Goal: Task Accomplishment & Management: Use online tool/utility

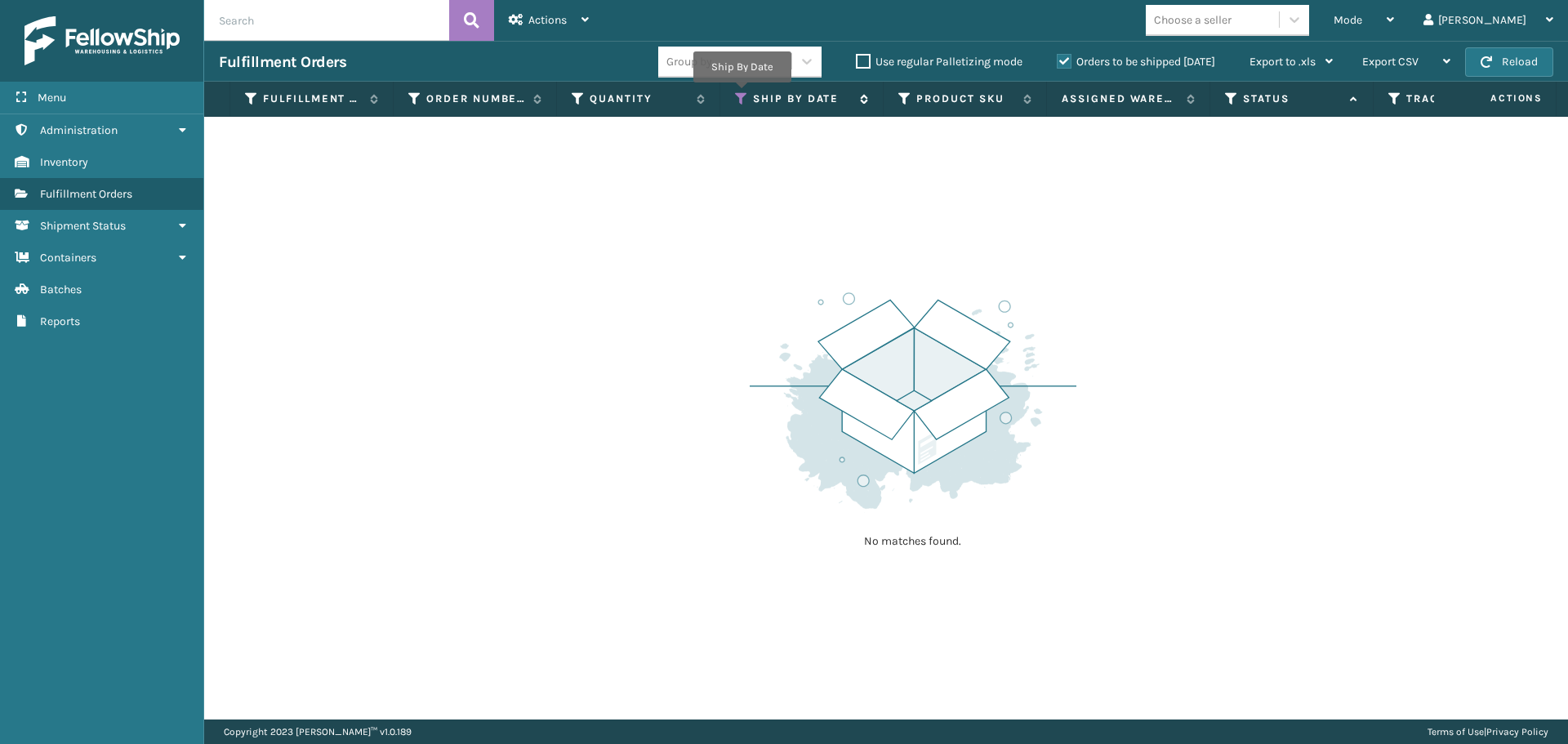
click at [741, 94] on icon at bounding box center [741, 99] width 13 height 15
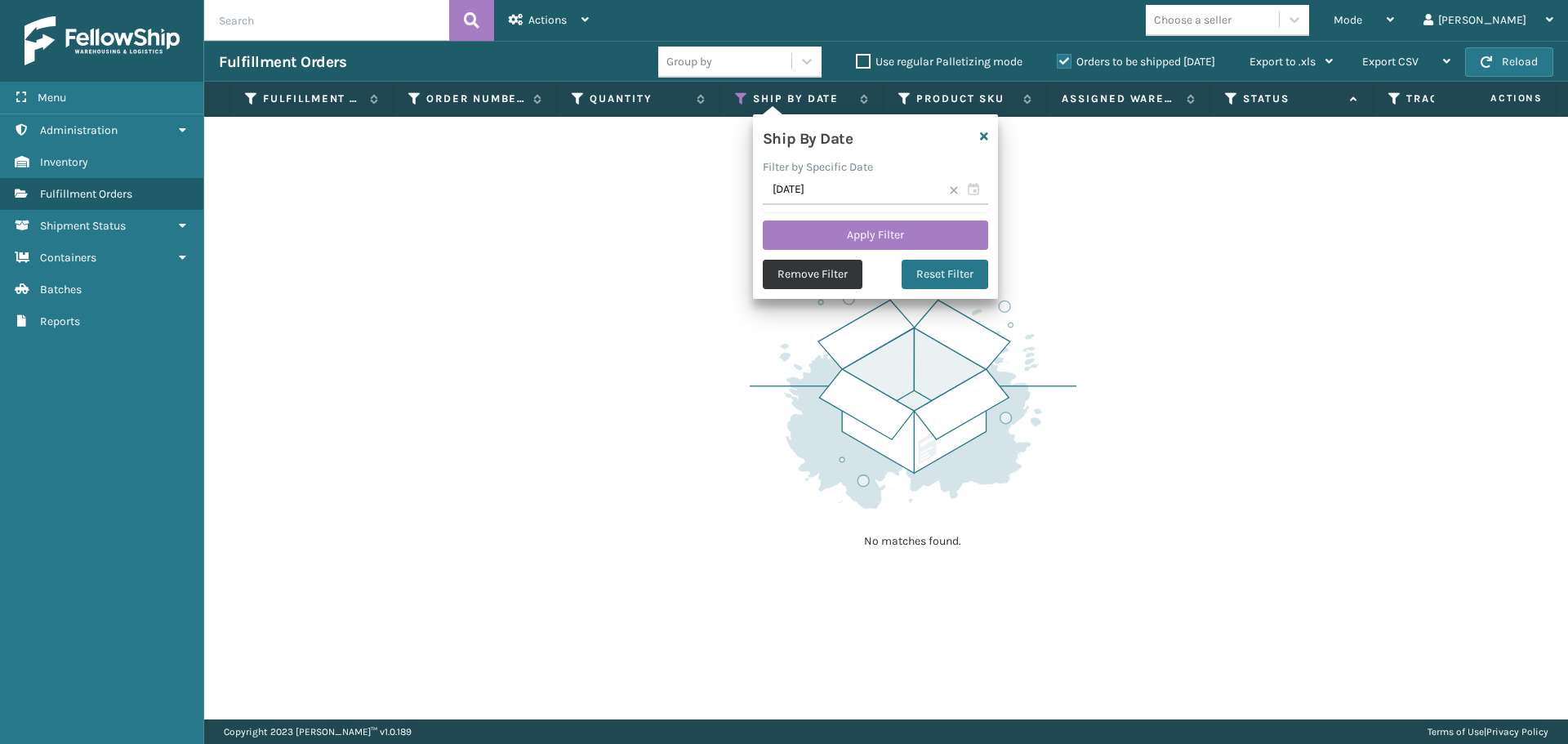
click at [802, 282] on button "Remove Filter" at bounding box center [812, 274] width 100 height 29
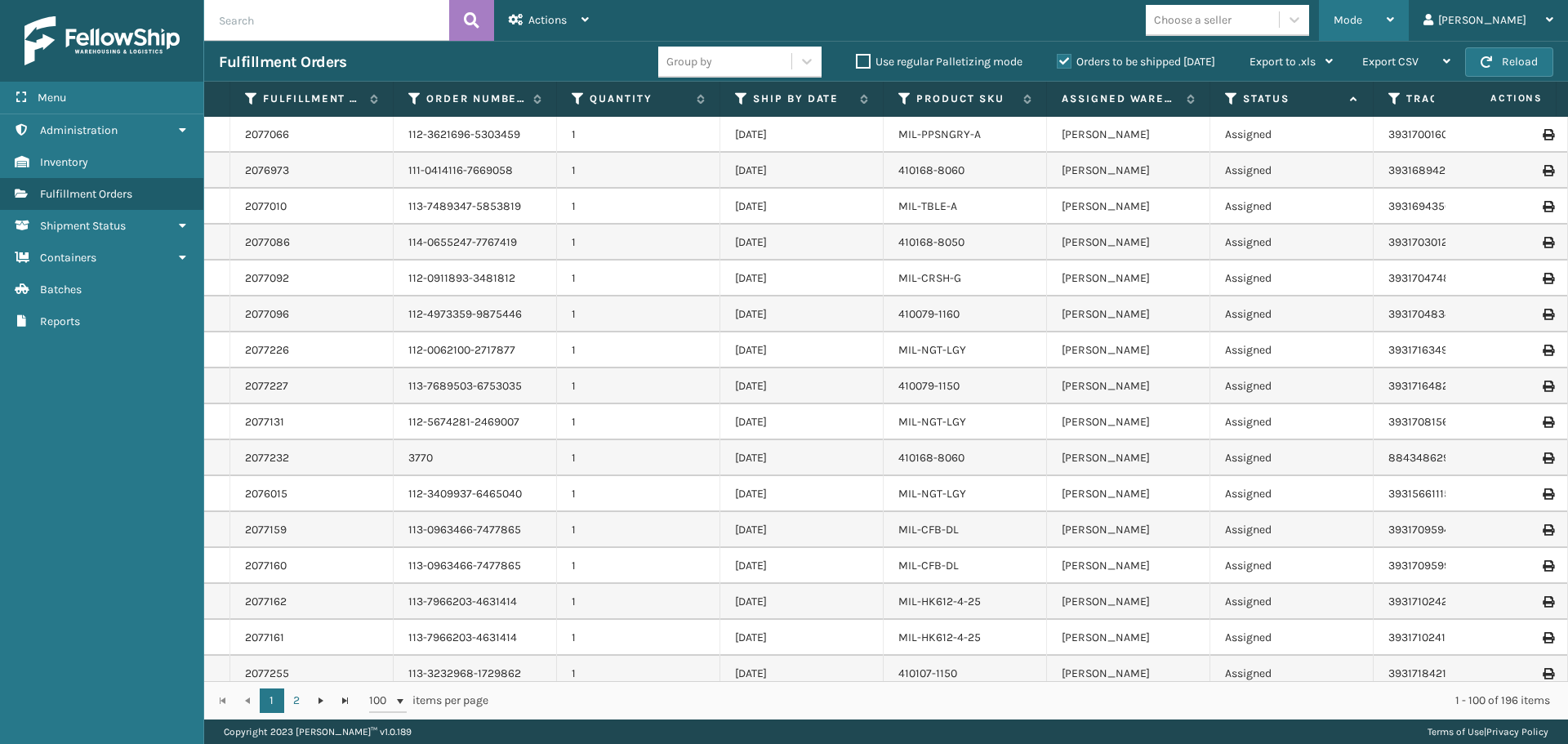
click at [1394, 21] on icon at bounding box center [1390, 19] width 7 height 11
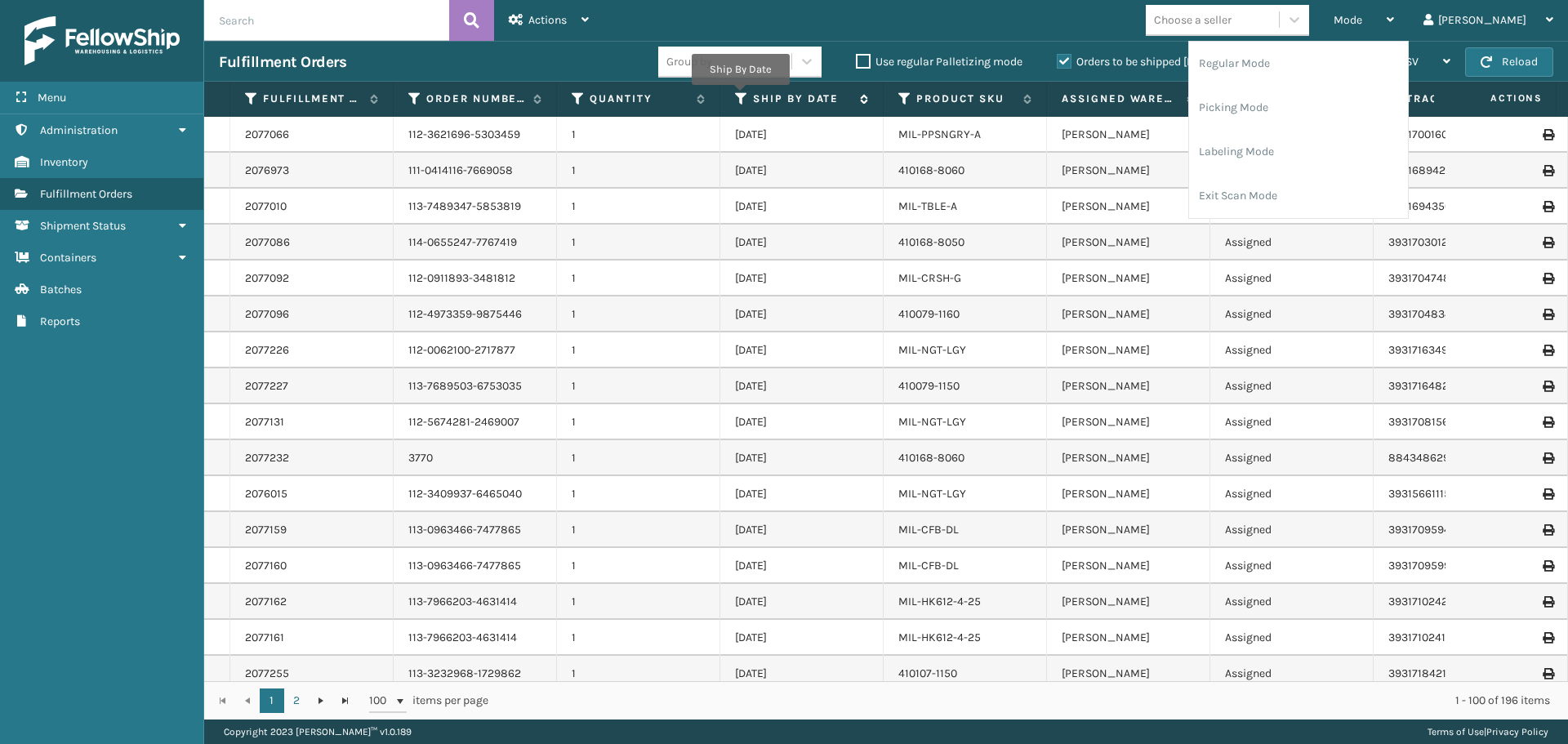
click at [739, 96] on icon at bounding box center [741, 99] width 13 height 15
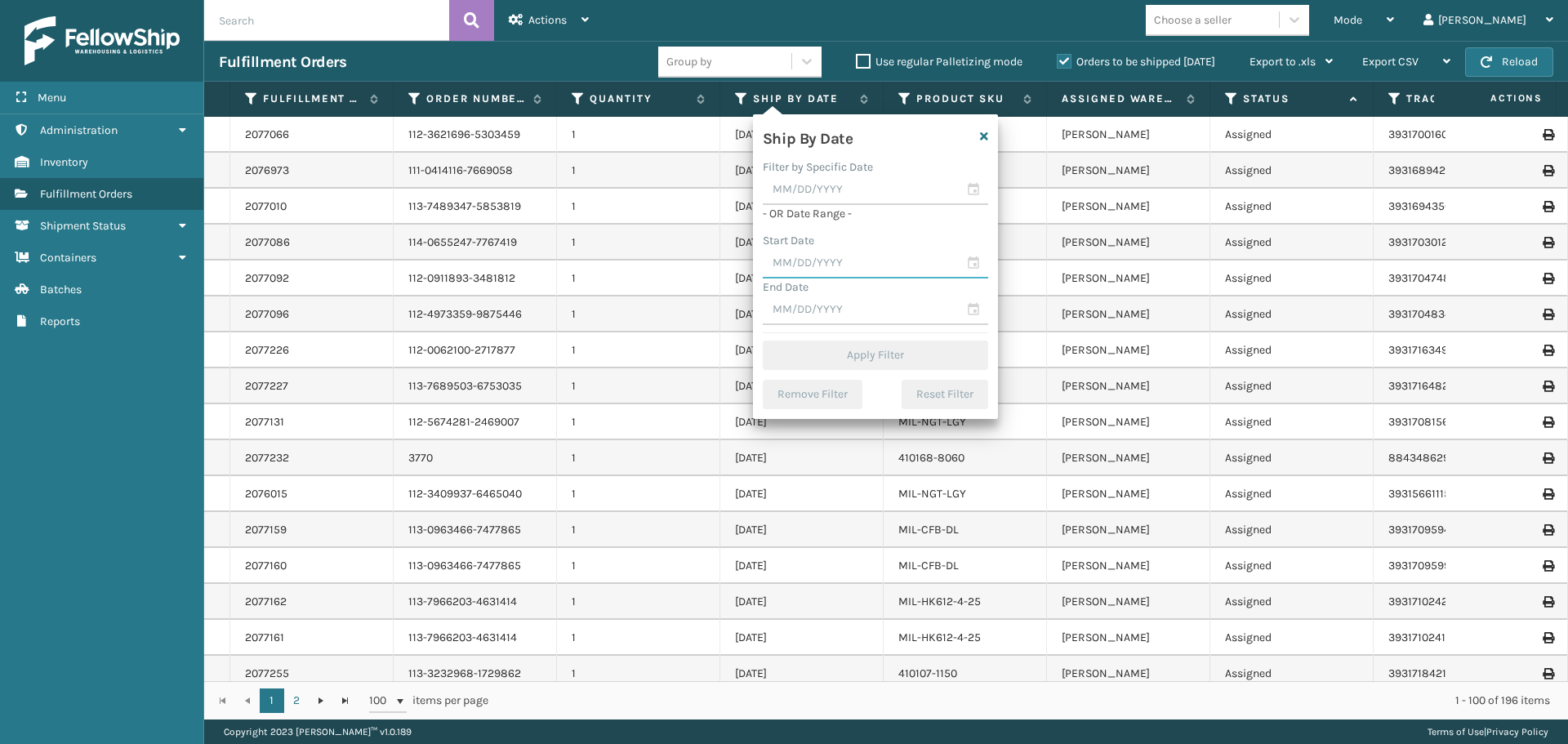
click at [825, 268] on input "text" at bounding box center [874, 263] width 225 height 29
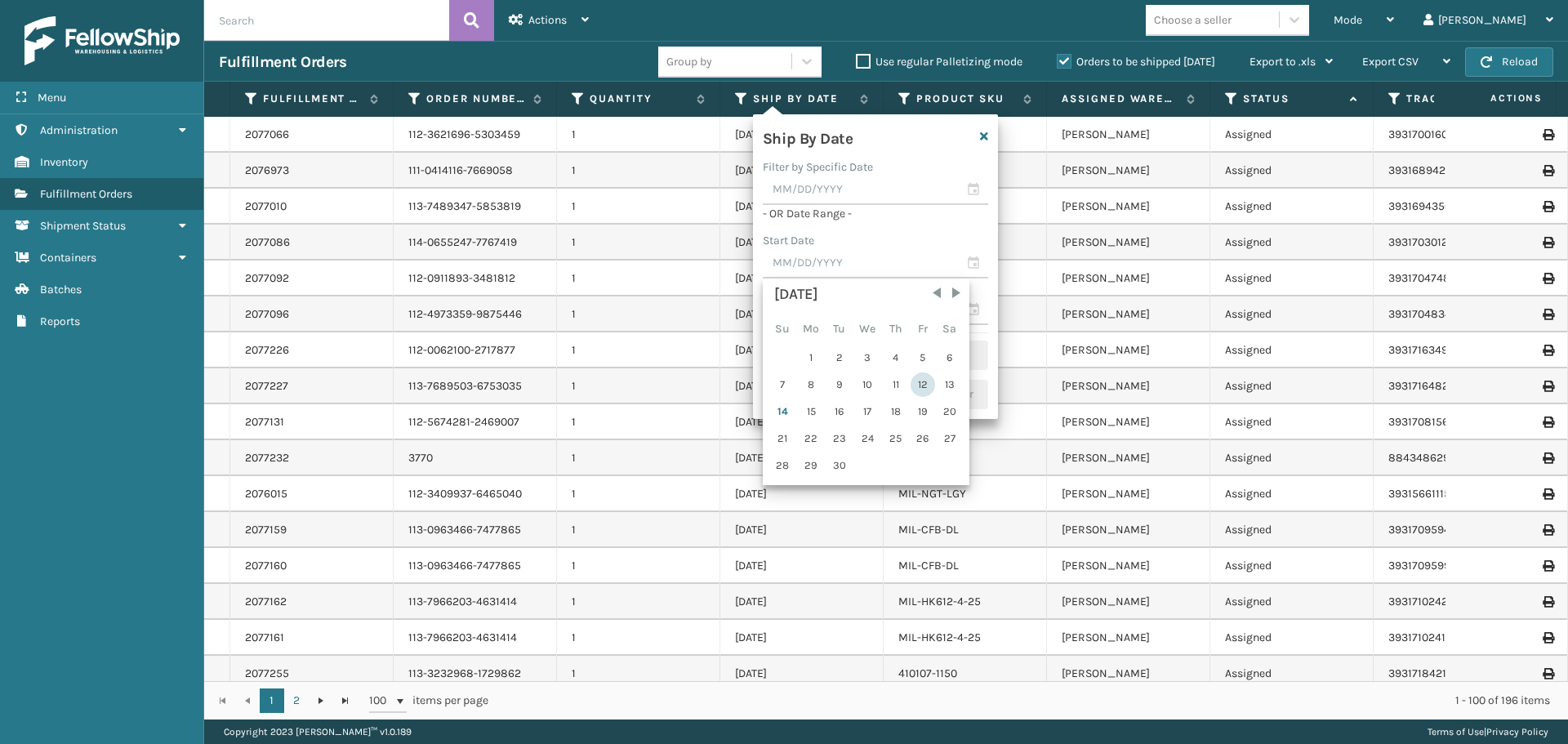
click at [920, 387] on div "12" at bounding box center [923, 385] width 25 height 25
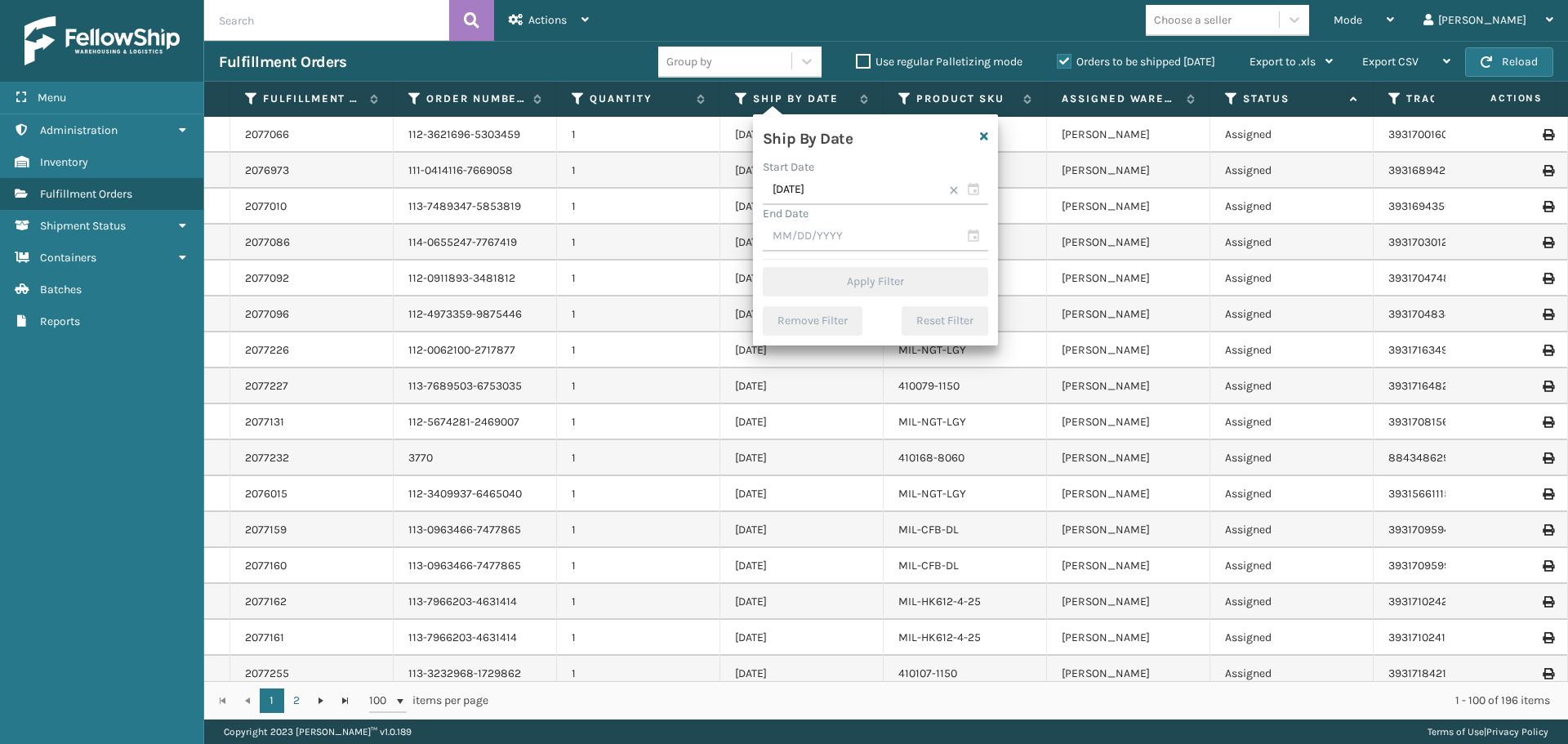
type input "[DATE]"
click at [869, 245] on input "text" at bounding box center [874, 237] width 225 height 29
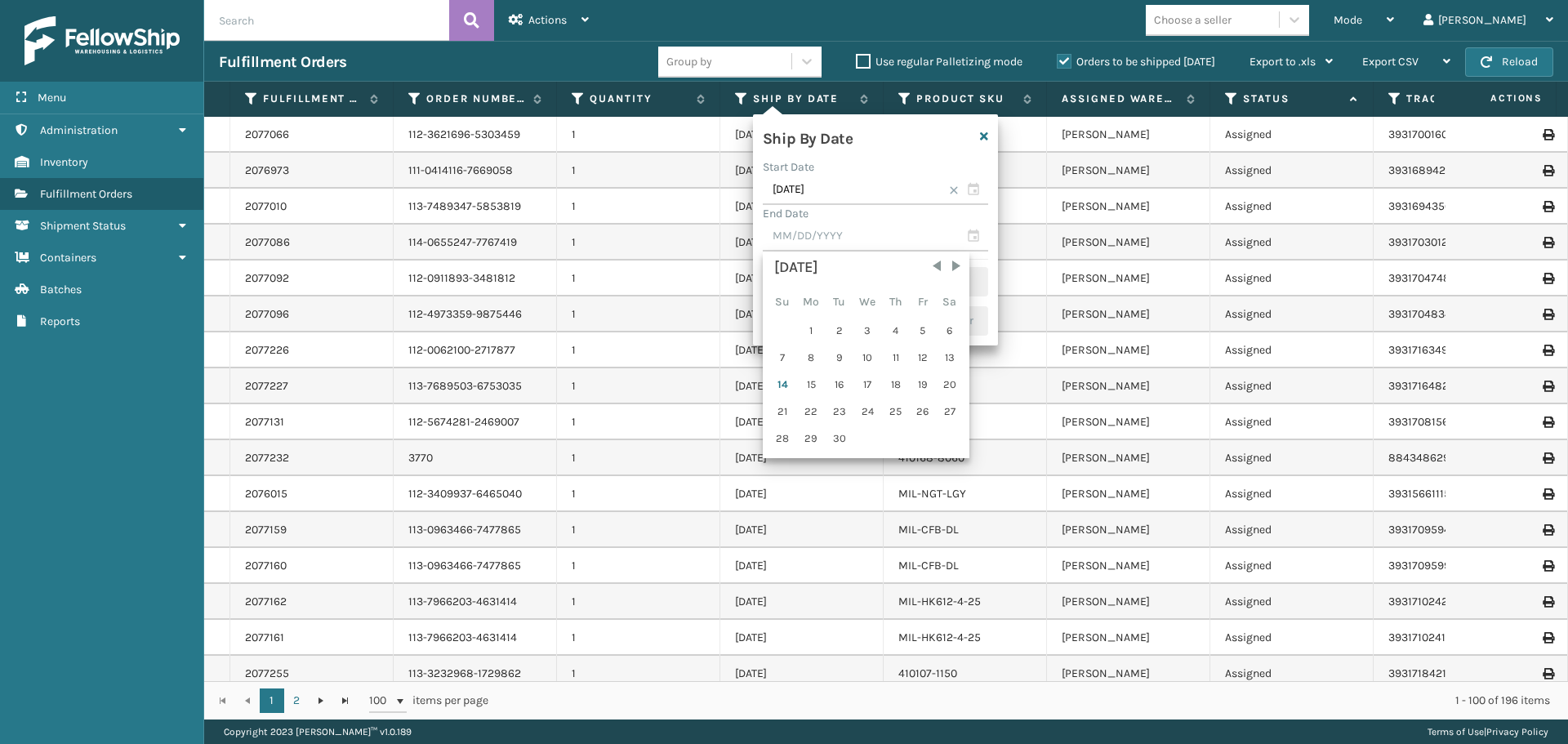
click at [776, 382] on div "14" at bounding box center [783, 385] width 26 height 25
type input "[DATE]"
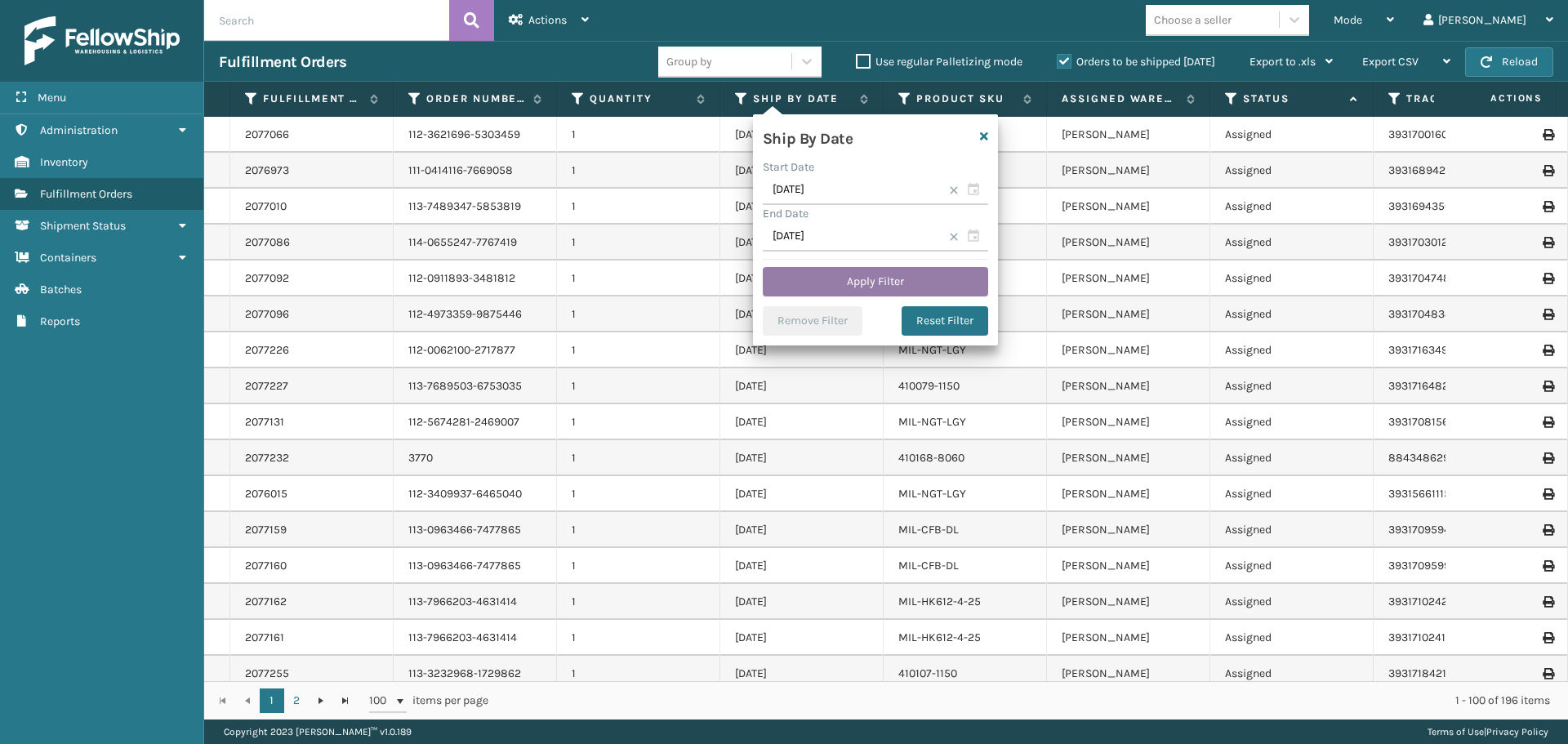
click at [874, 279] on button "Apply Filter" at bounding box center [874, 282] width 225 height 29
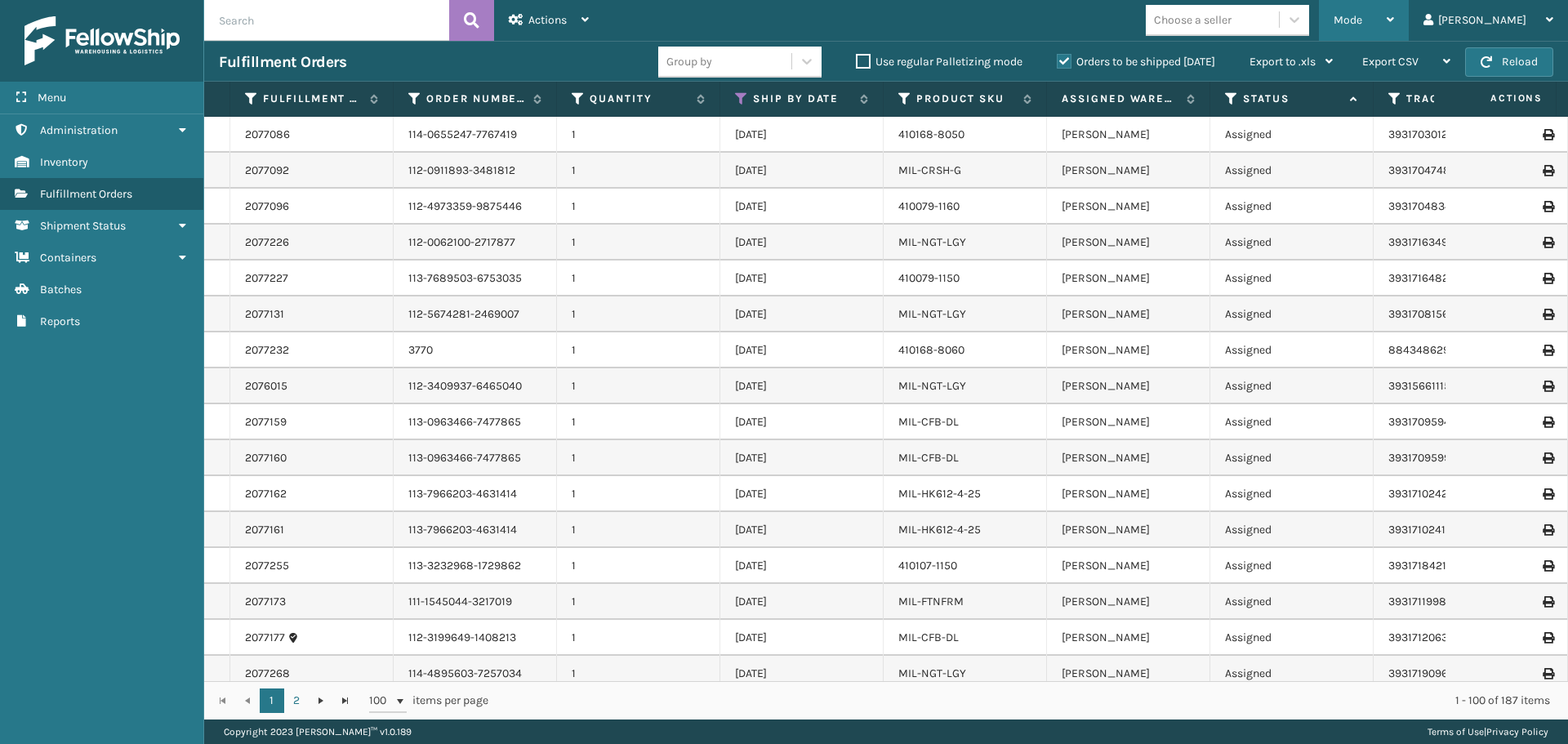
click at [1394, 23] on icon at bounding box center [1390, 19] width 7 height 11
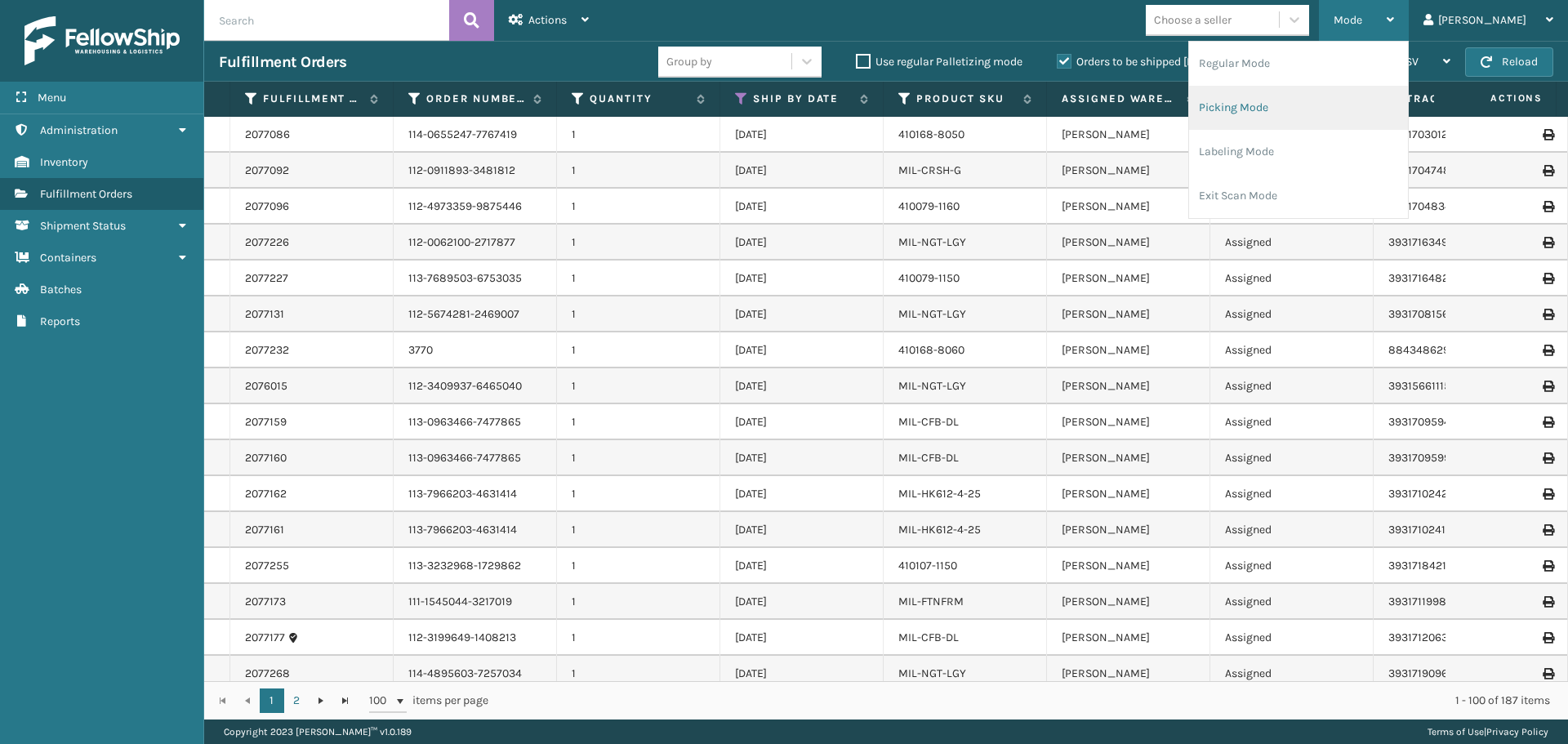
click at [1324, 109] on li "Picking Mode" at bounding box center [1298, 108] width 219 height 44
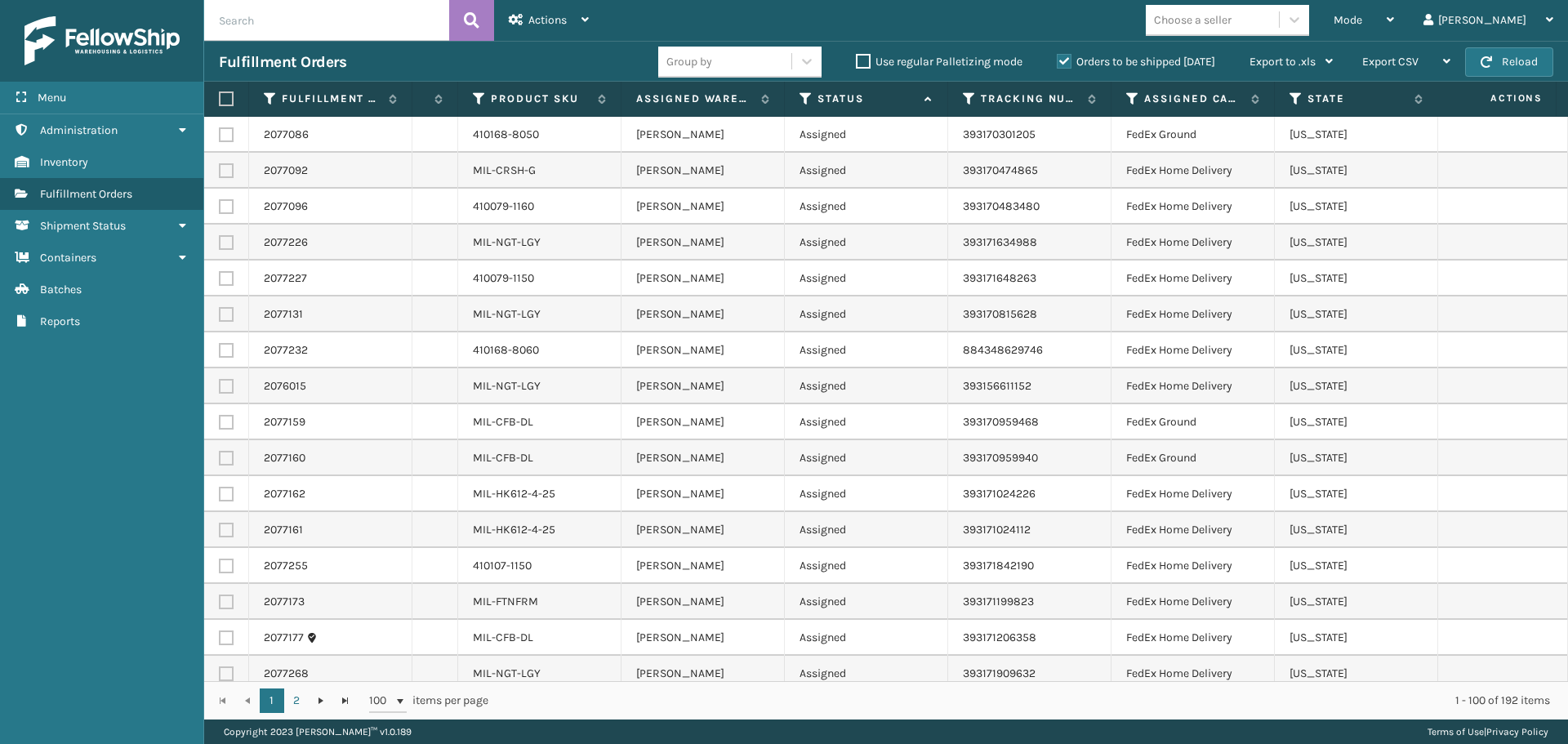
scroll to position [0, 471]
click at [1135, 99] on icon at bounding box center [1131, 99] width 13 height 15
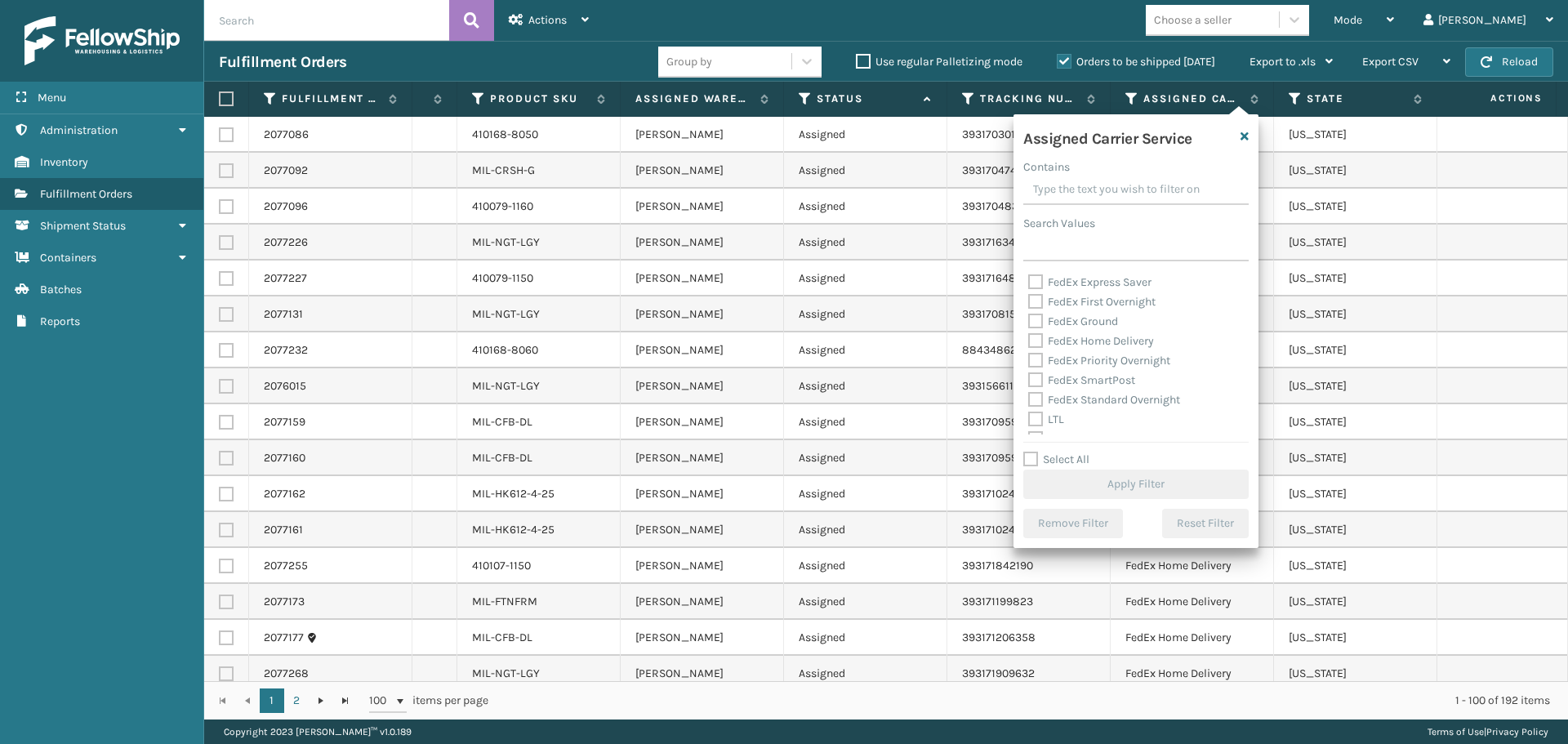
scroll to position [163, 0]
click at [1039, 275] on label "FedEx Home Delivery" at bounding box center [1091, 274] width 126 height 14
click at [1029, 275] on input "FedEx Home Delivery" at bounding box center [1028, 270] width 1 height 11
checkbox input "true"
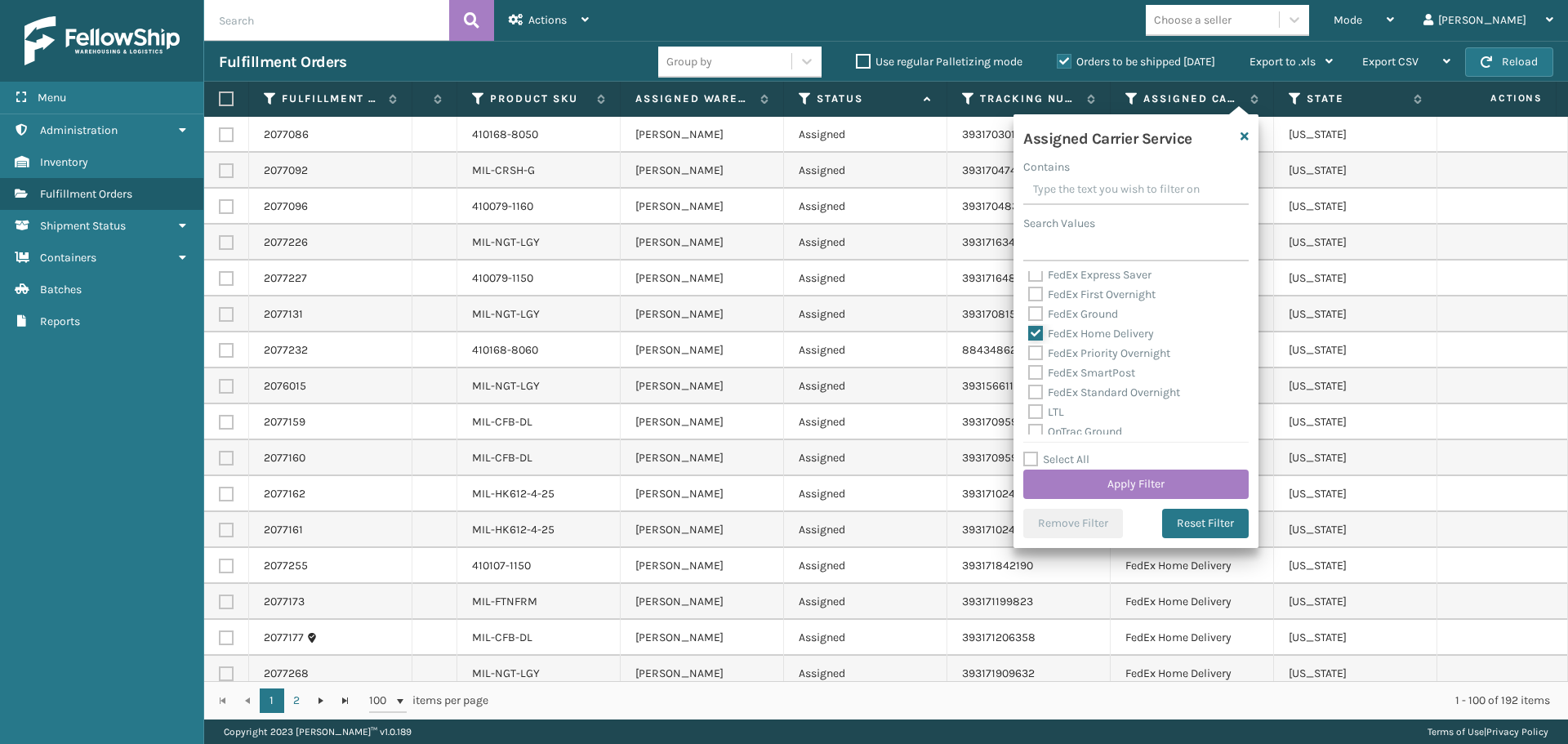
scroll to position [0, 0]
click at [1036, 343] on label "FedEx Ground" at bounding box center [1073, 342] width 90 height 14
click at [1029, 343] on input "FedEx Ground" at bounding box center [1028, 339] width 1 height 11
checkbox input "true"
click at [1102, 487] on button "Apply Filter" at bounding box center [1136, 484] width 225 height 29
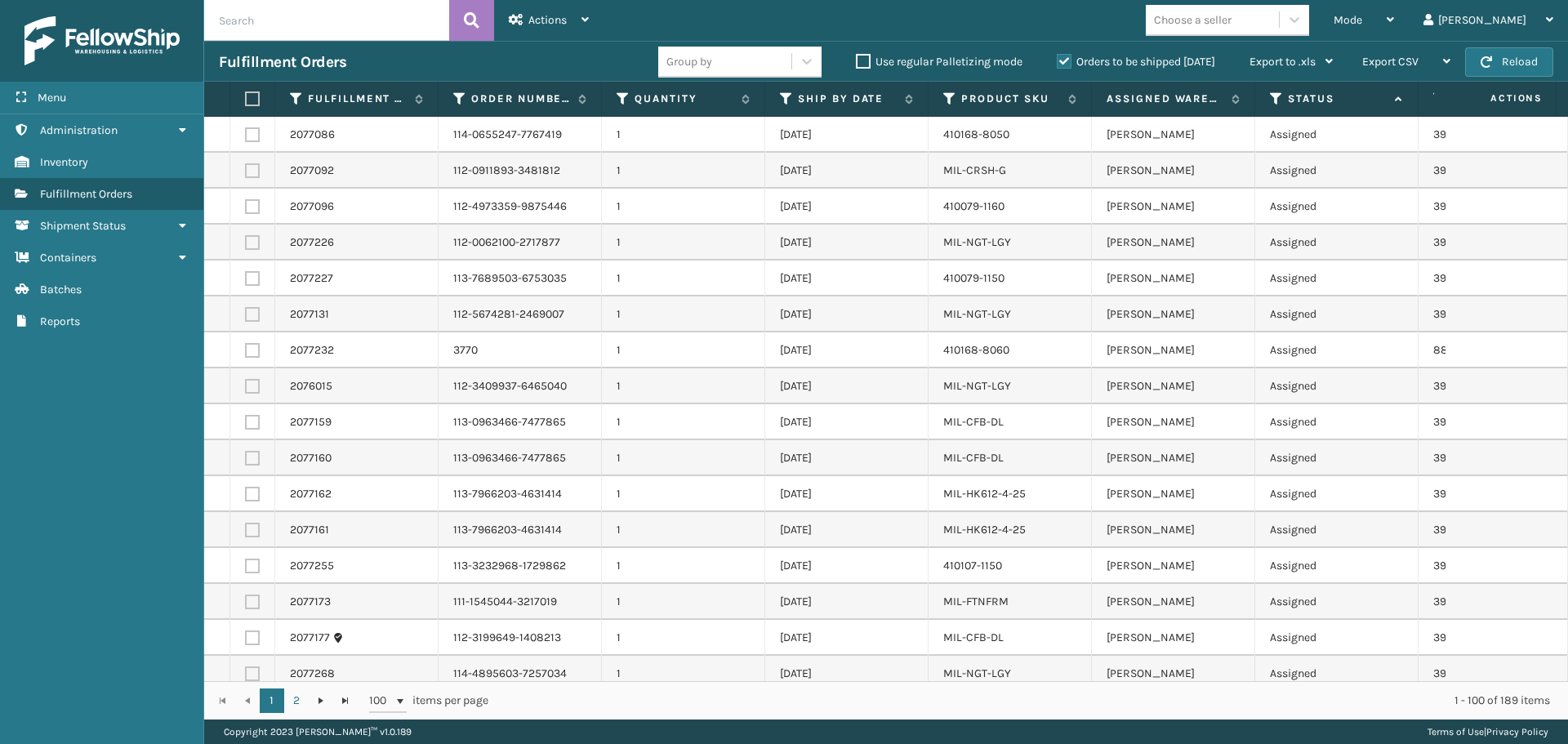
click at [254, 103] on label at bounding box center [250, 99] width 10 height 15
click at [246, 103] on input "checkbox" at bounding box center [245, 99] width 1 height 11
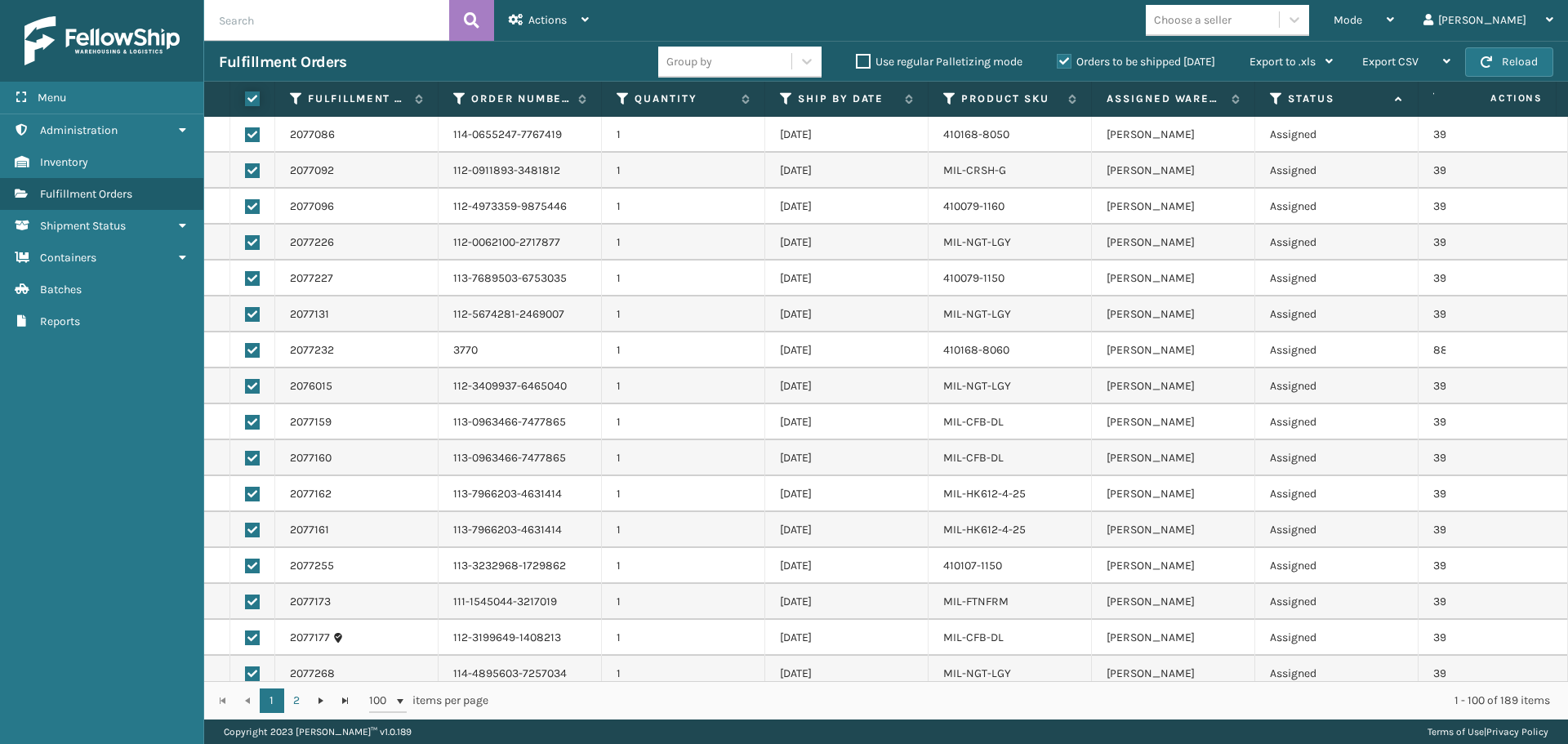
checkbox input "true"
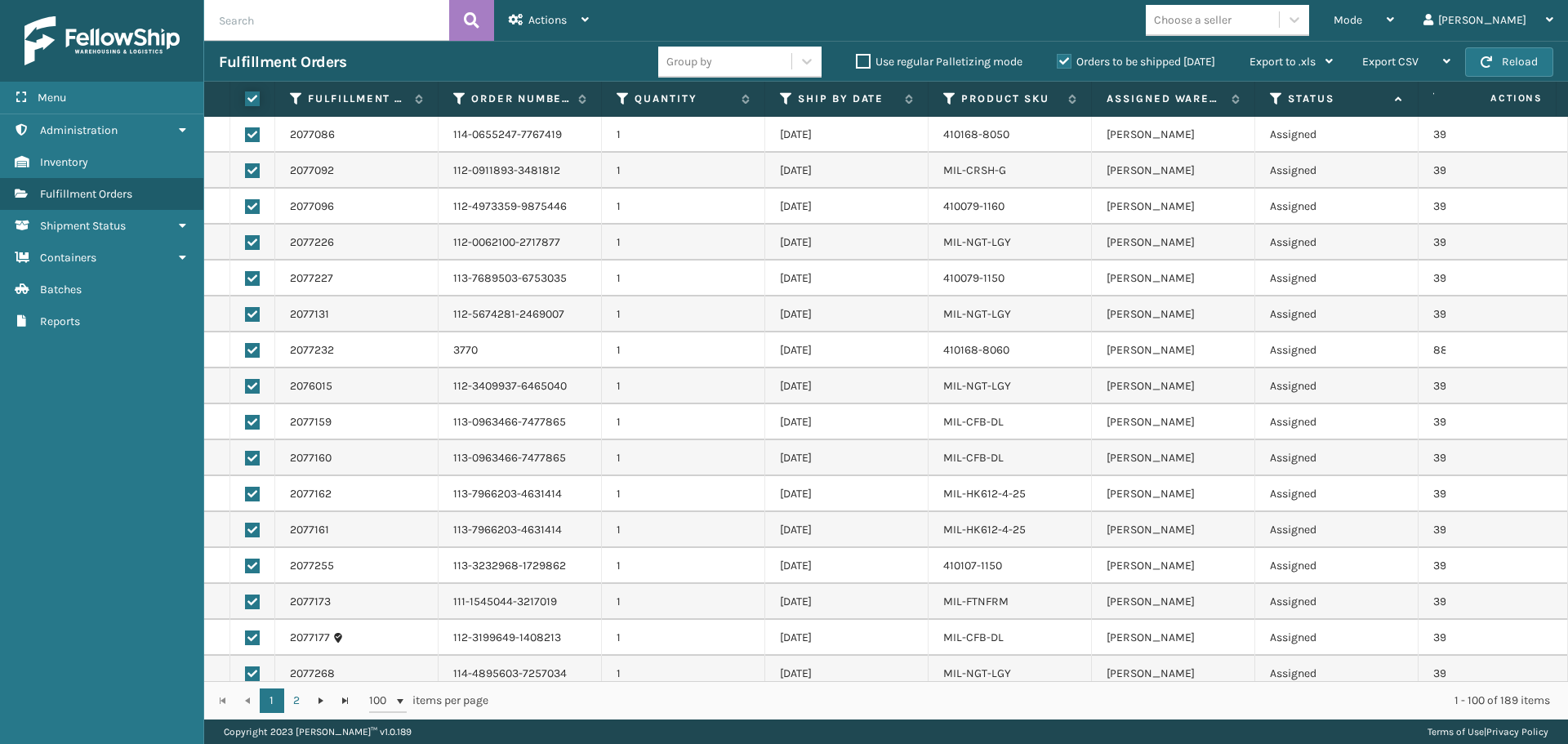
checkbox input "true"
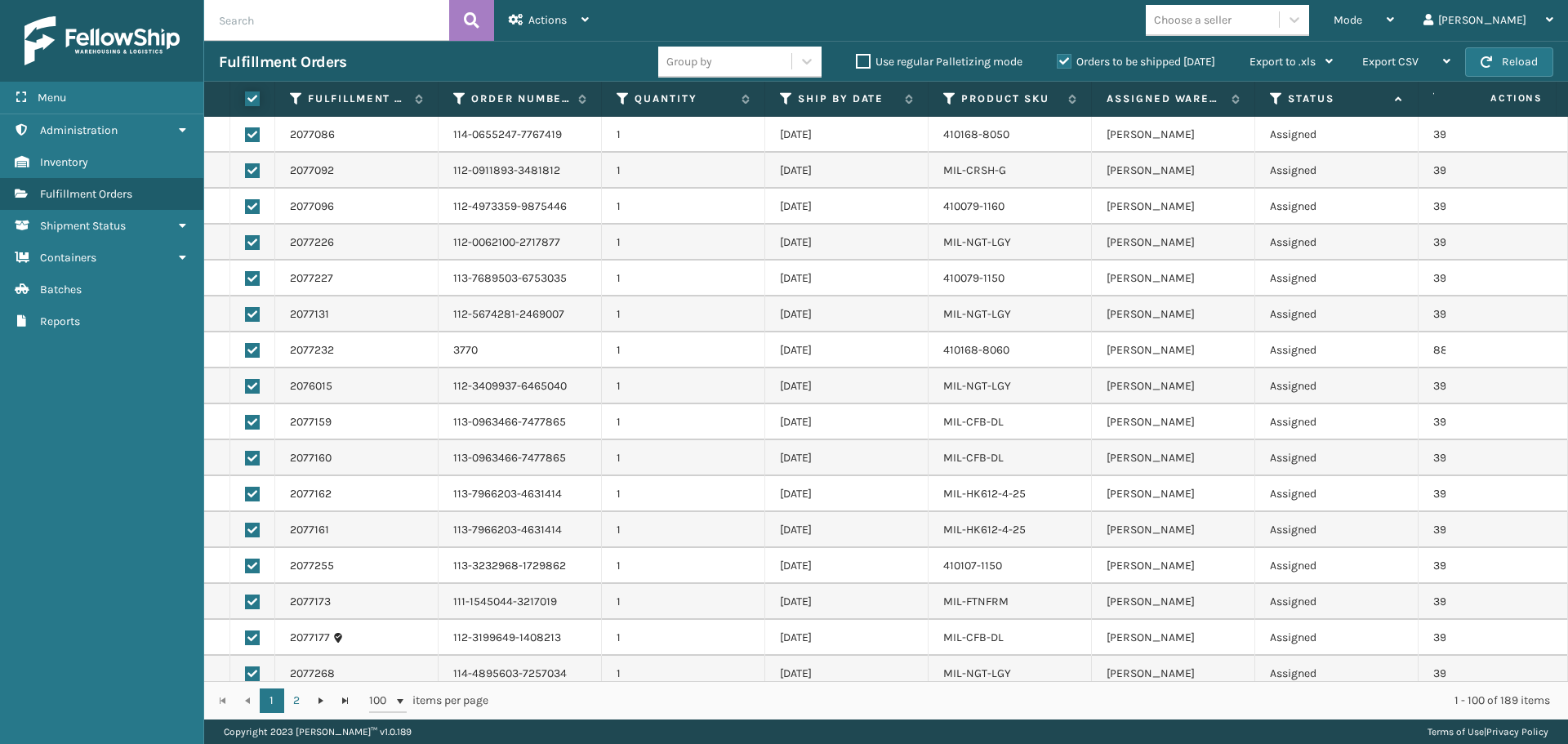
checkbox input "true"
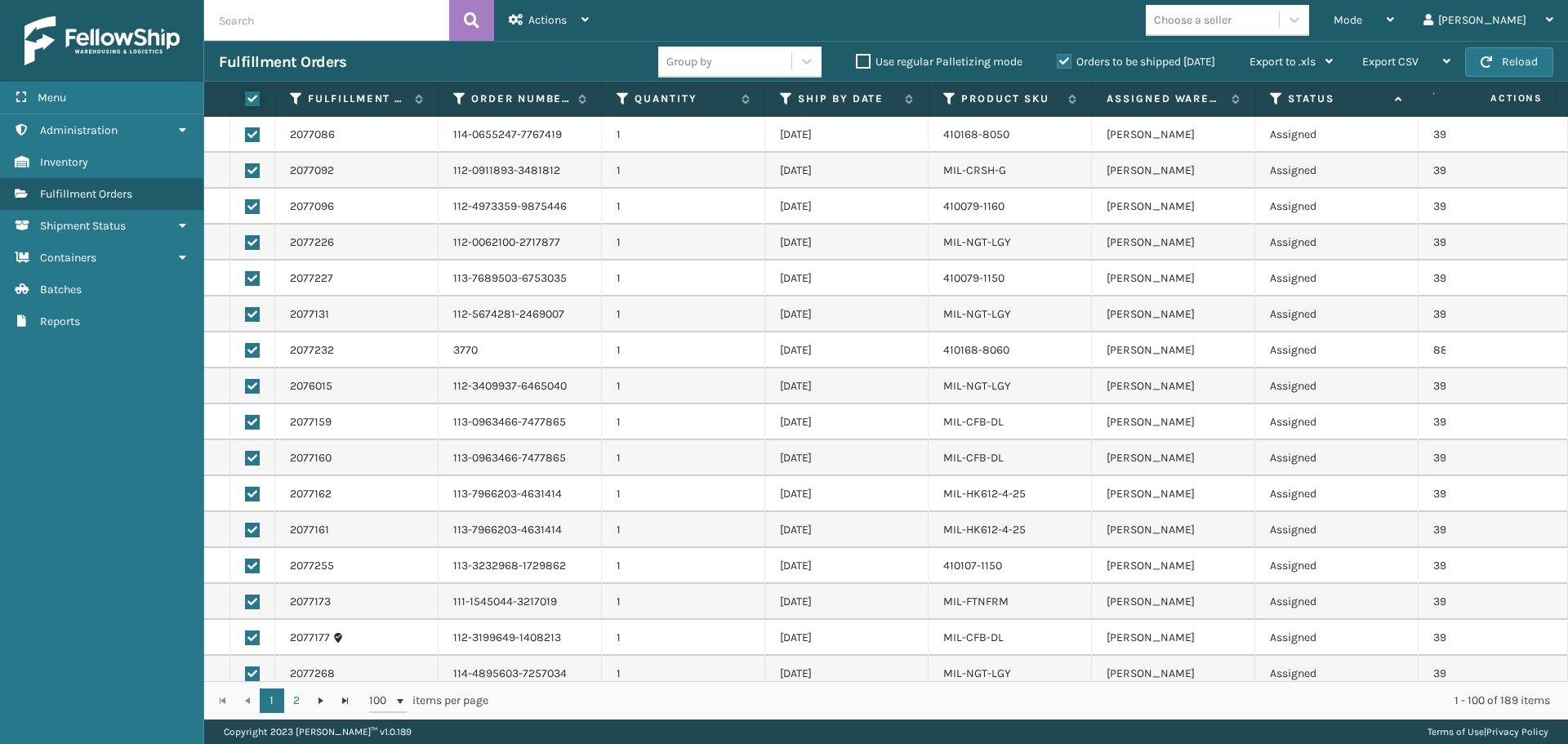
checkbox input "true"
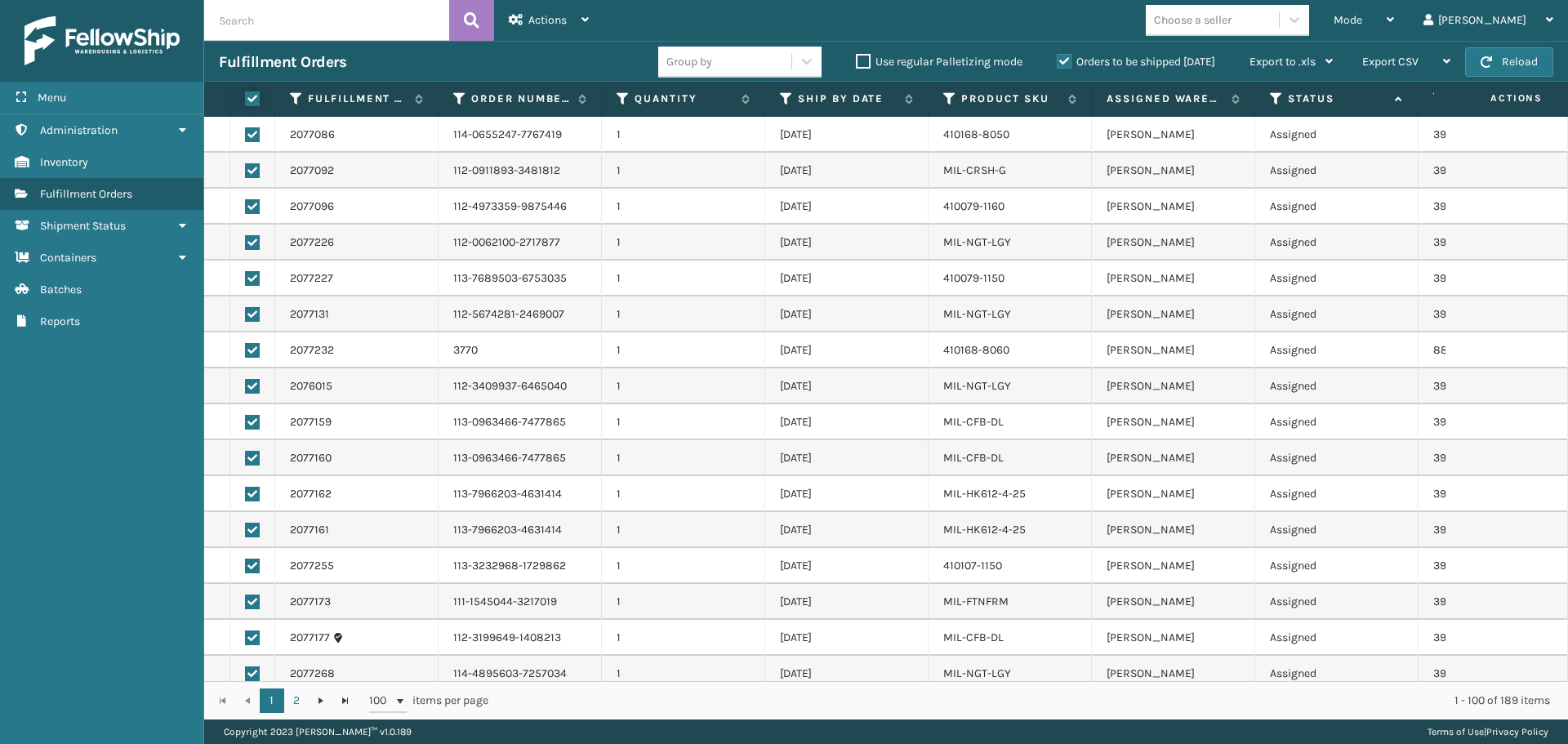
checkbox input "true"
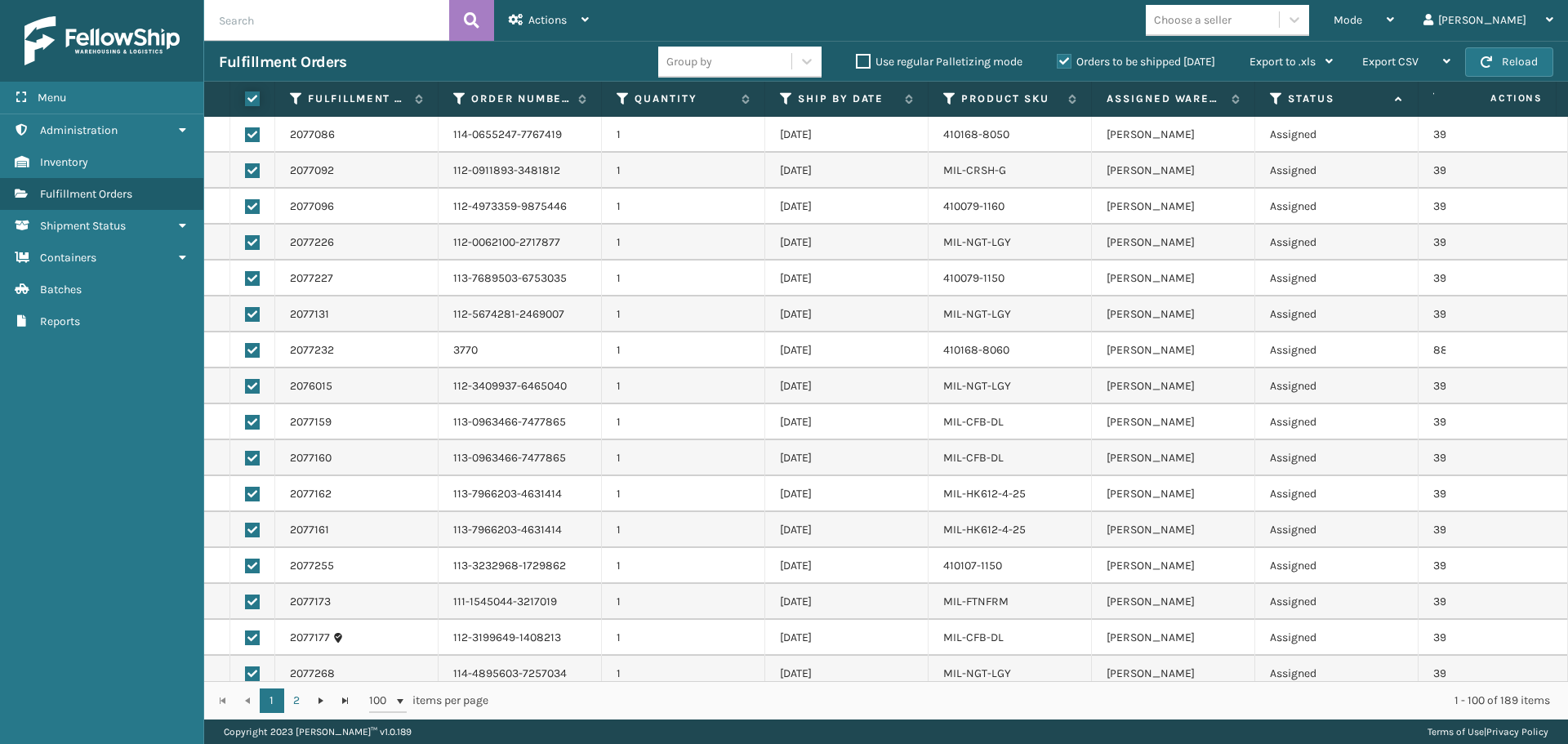
checkbox input "true"
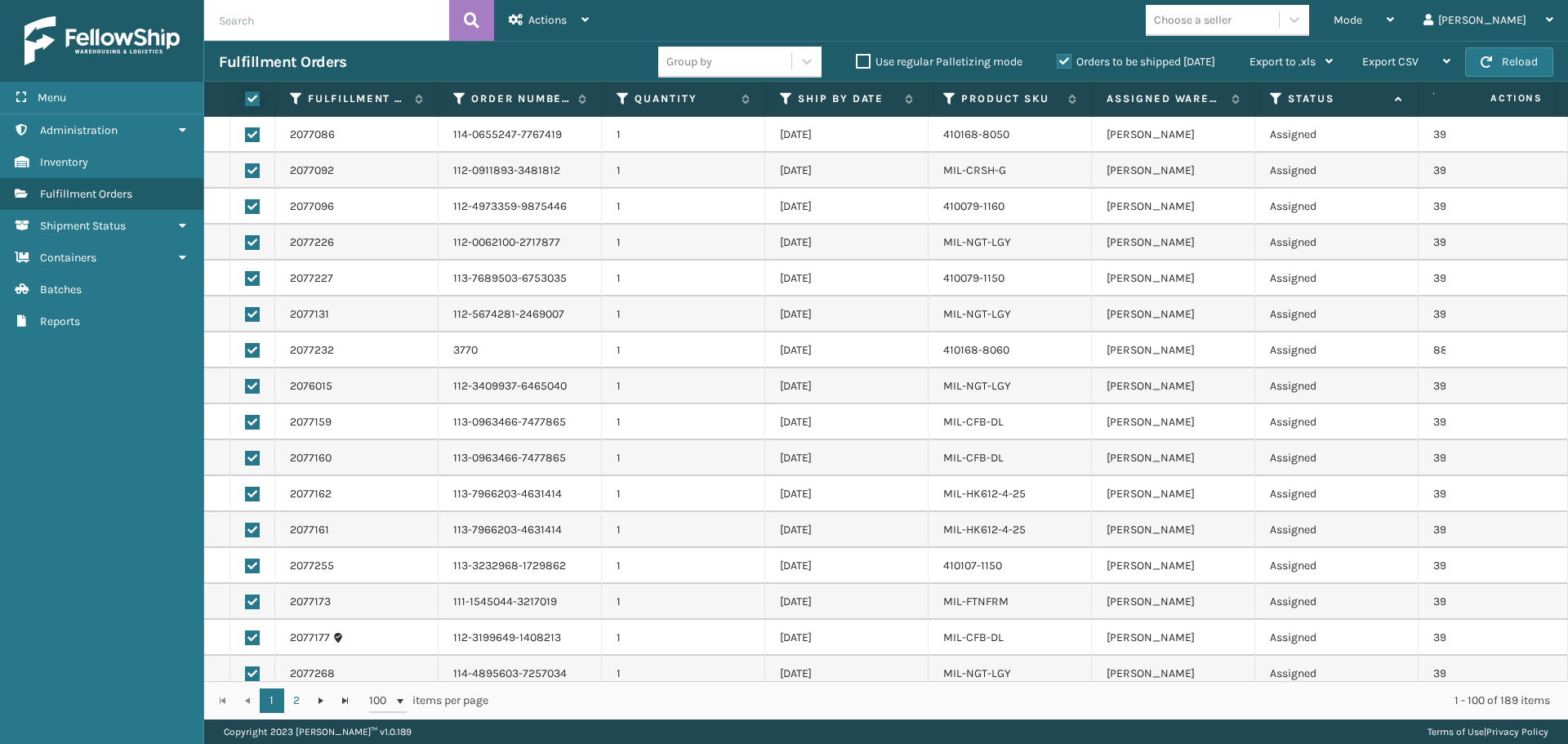
checkbox input "true"
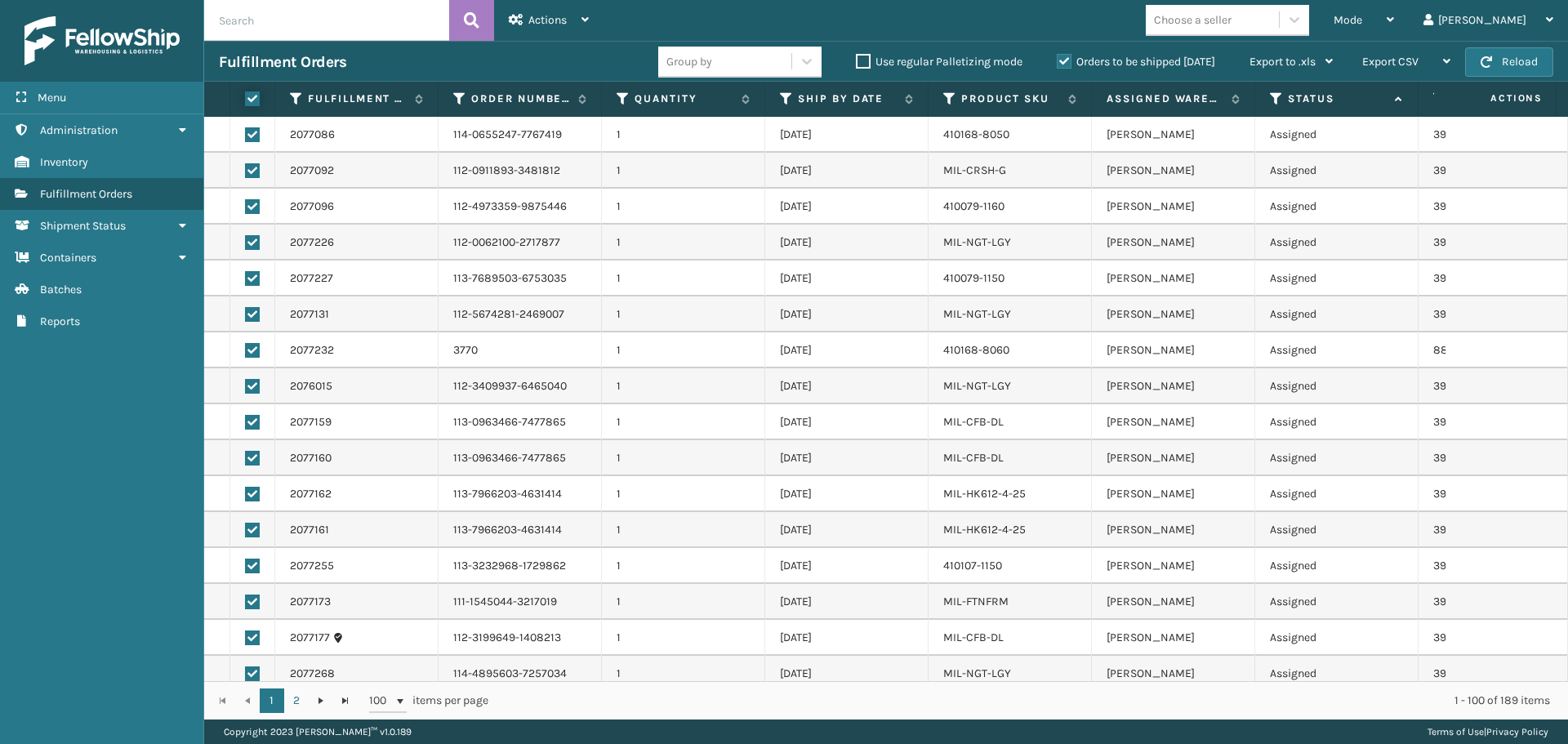
checkbox input "true"
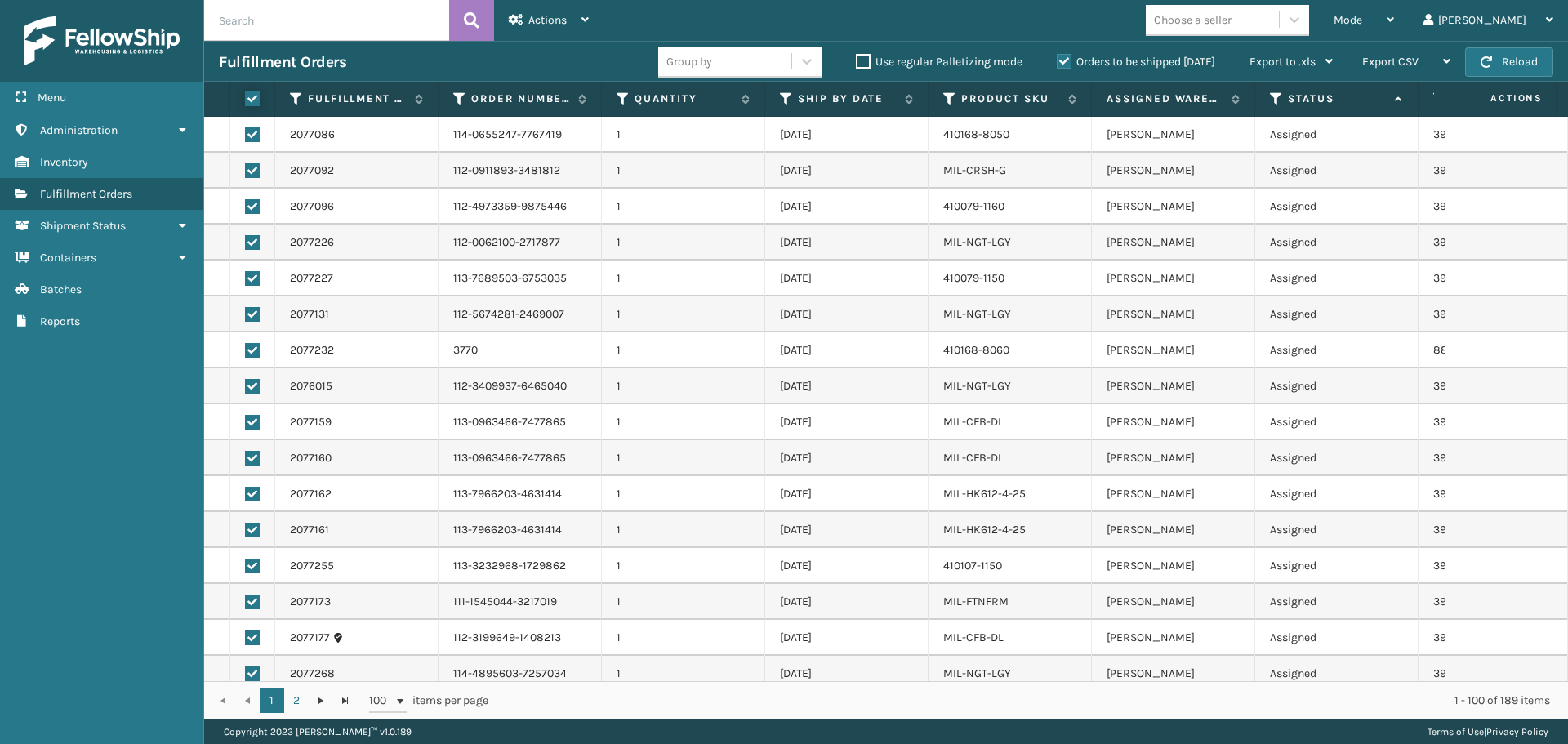
checkbox input "true"
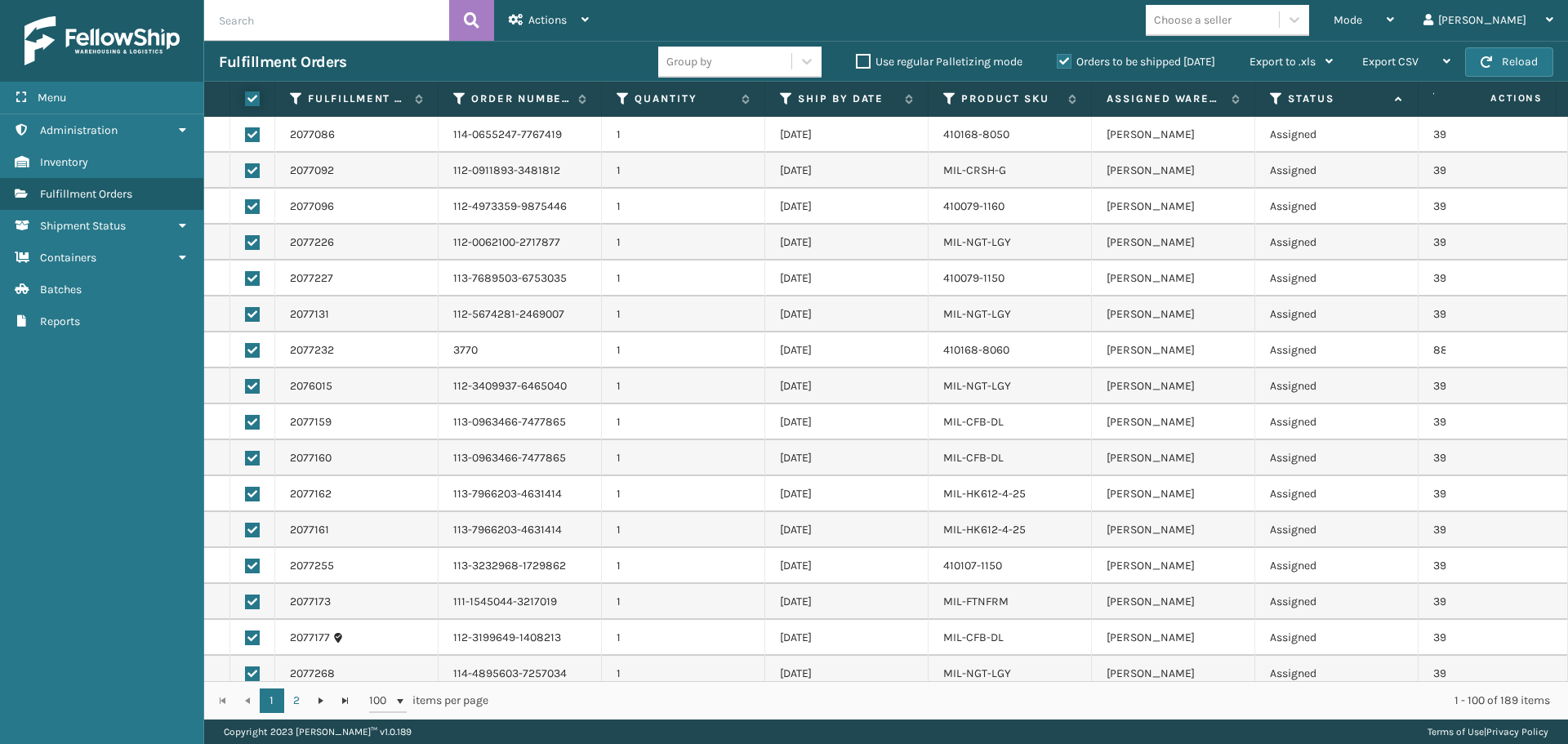
checkbox input "true"
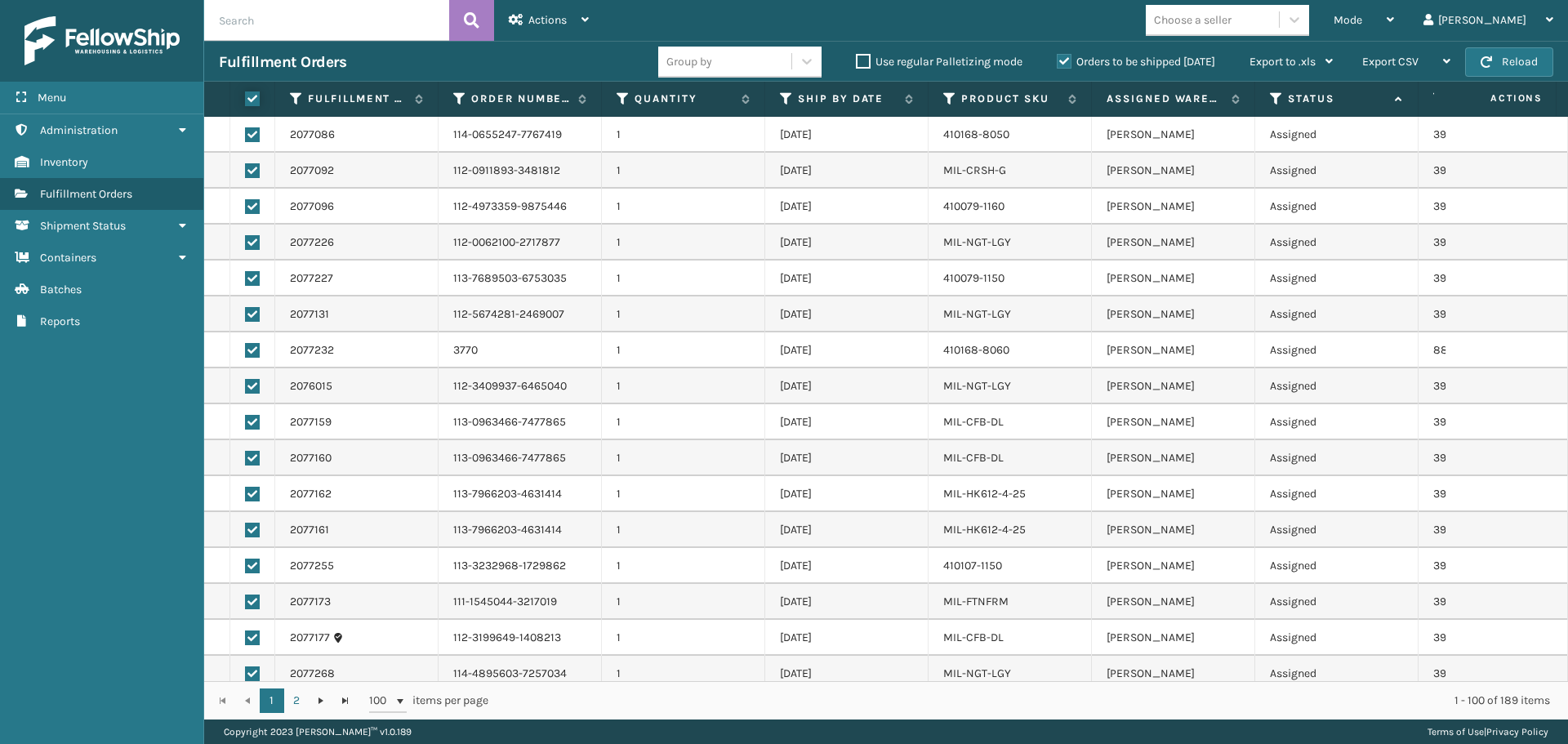
checkbox input "true"
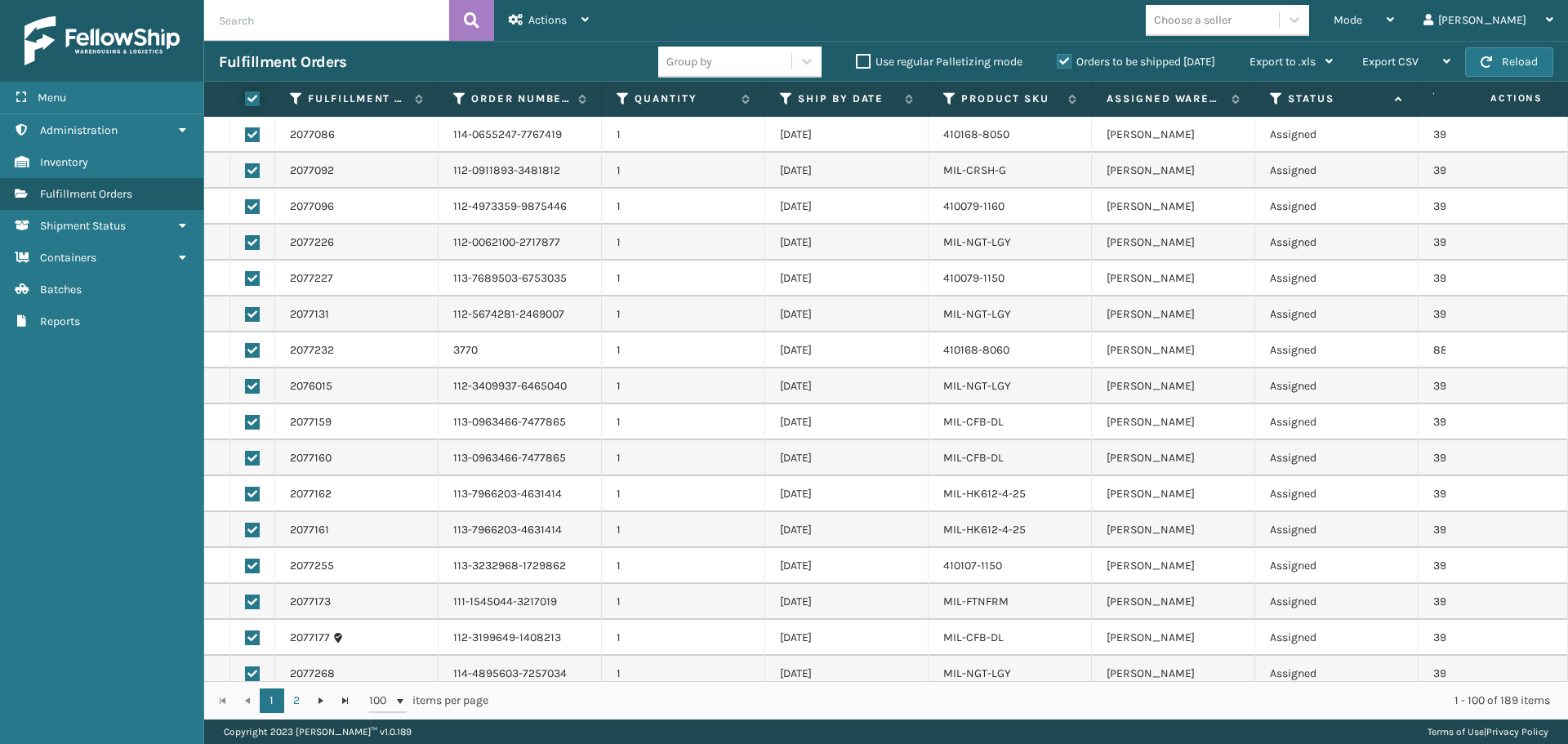
checkbox input "true"
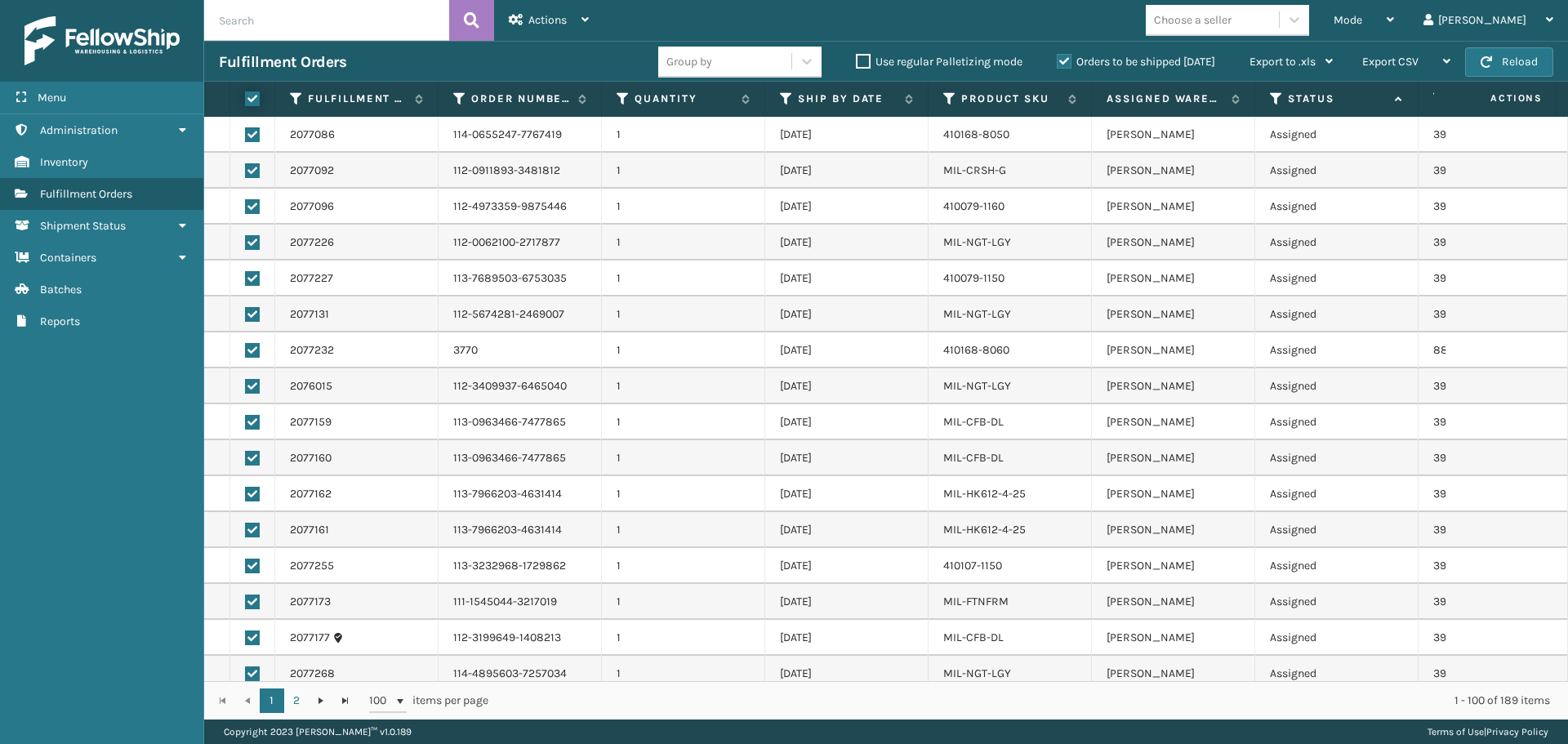
checkbox input "true"
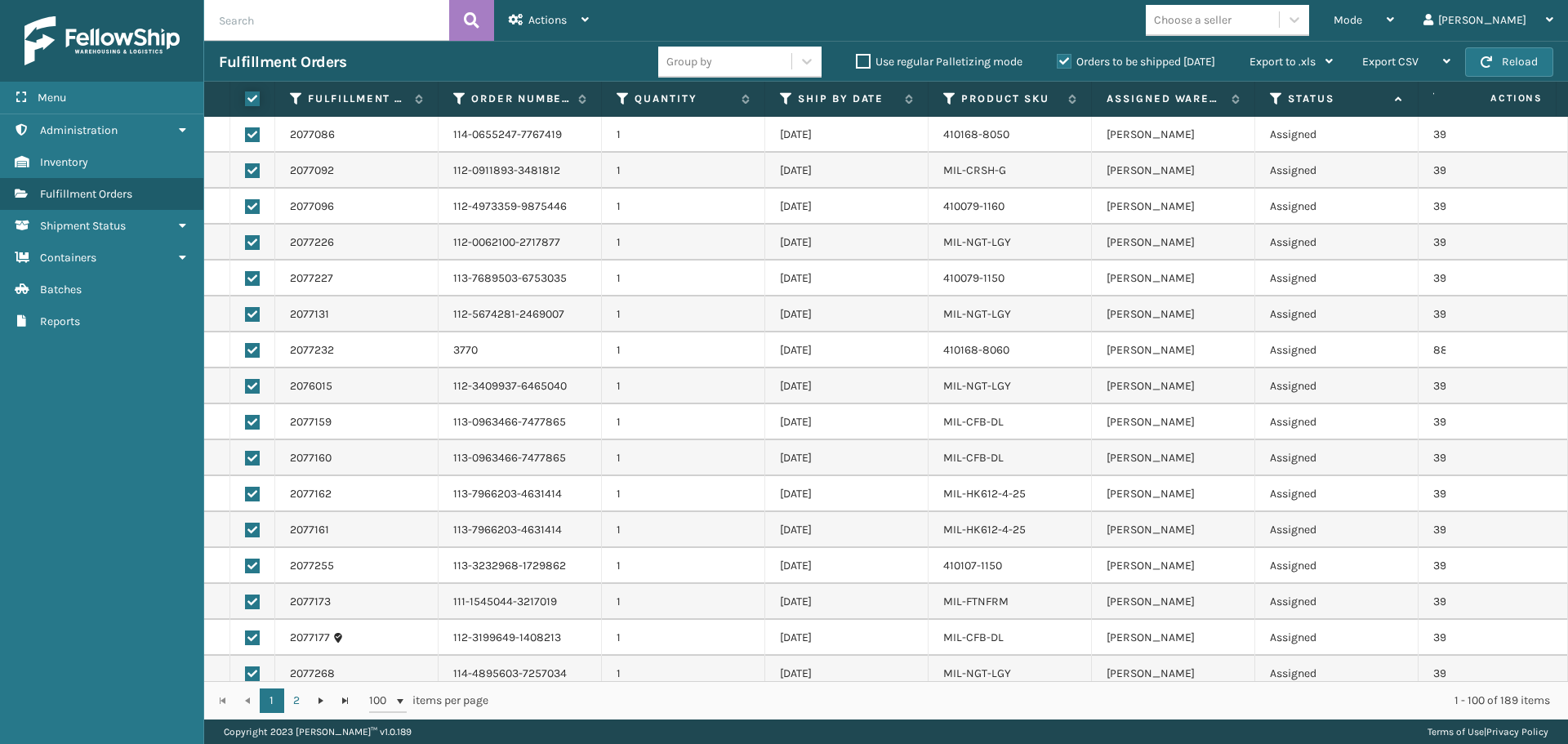
checkbox input "true"
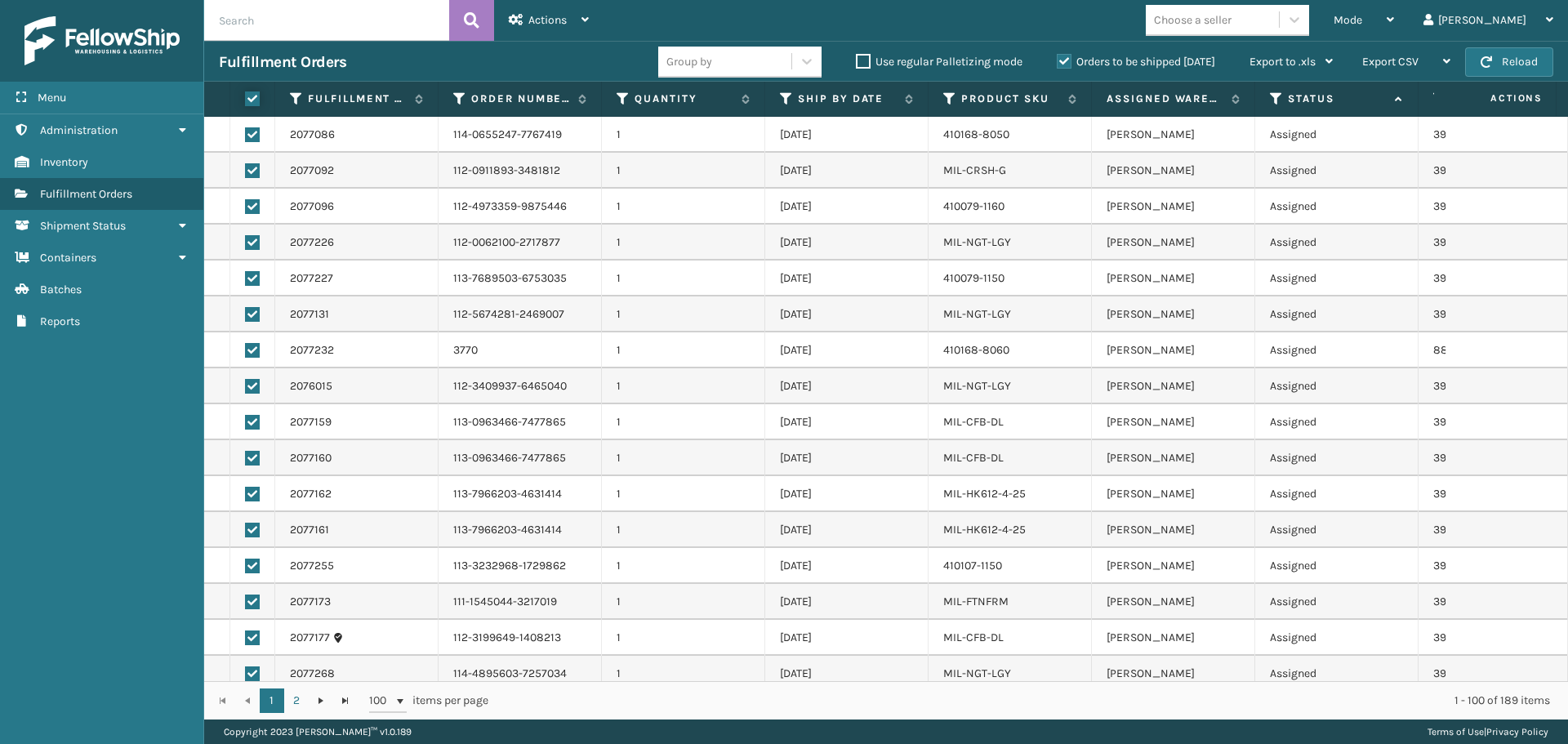
checkbox input "true"
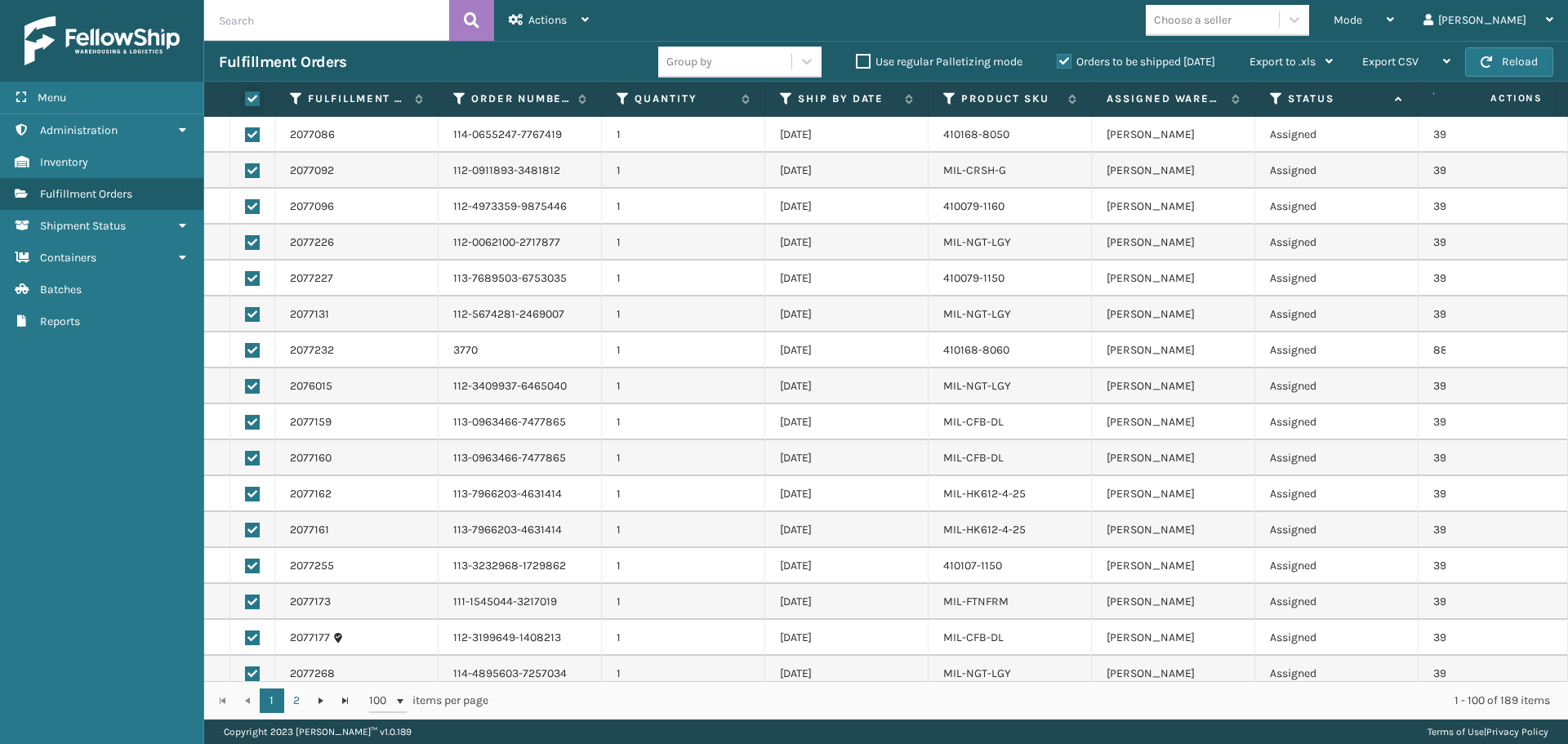
checkbox input "true"
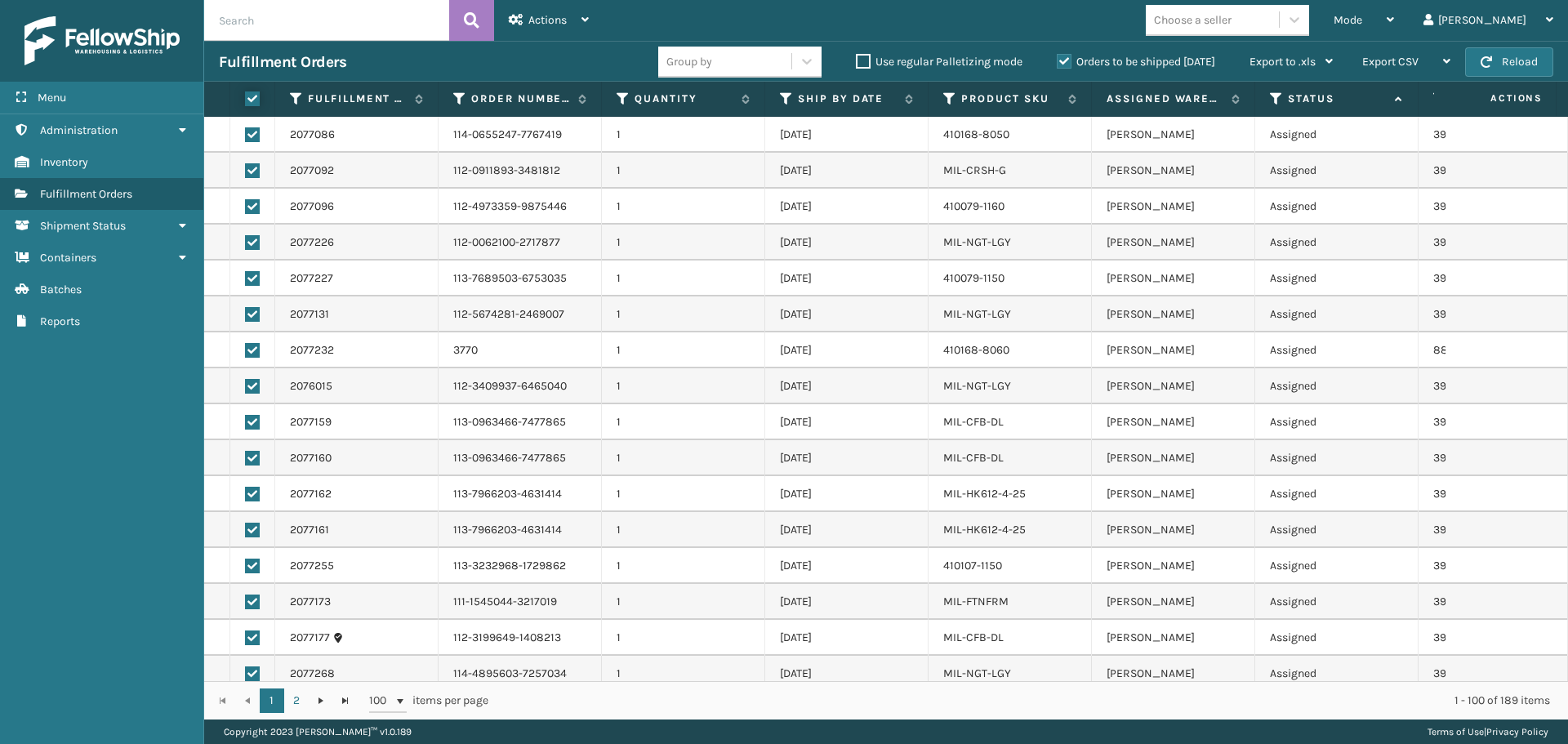
checkbox input "true"
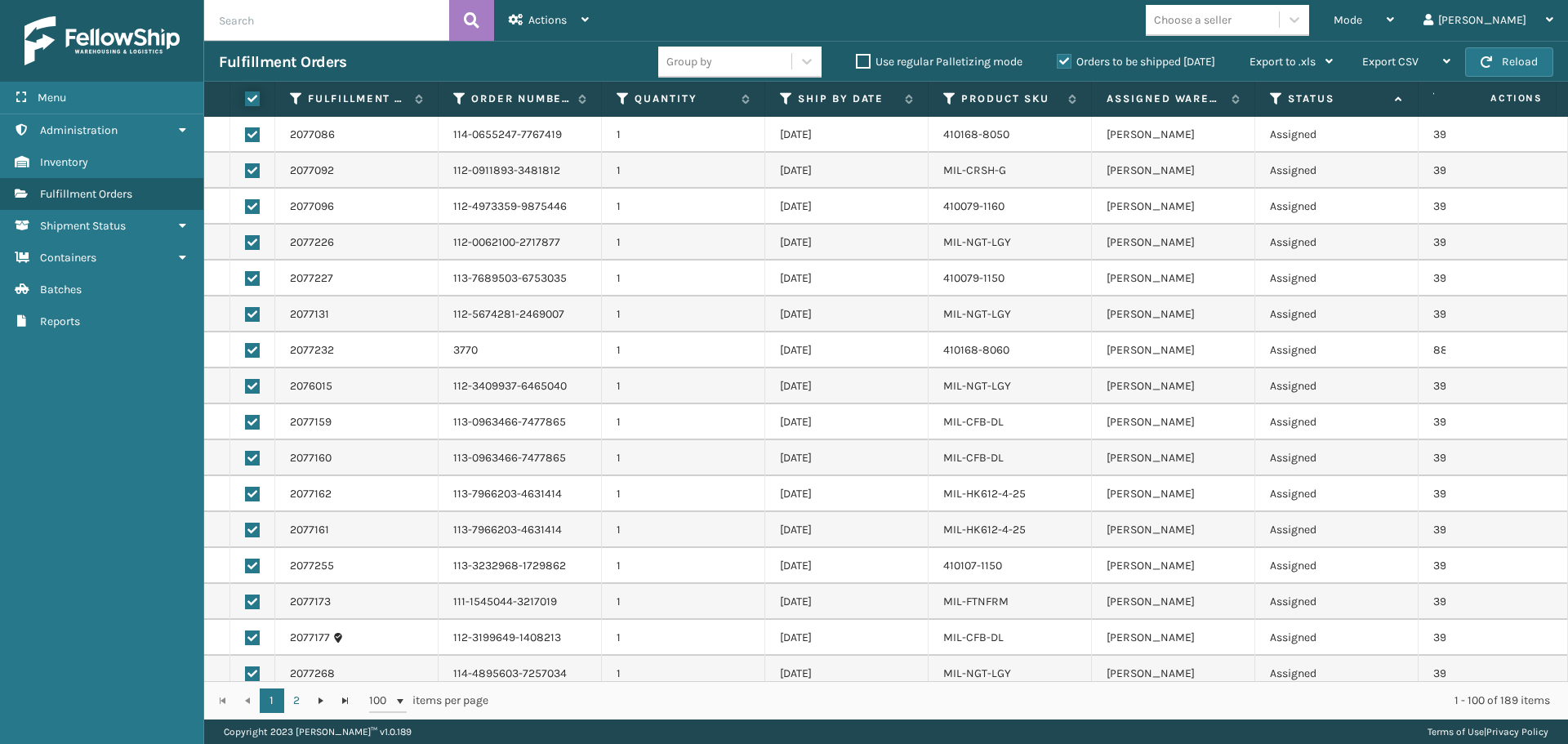
checkbox input "true"
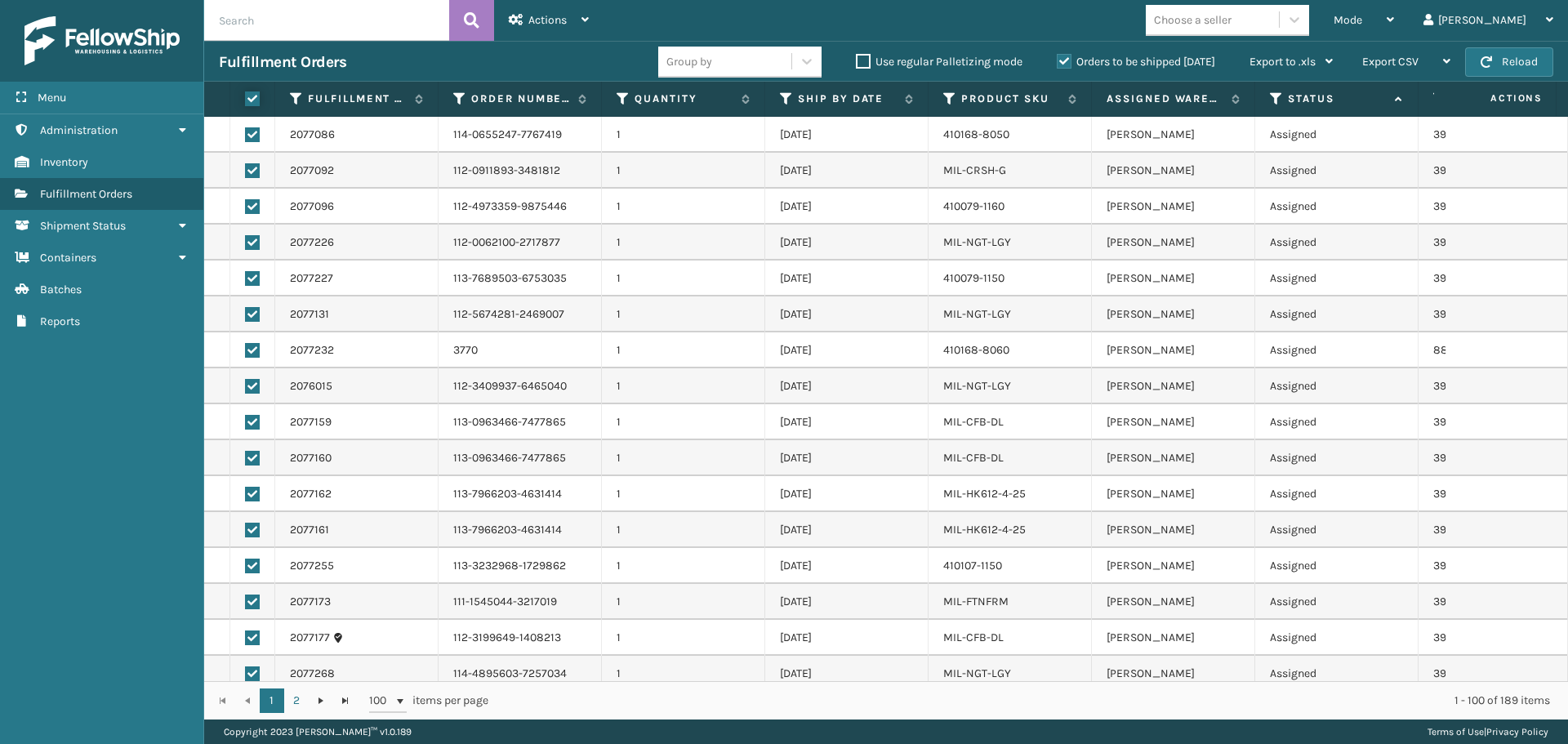
checkbox input "true"
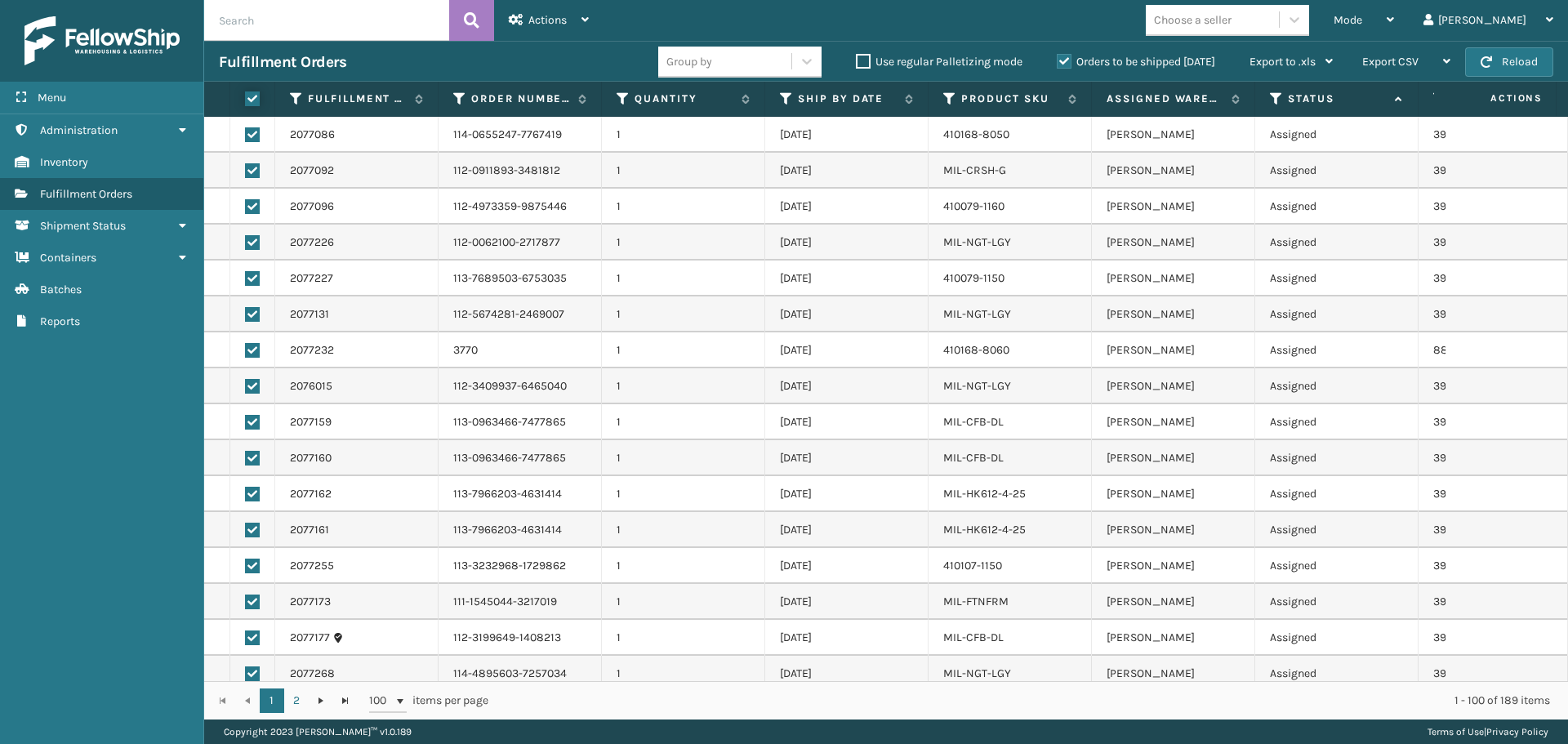
checkbox input "true"
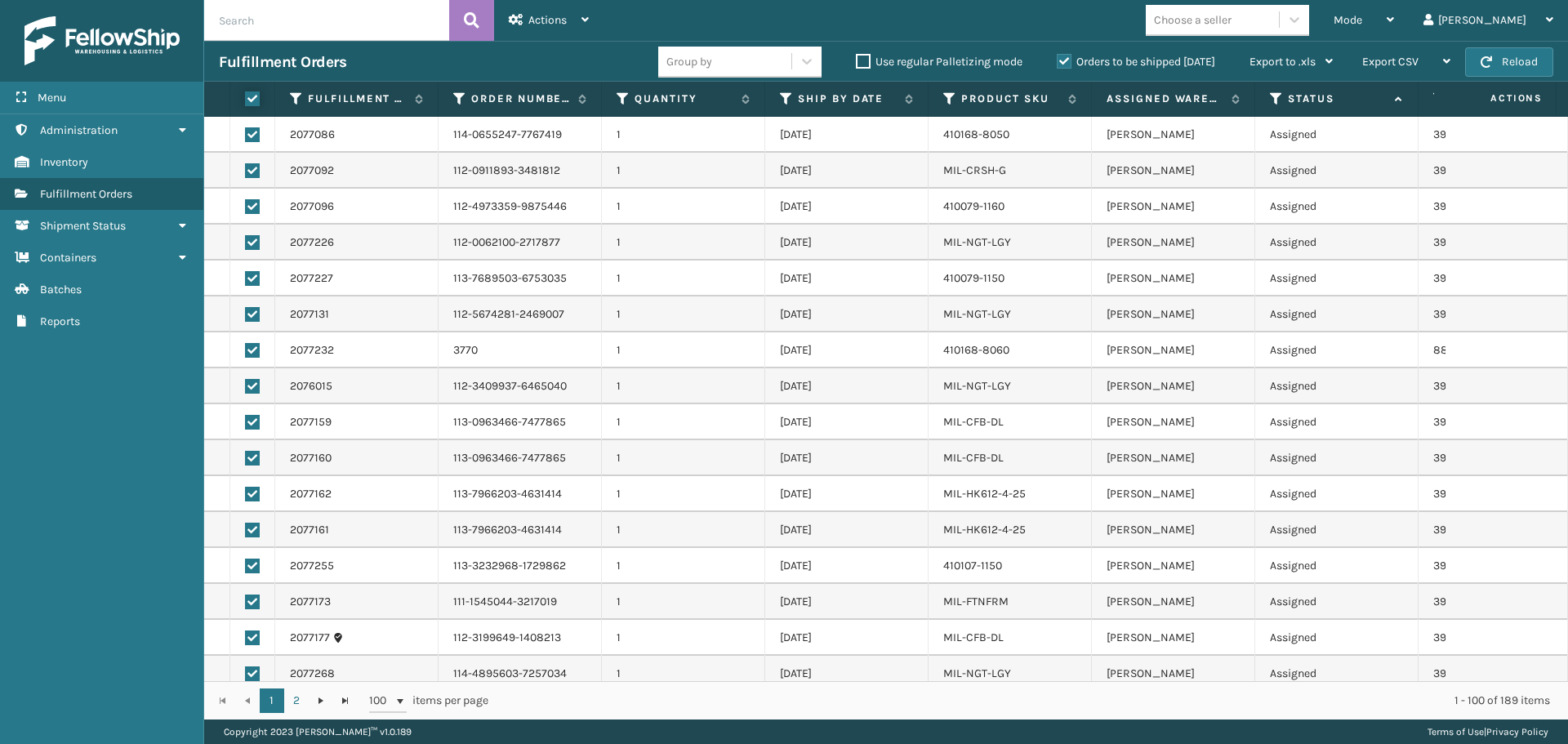
checkbox input "true"
click at [566, 21] on span "Actions" at bounding box center [547, 20] width 38 height 14
click at [563, 22] on span "Actions" at bounding box center [547, 20] width 38 height 14
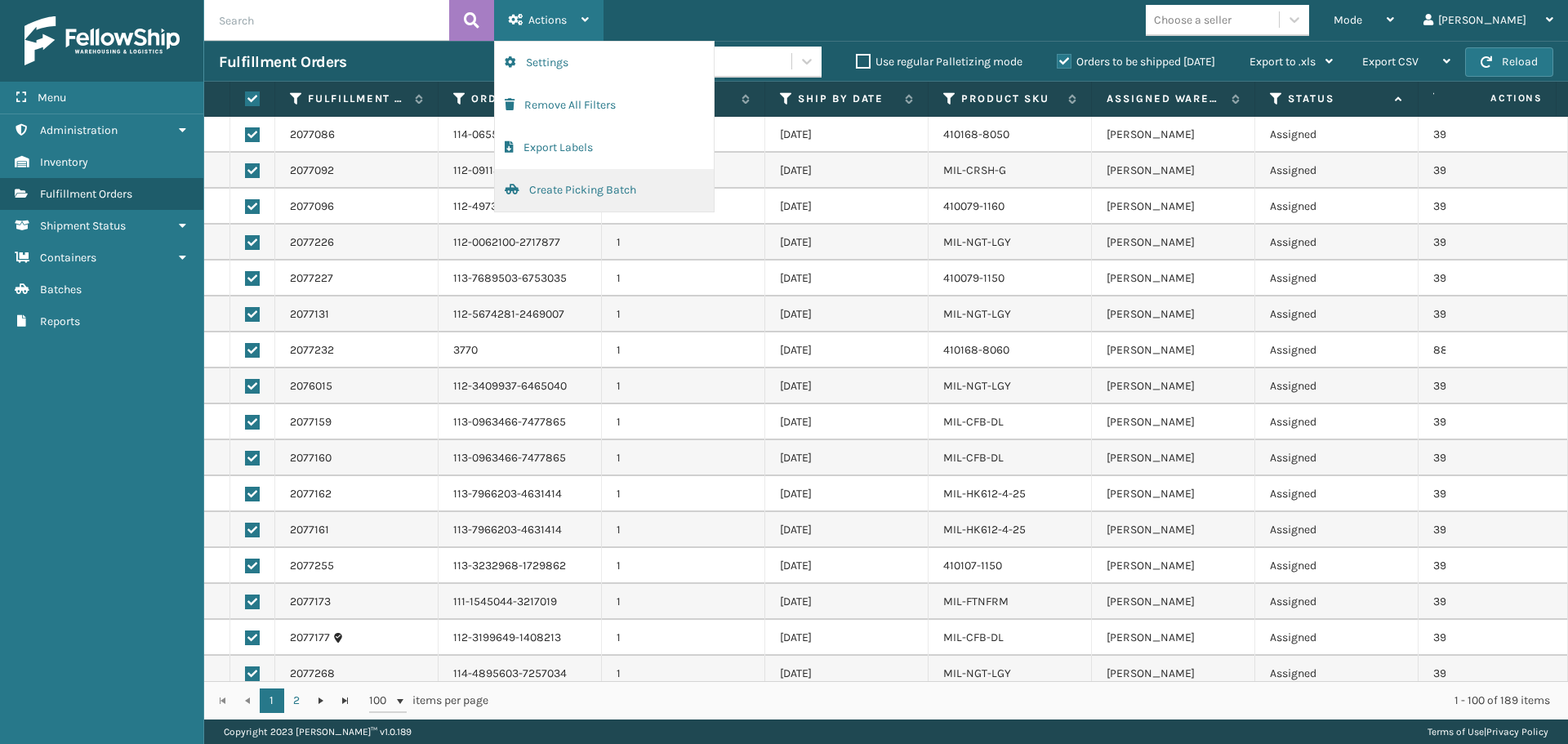
click at [600, 187] on button "Create Picking Batch" at bounding box center [604, 191] width 219 height 42
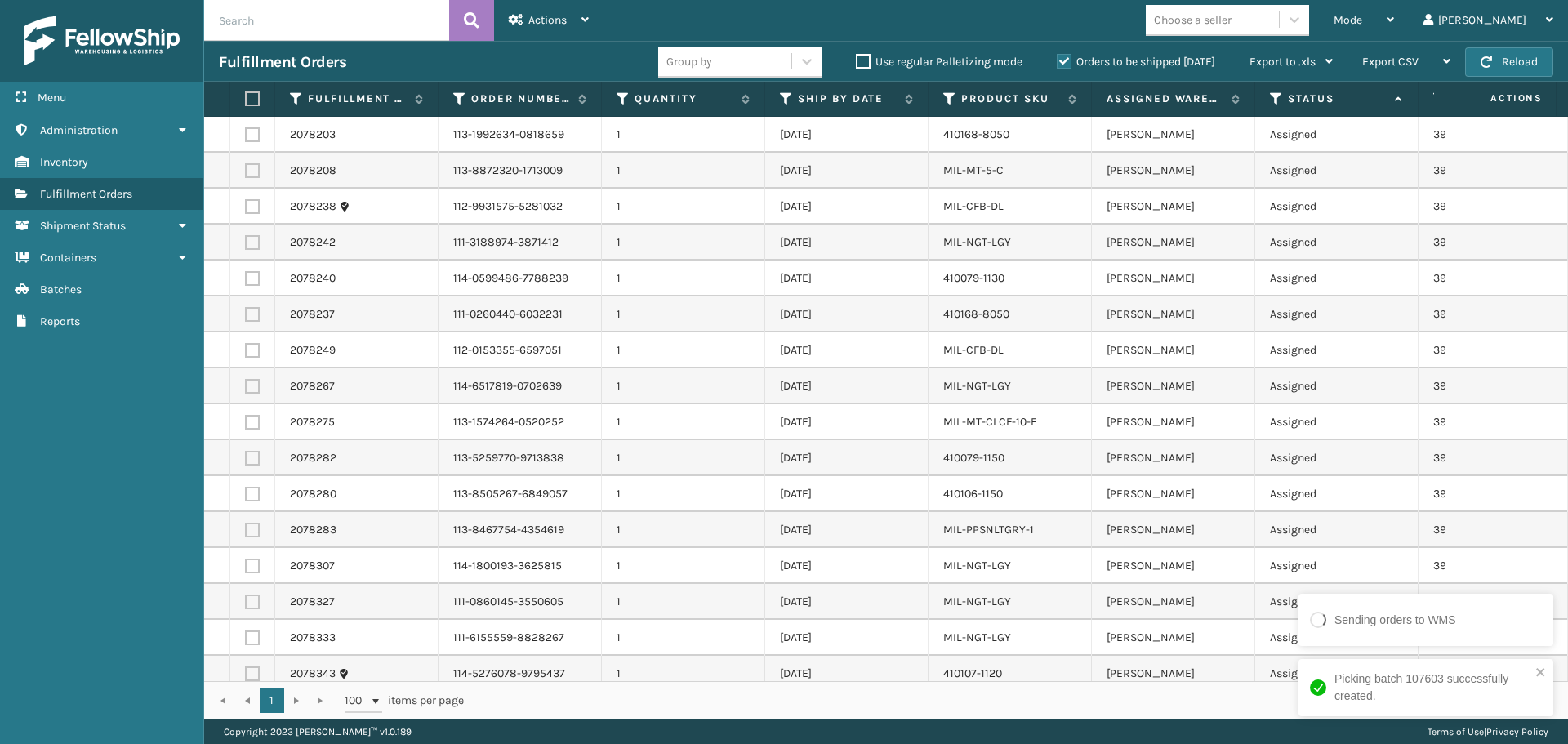
click at [247, 104] on label at bounding box center [250, 99] width 10 height 15
click at [246, 104] on input "checkbox" at bounding box center [245, 99] width 1 height 11
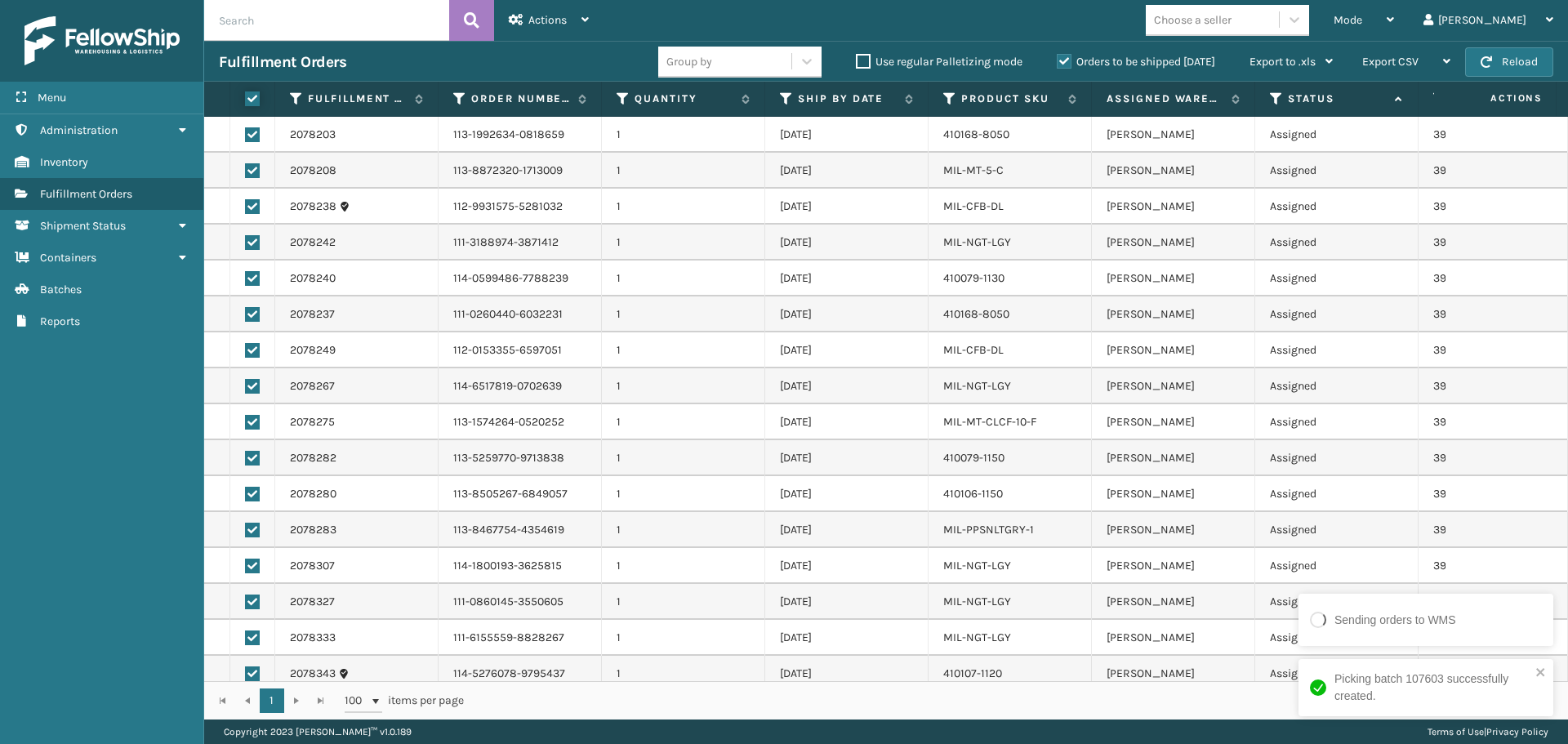
checkbox input "true"
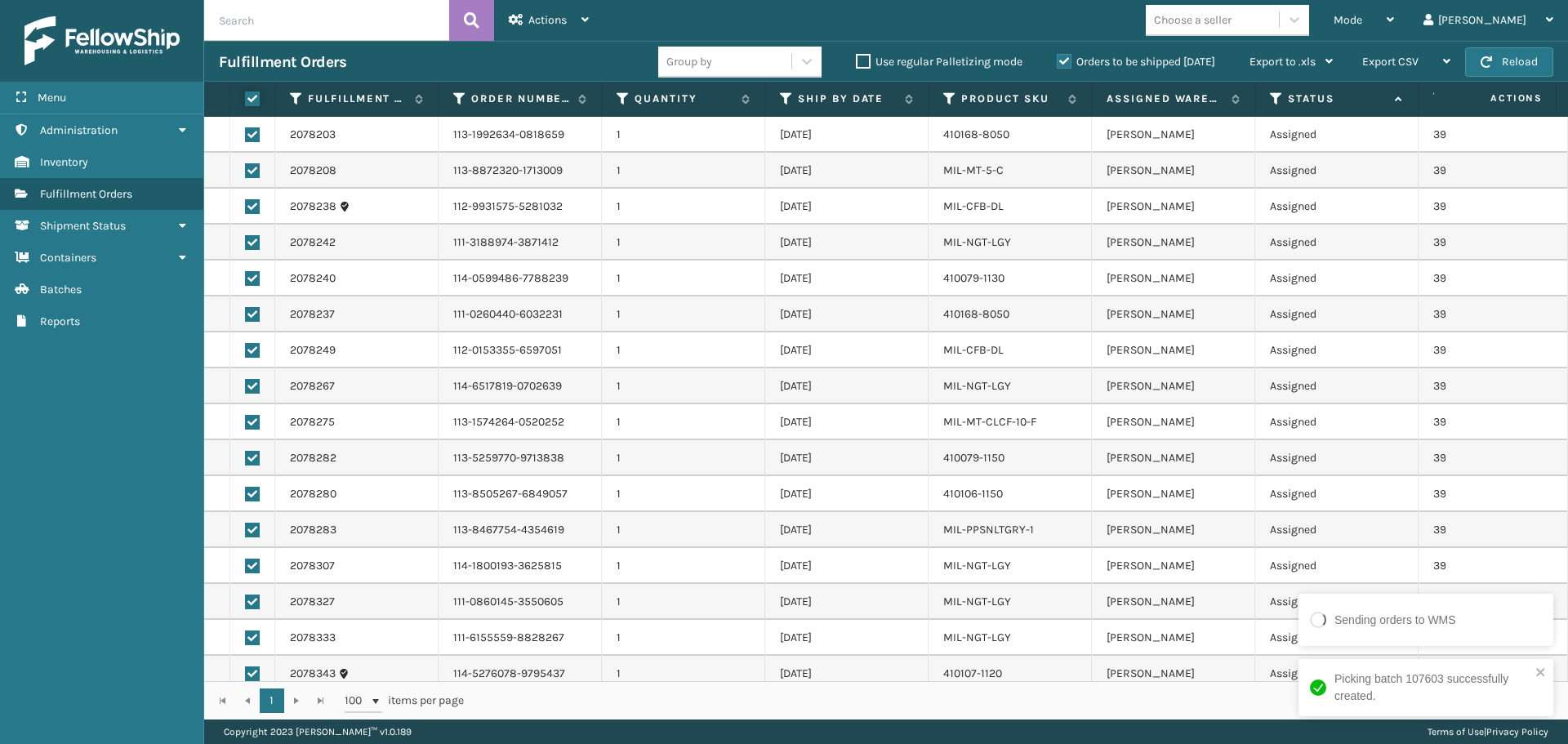
checkbox input "true"
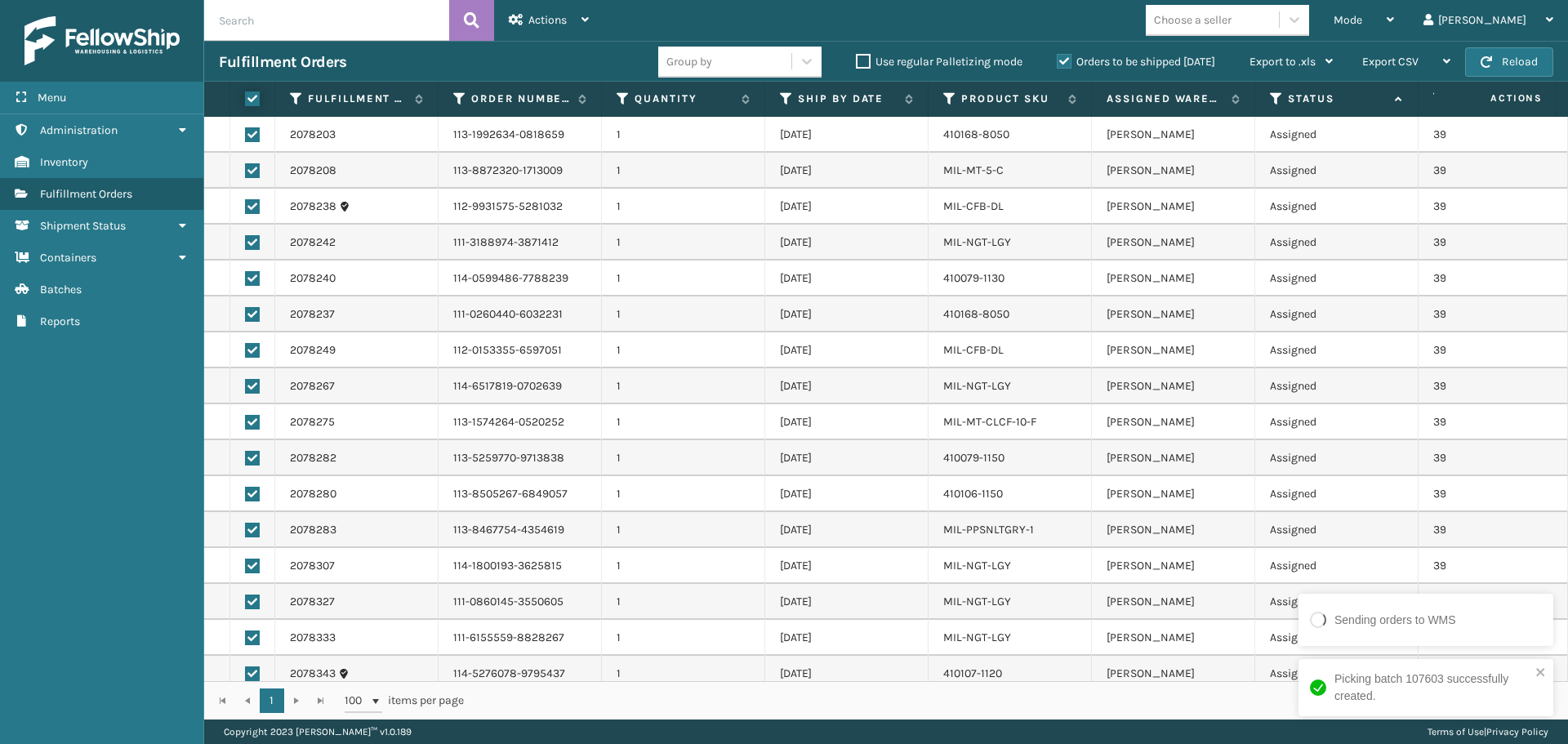
checkbox input "true"
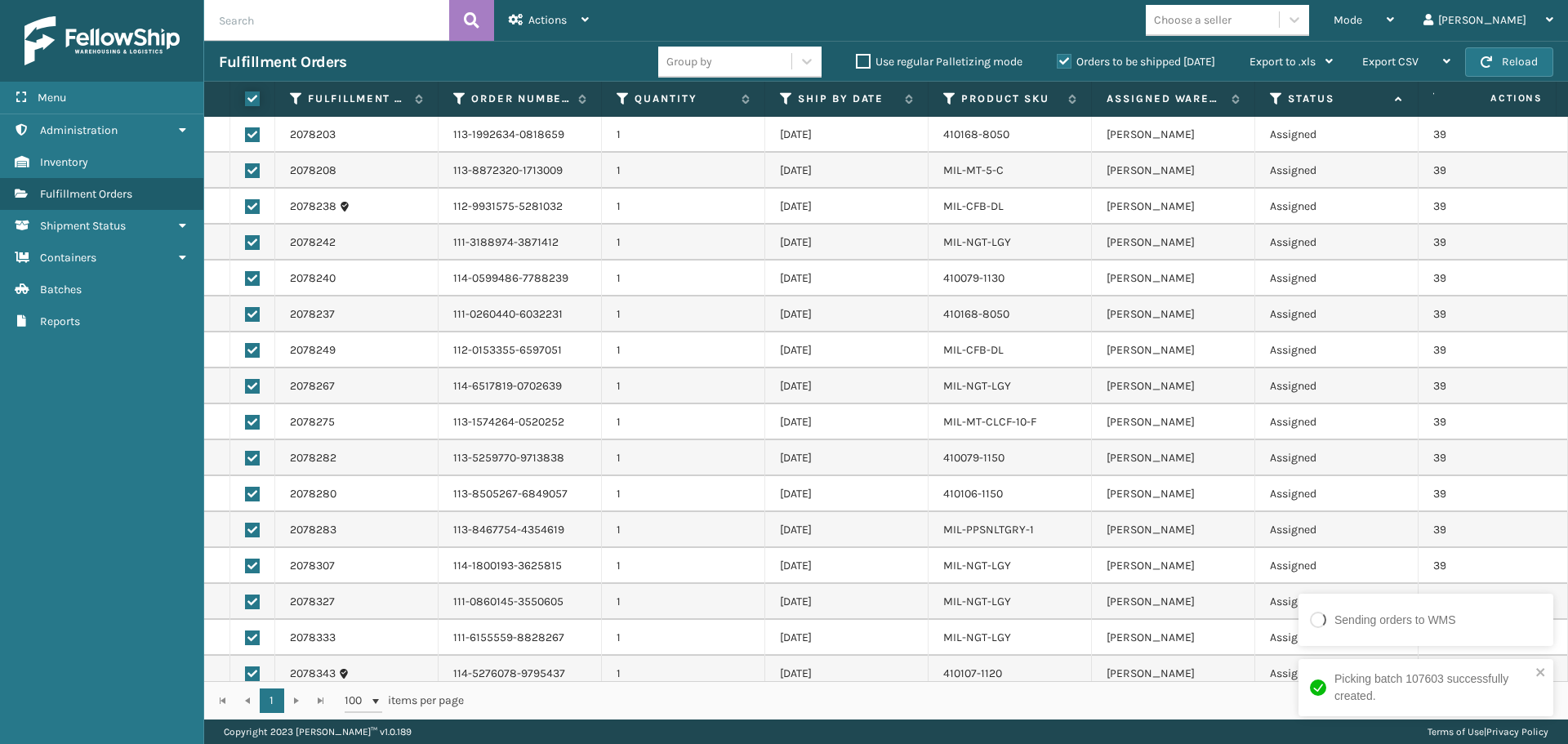
checkbox input "true"
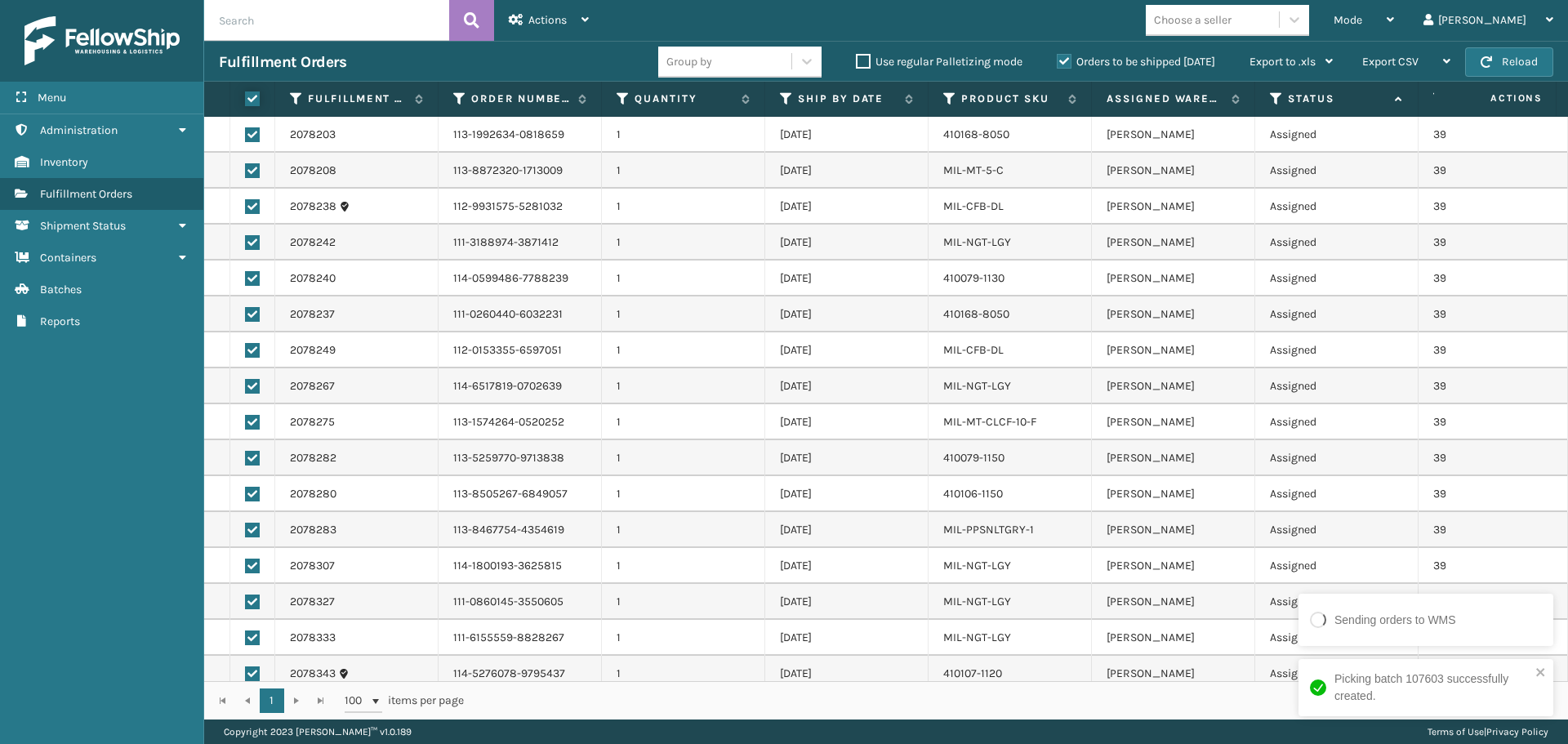
checkbox input "true"
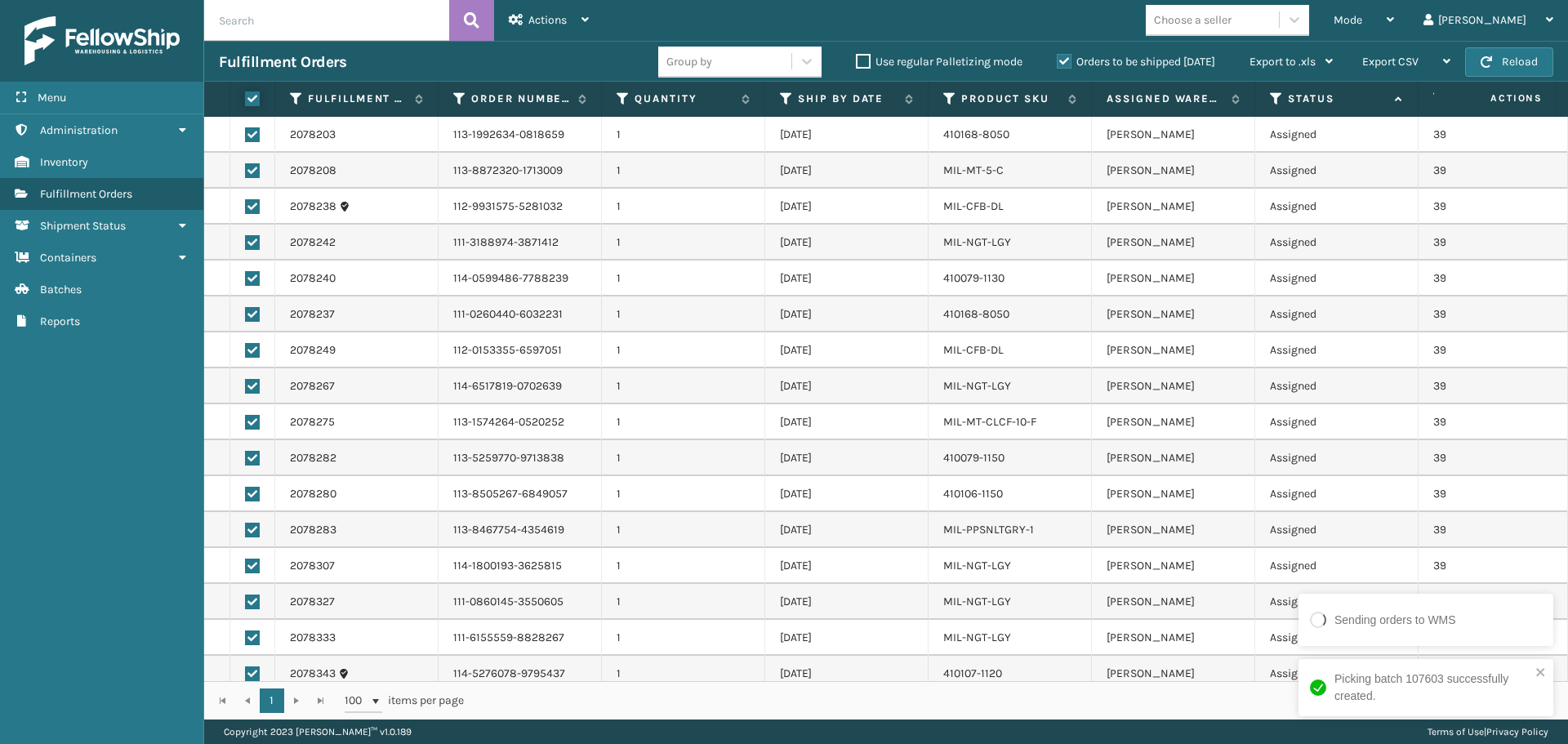
checkbox input "true"
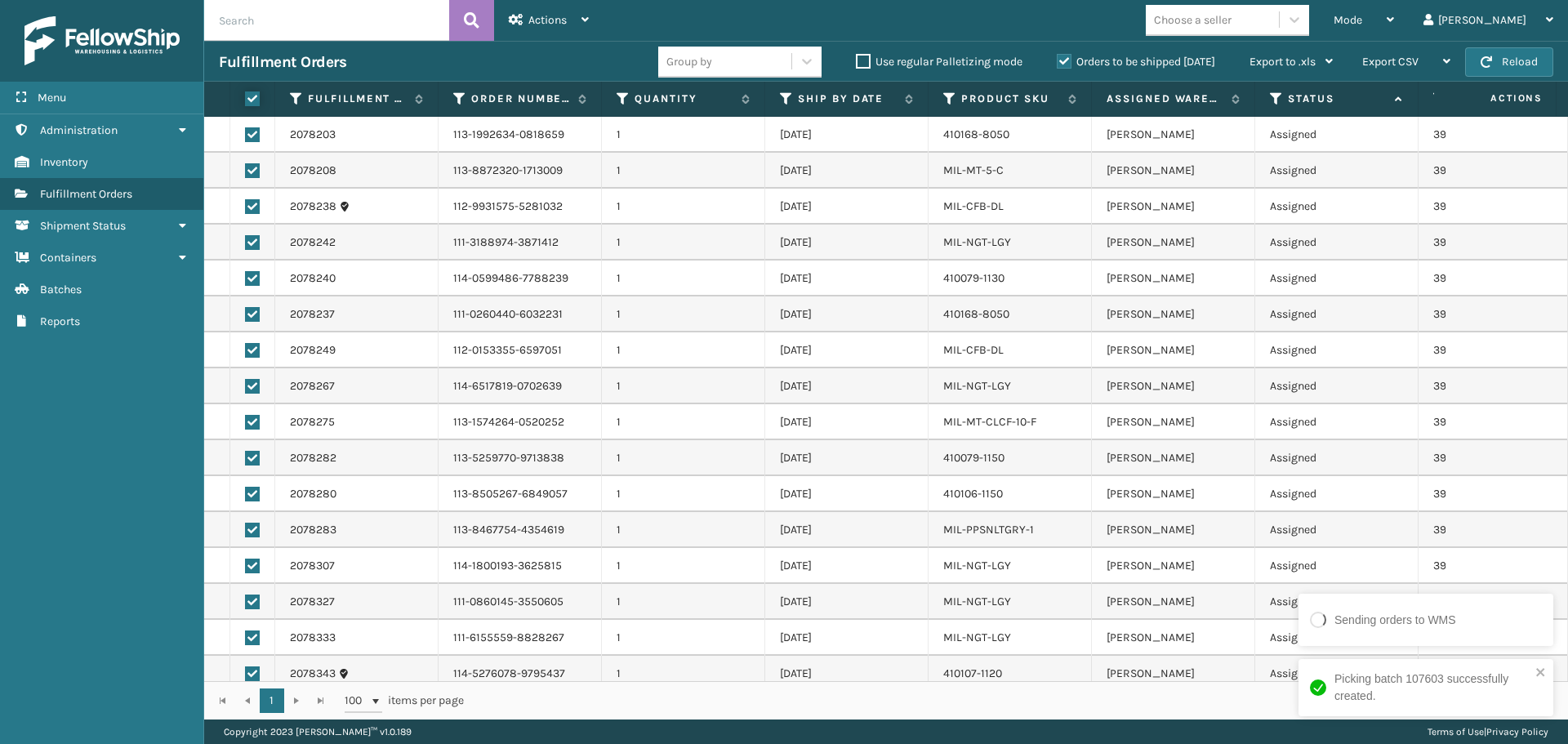
checkbox input "true"
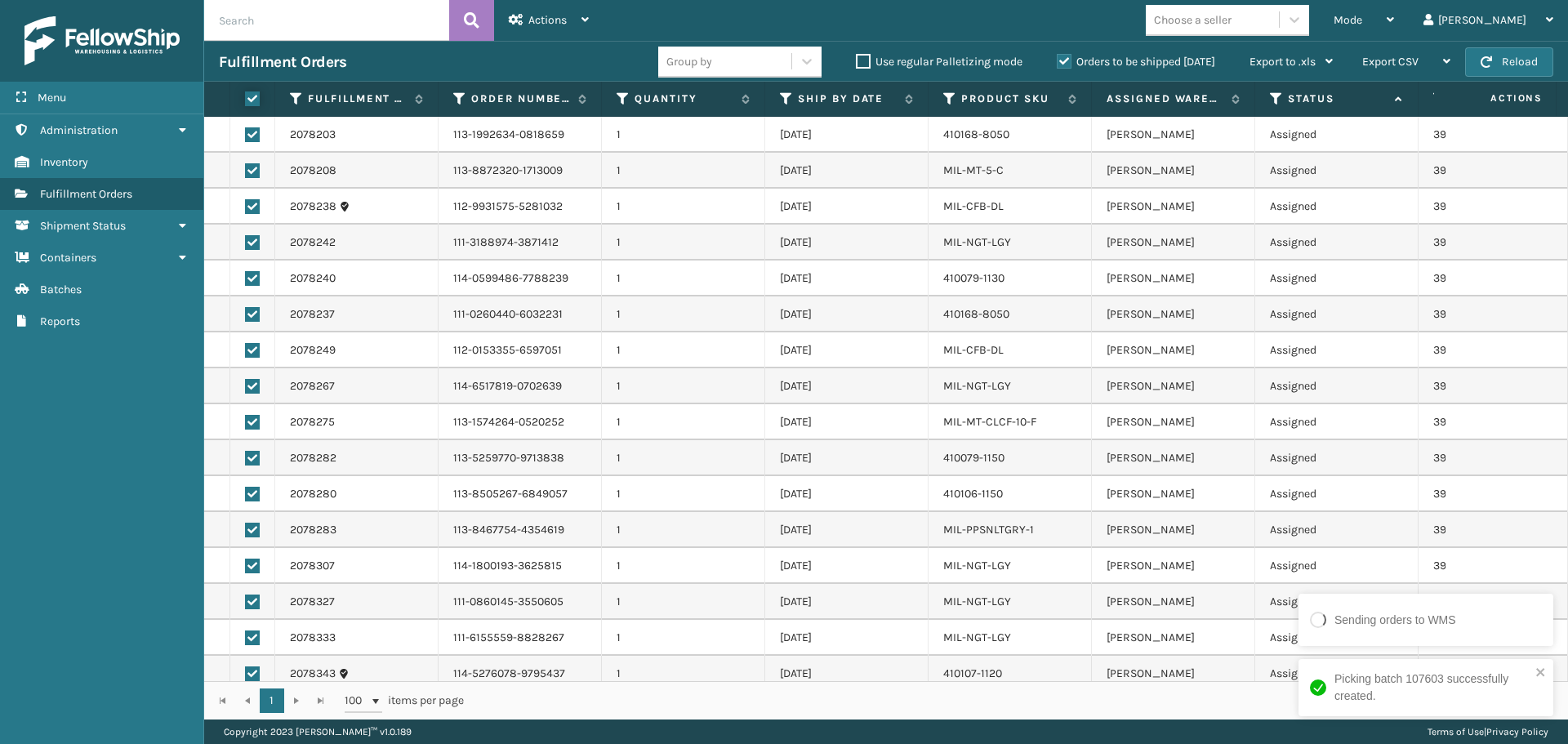
checkbox input "true"
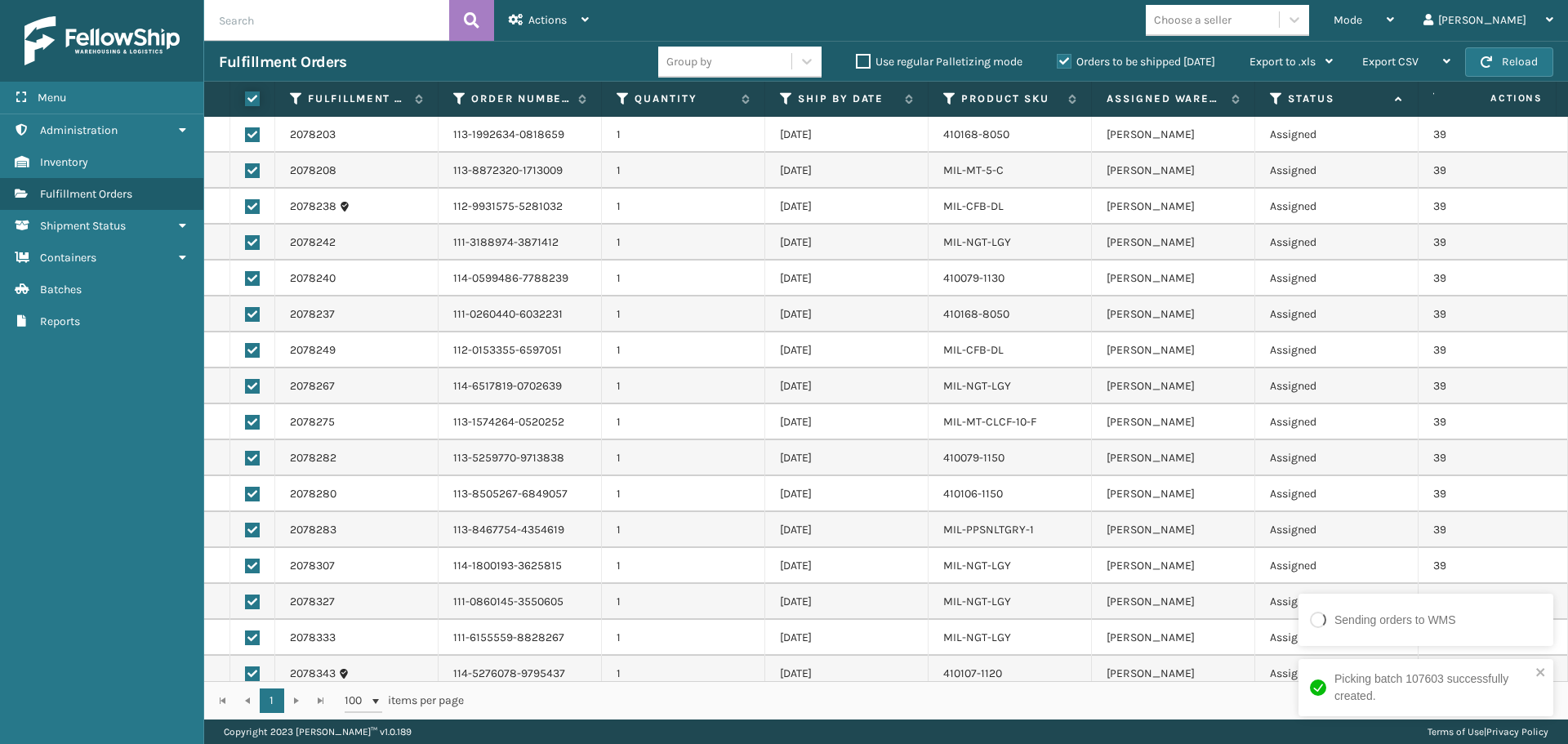
checkbox input "true"
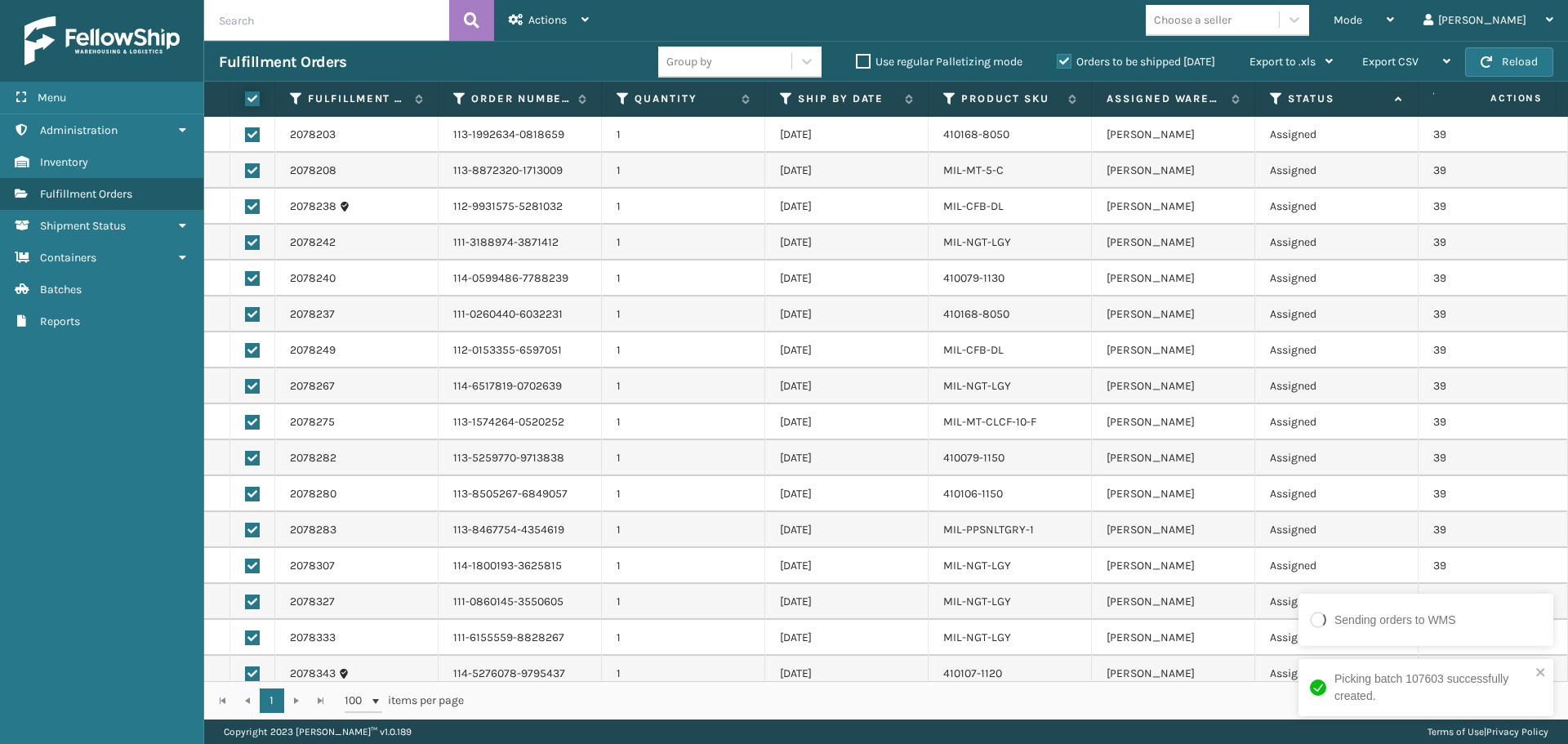
checkbox input "true"
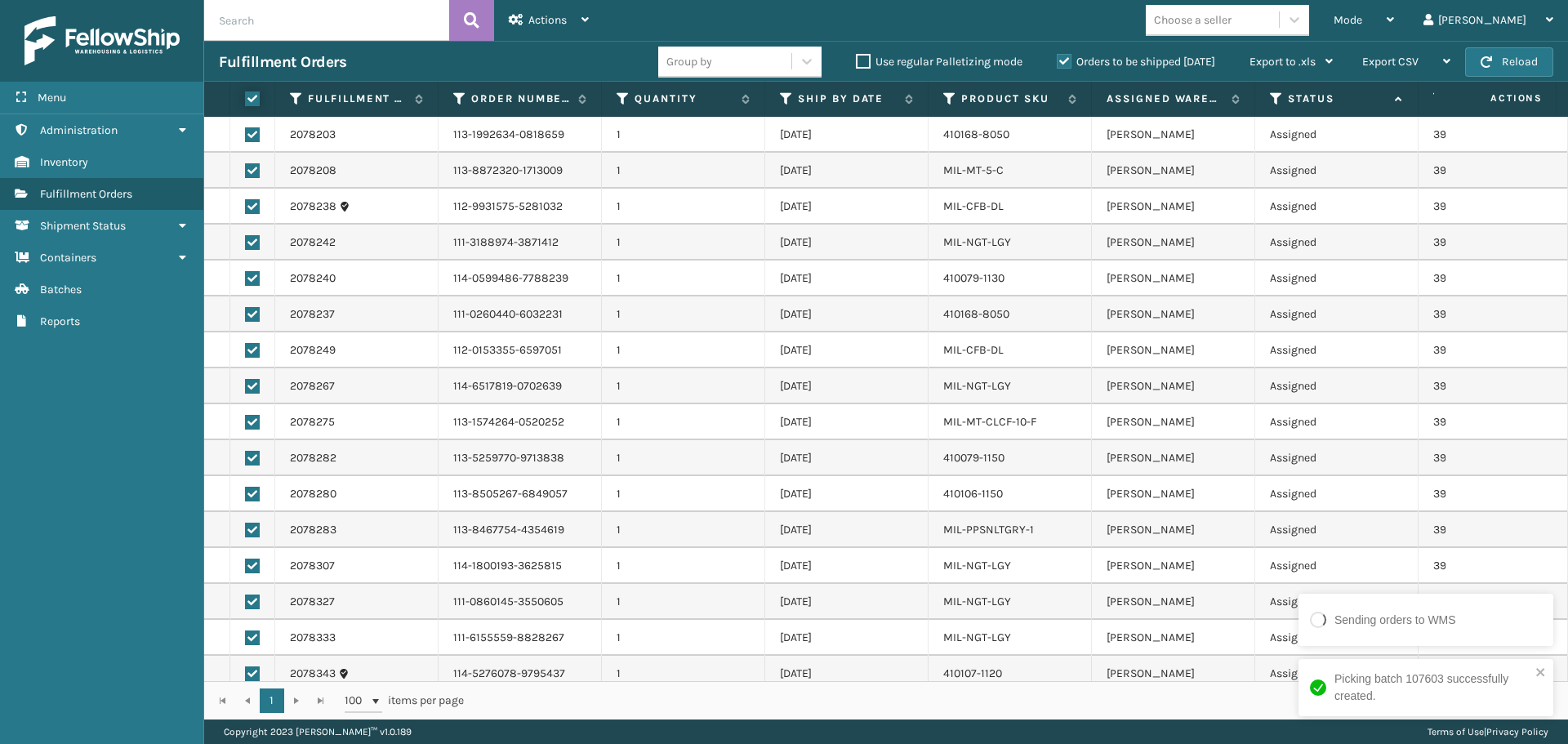
checkbox input "true"
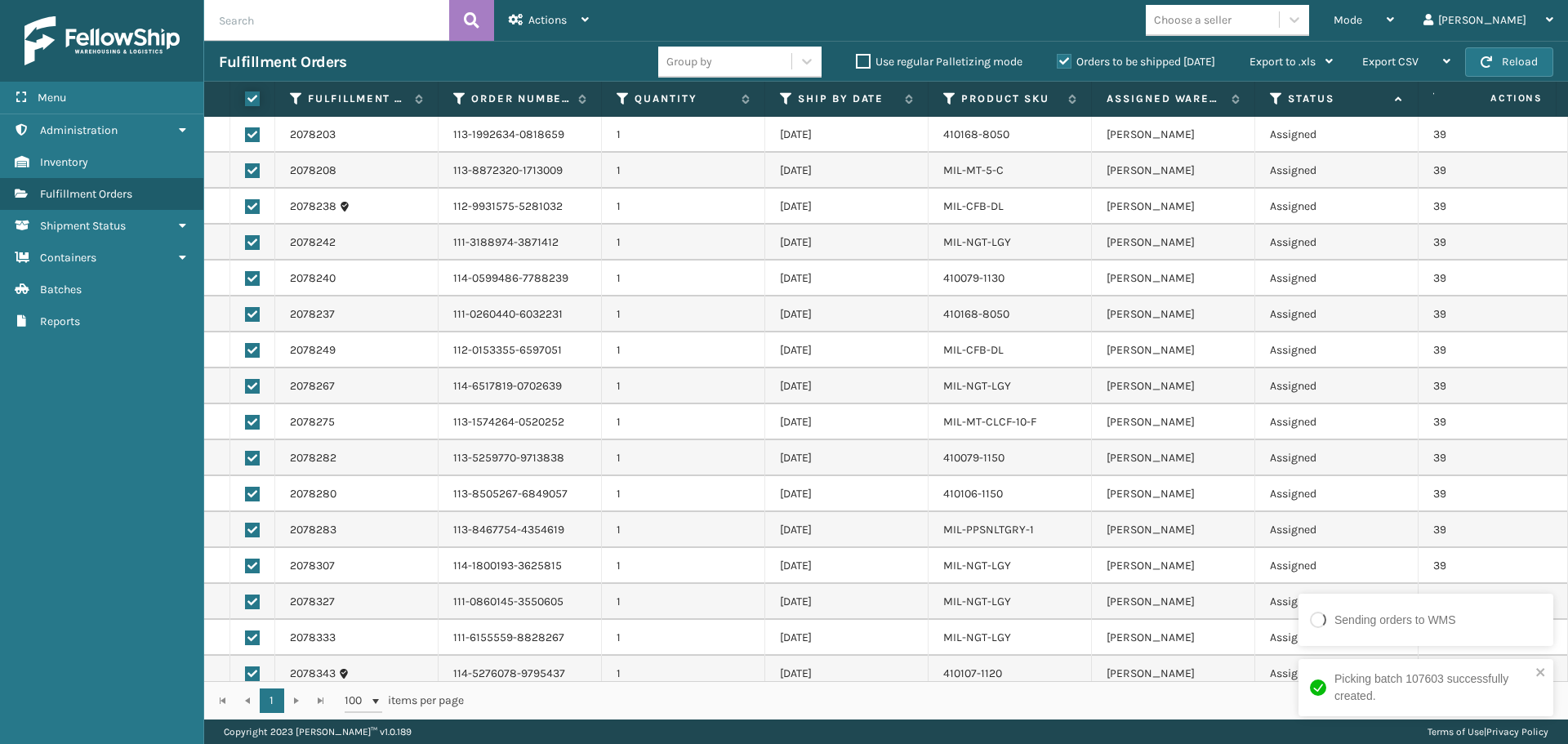
checkbox input "true"
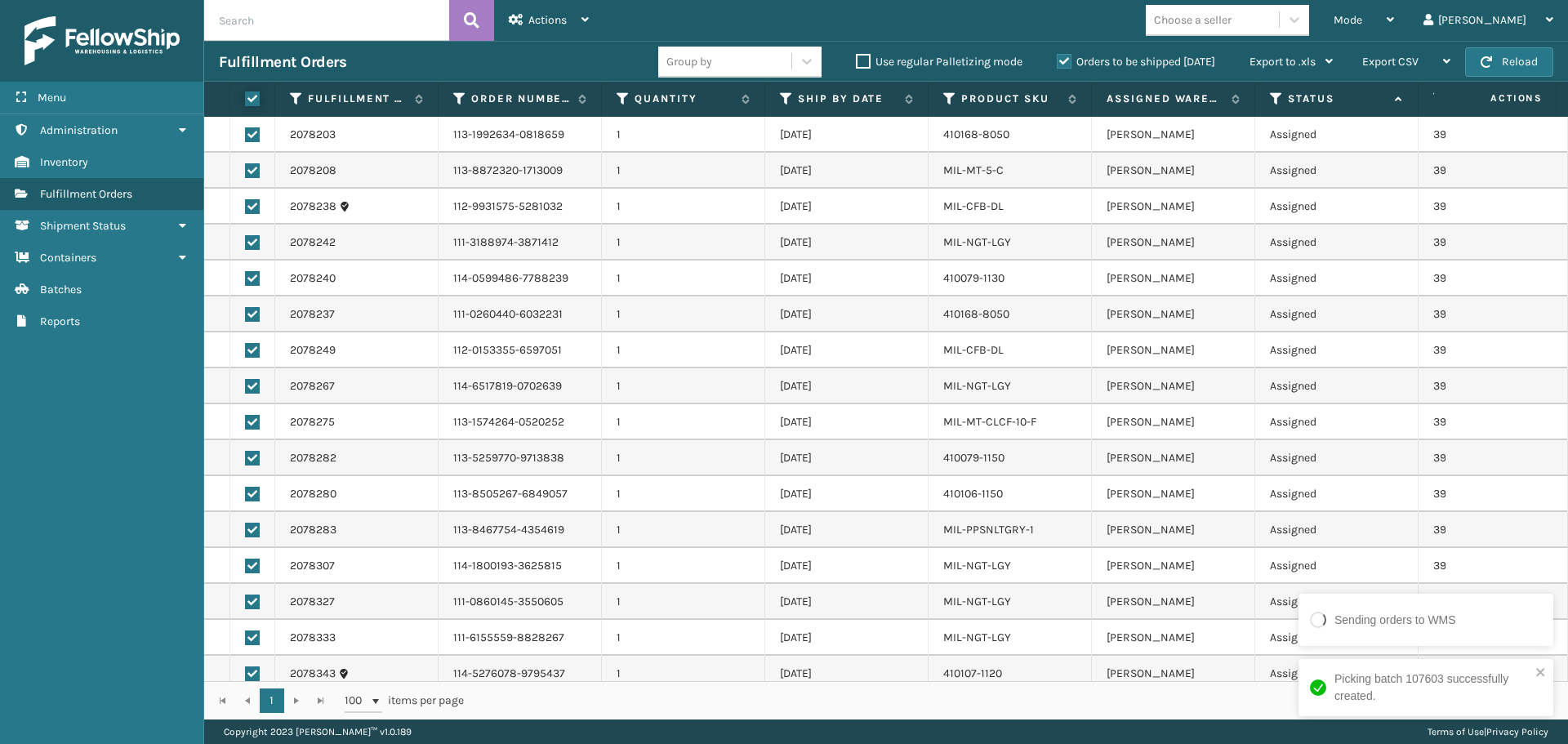
checkbox input "true"
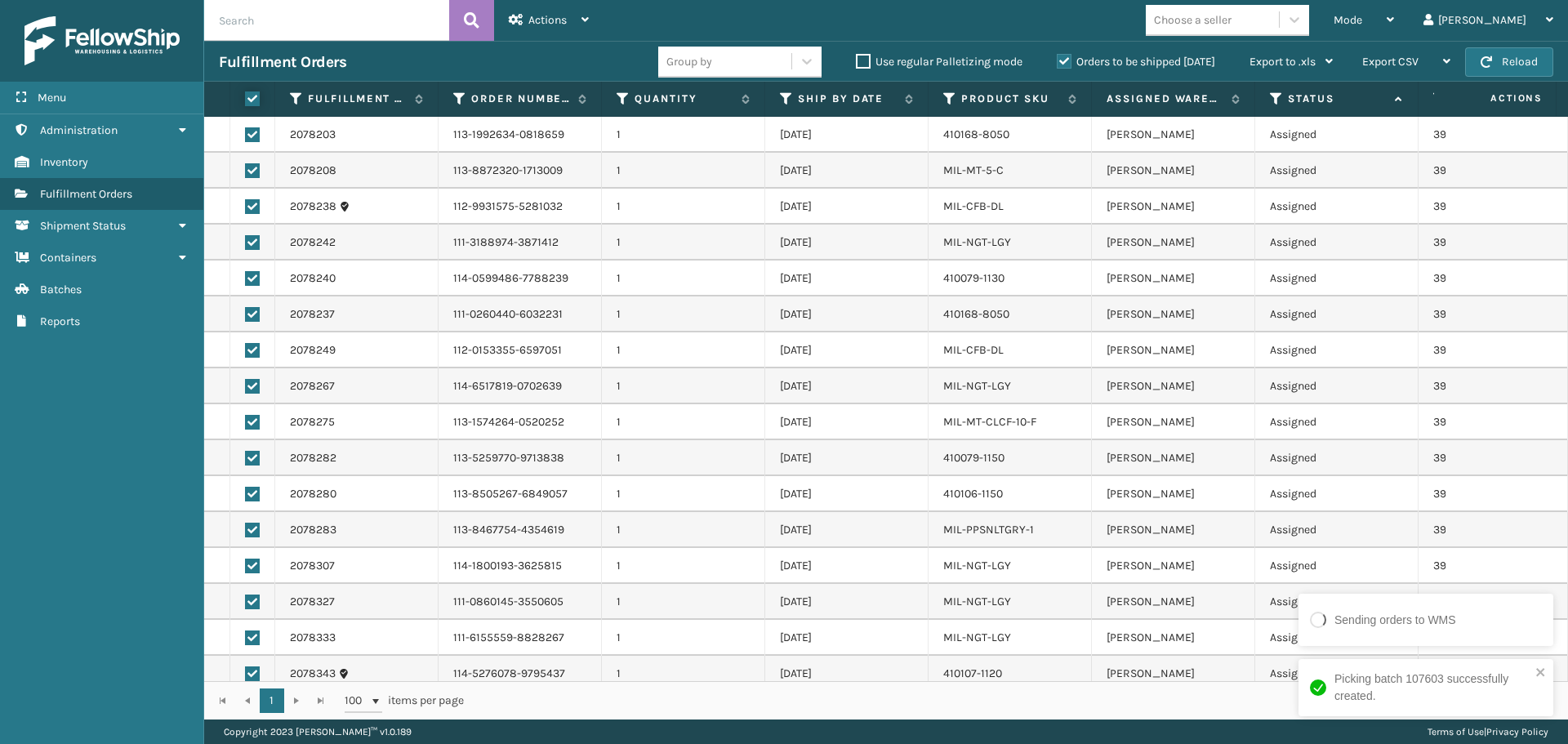
checkbox input "true"
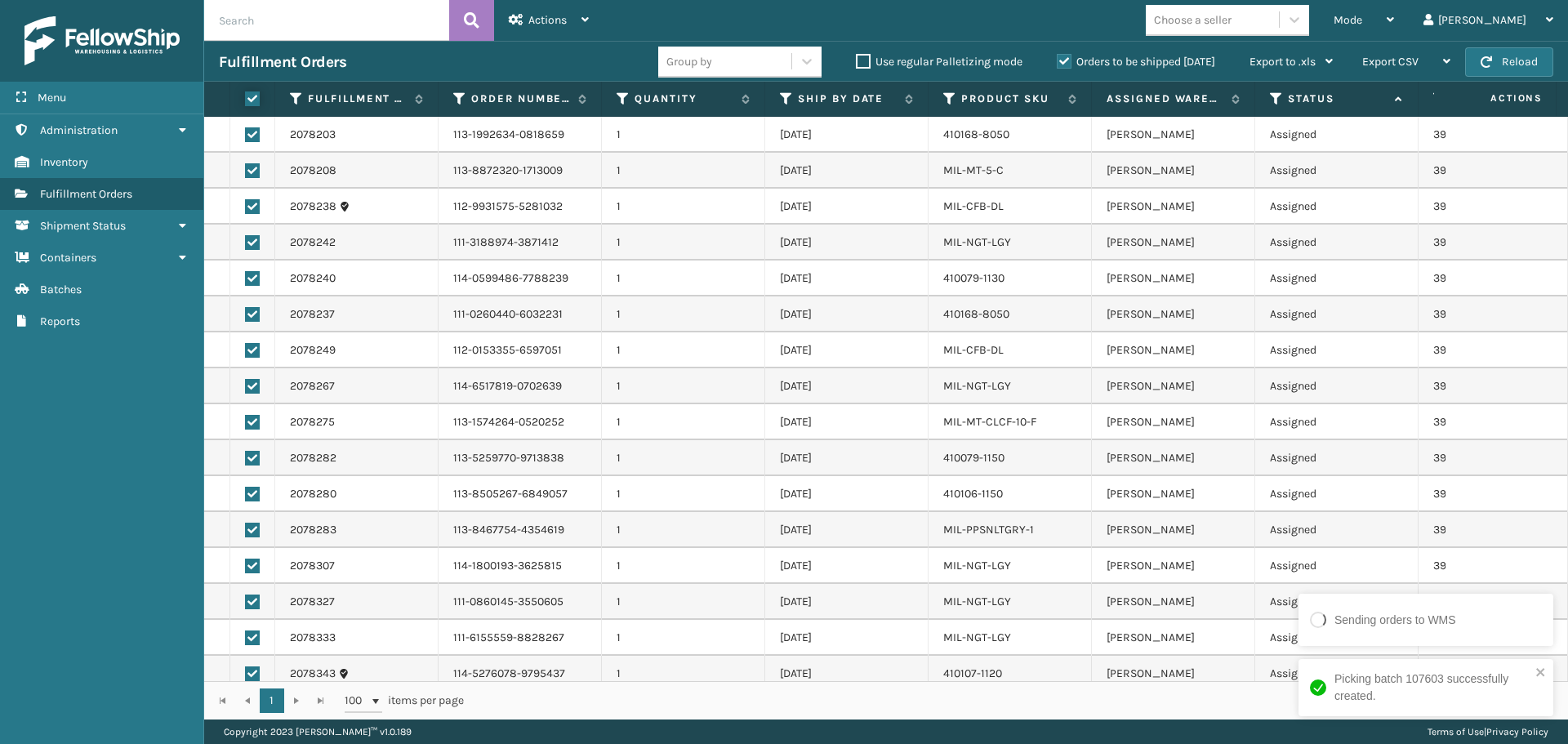
checkbox input "true"
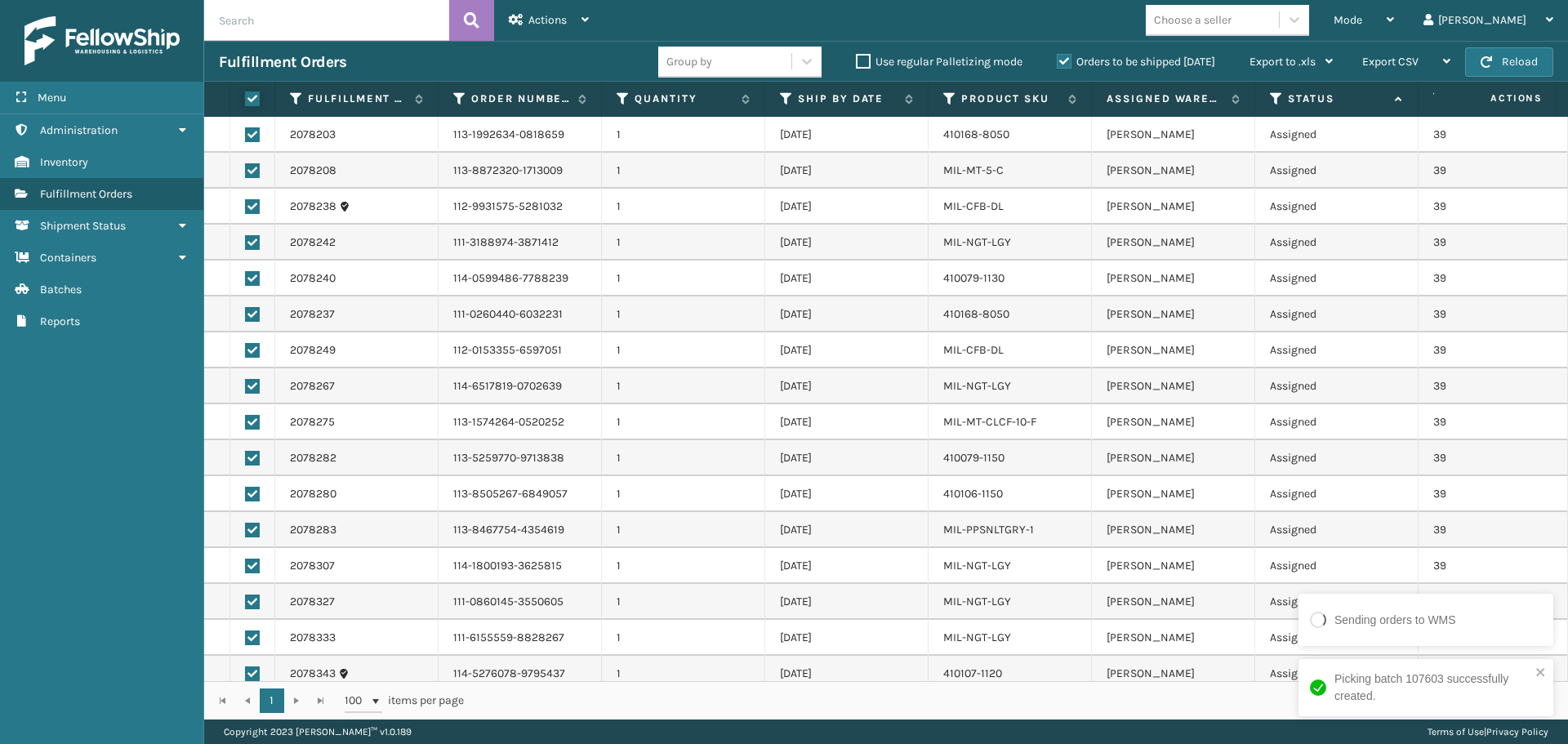
checkbox input "true"
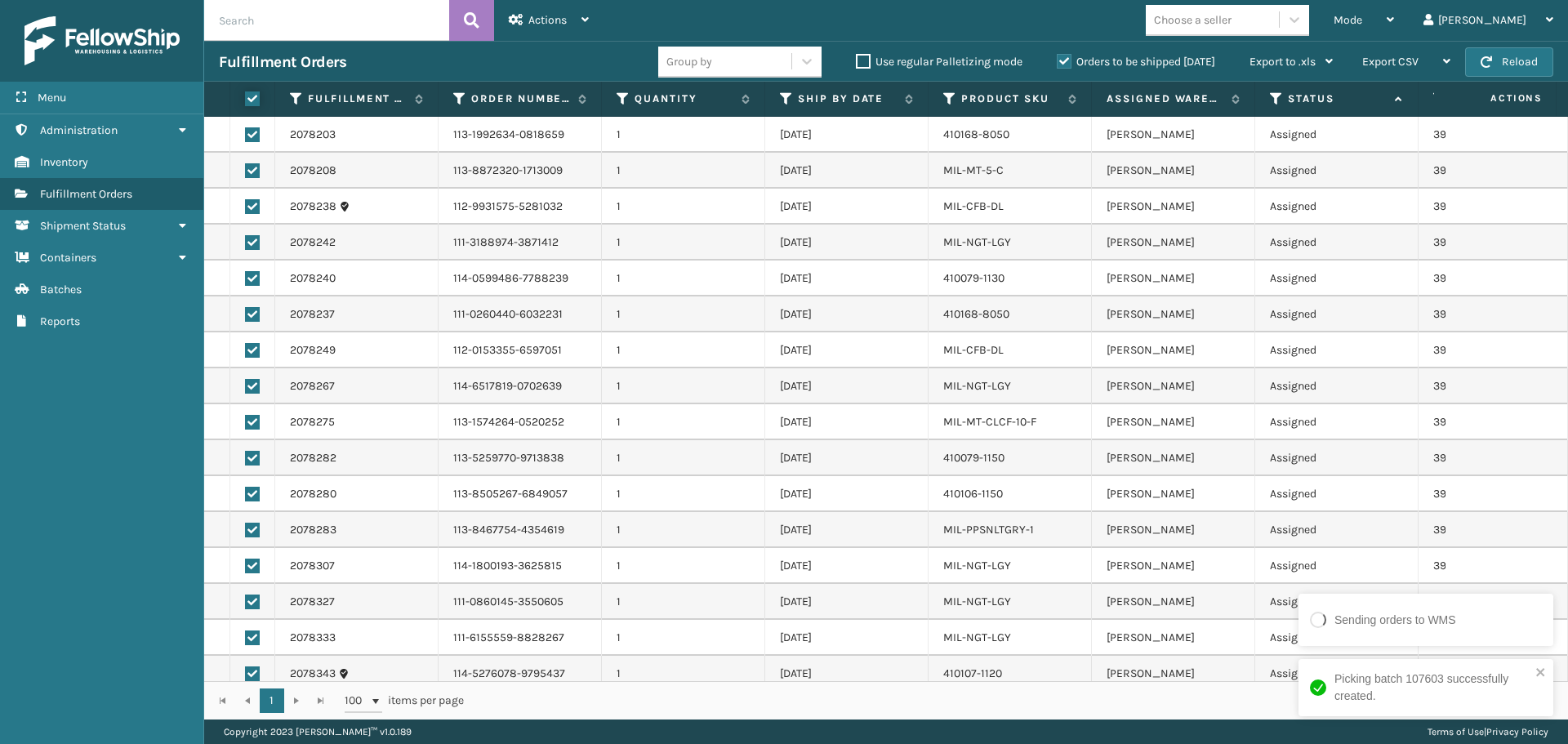
checkbox input "true"
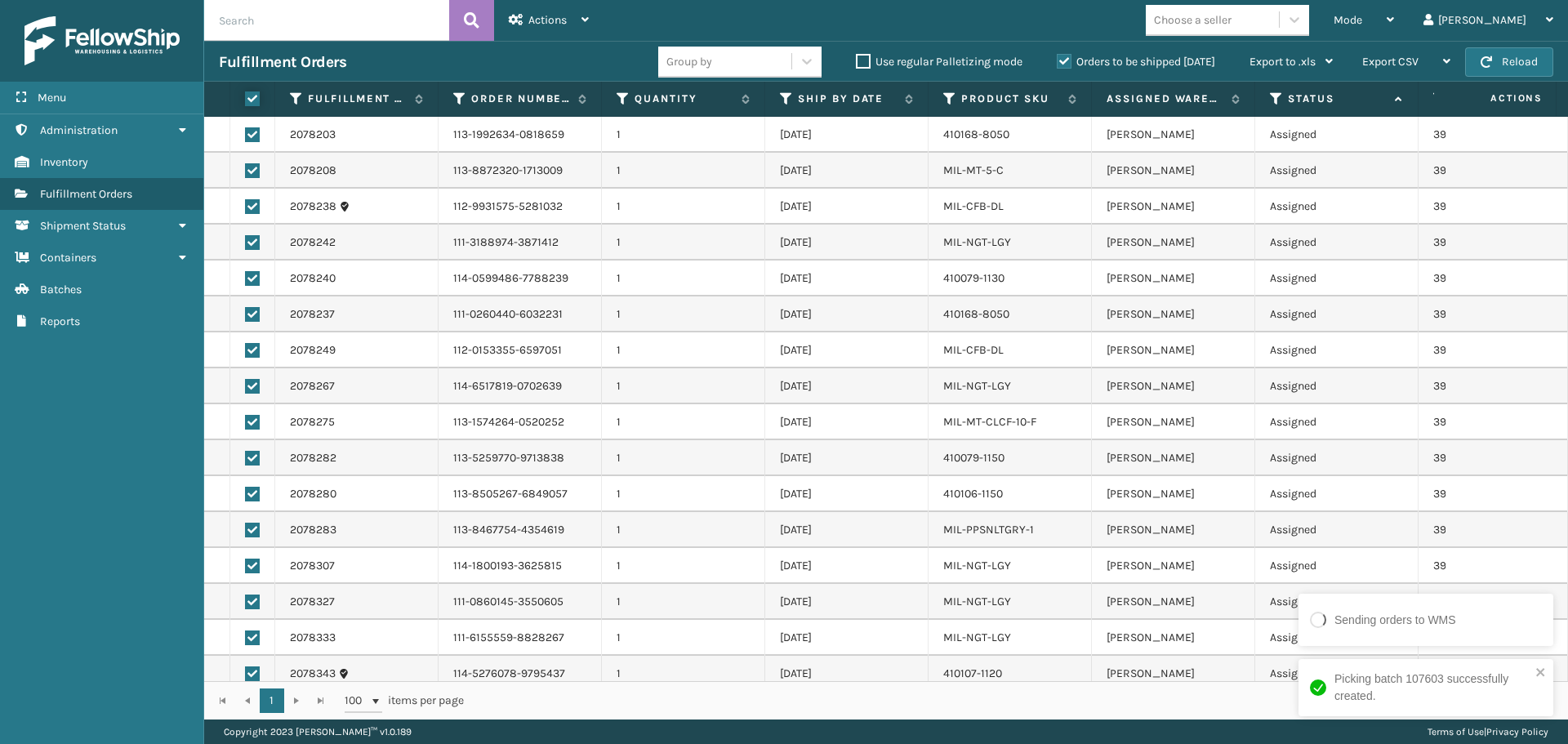
checkbox input "true"
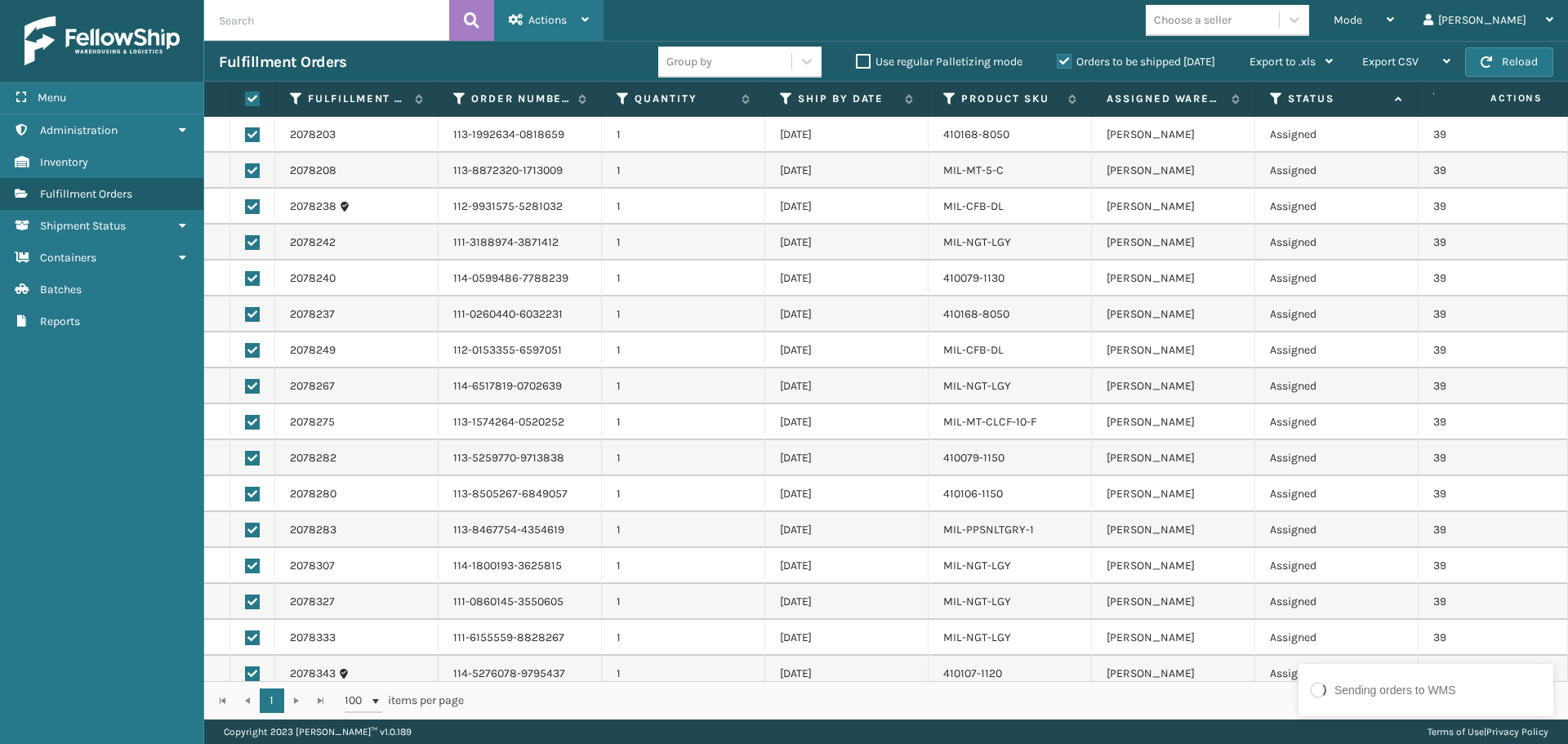
click at [591, 16] on div "Actions Settings Remove All Filters Export Labels Create Picking Batch" at bounding box center [549, 20] width 109 height 41
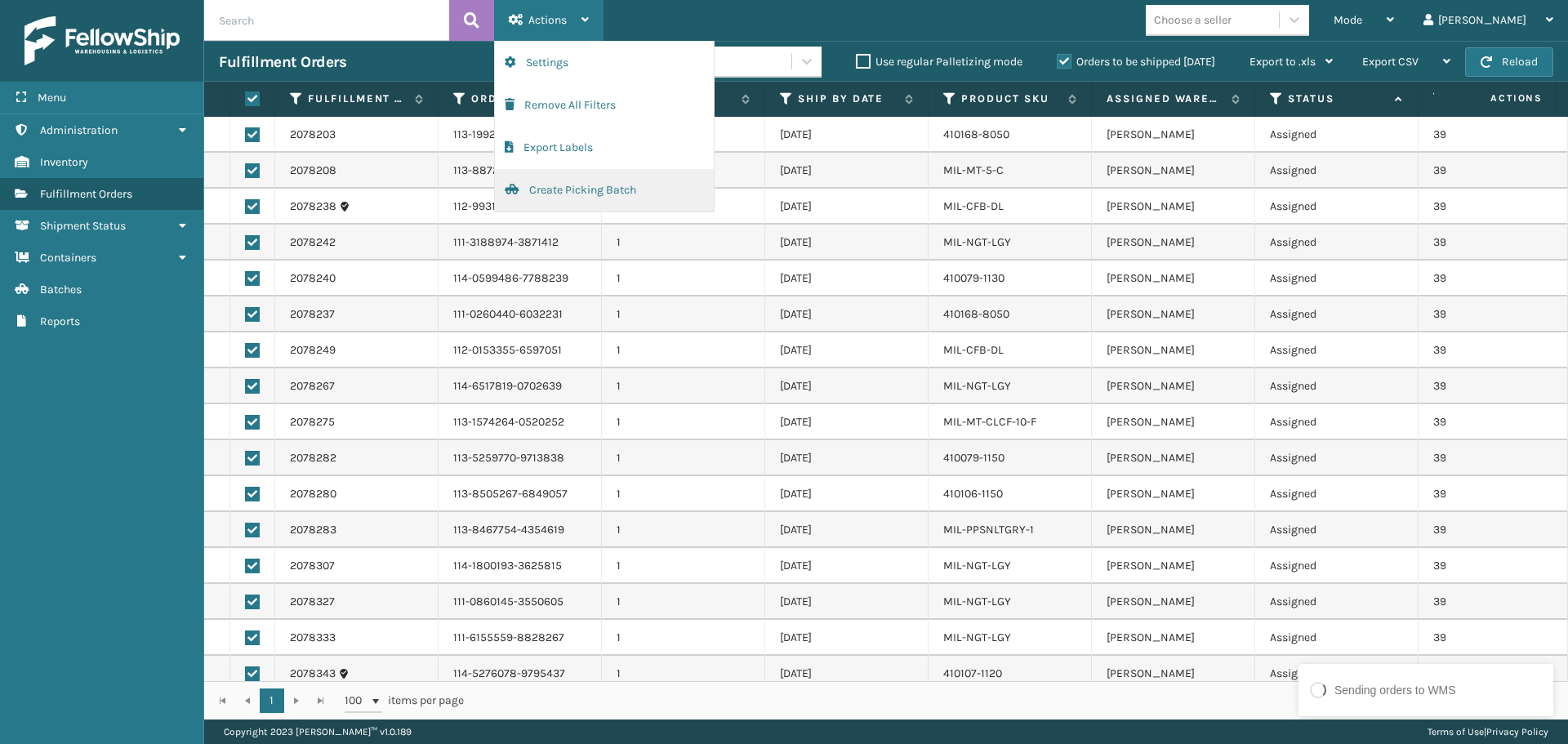
click at [609, 182] on button "Create Picking Batch" at bounding box center [604, 191] width 219 height 42
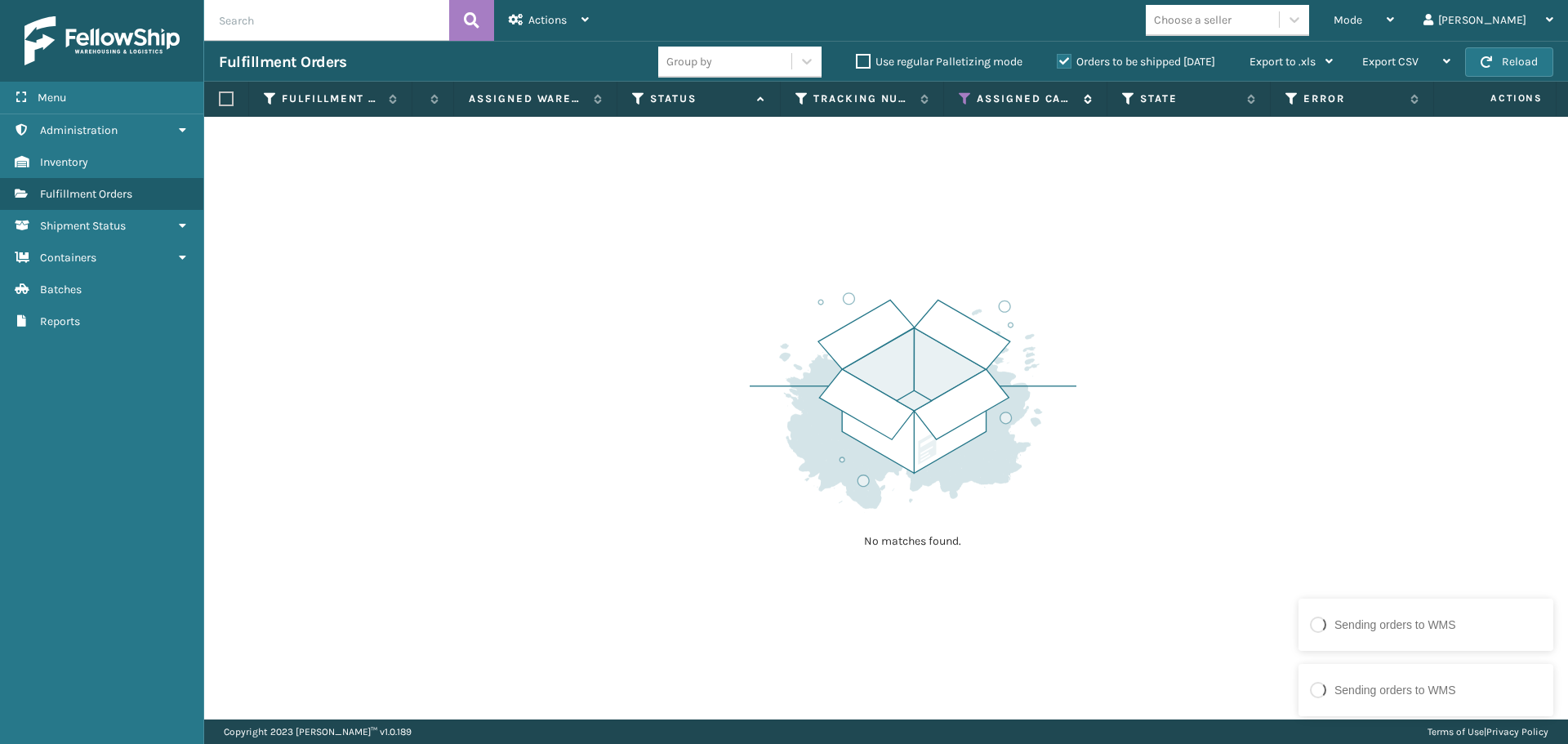
click at [966, 94] on icon at bounding box center [964, 99] width 13 height 15
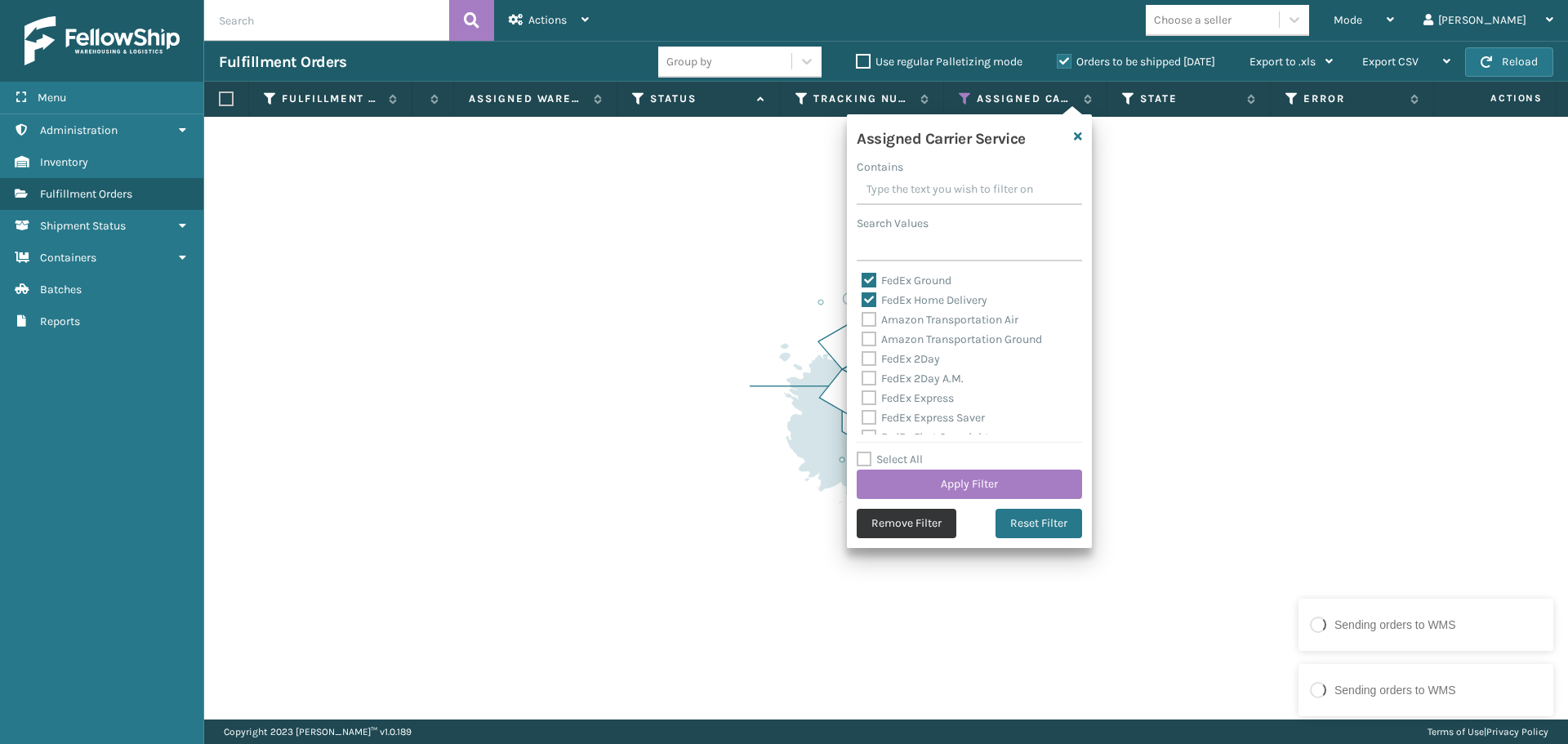
click at [906, 526] on button "Remove Filter" at bounding box center [906, 523] width 100 height 29
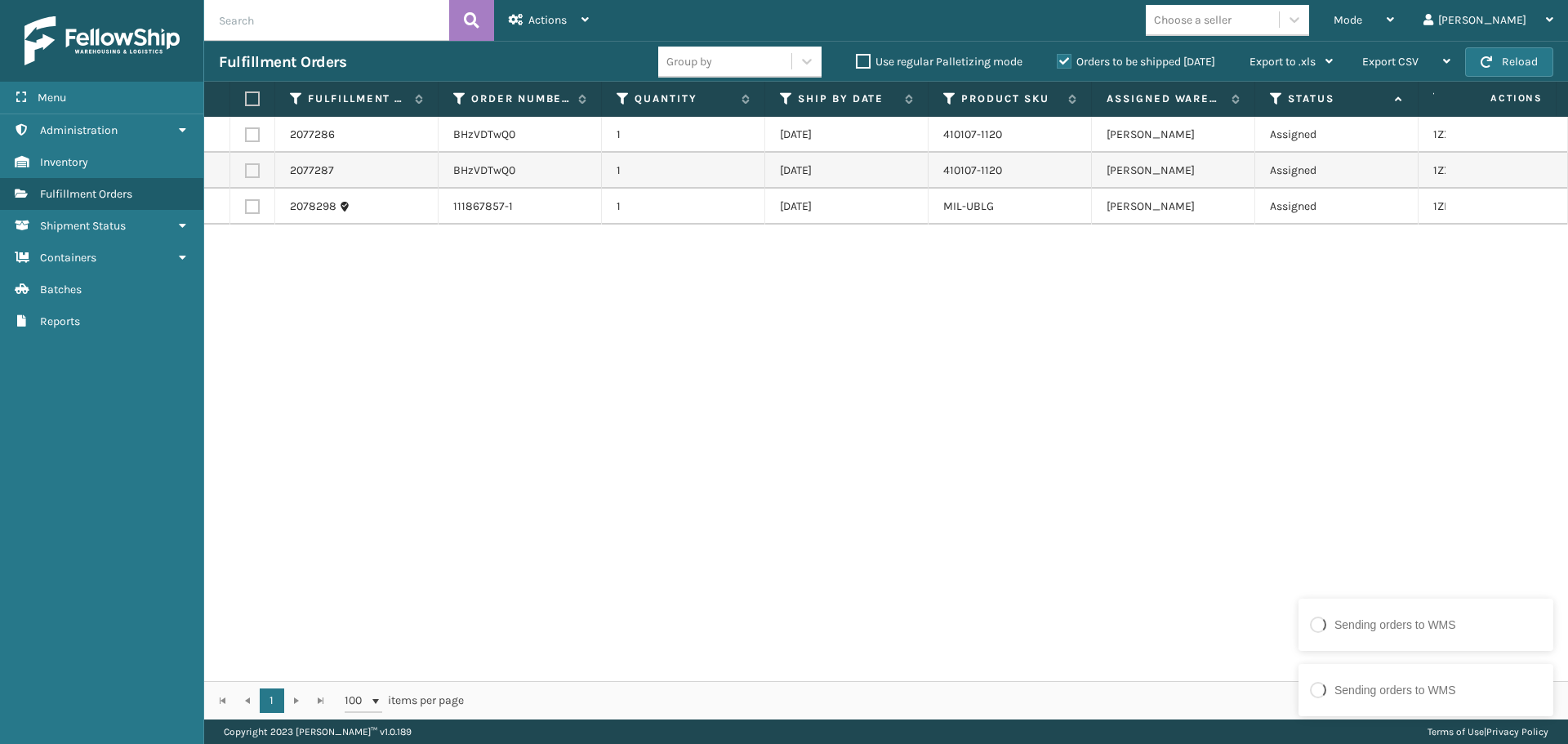
click at [250, 100] on label at bounding box center [250, 99] width 10 height 15
click at [246, 100] on input "checkbox" at bounding box center [245, 99] width 1 height 11
checkbox input "true"
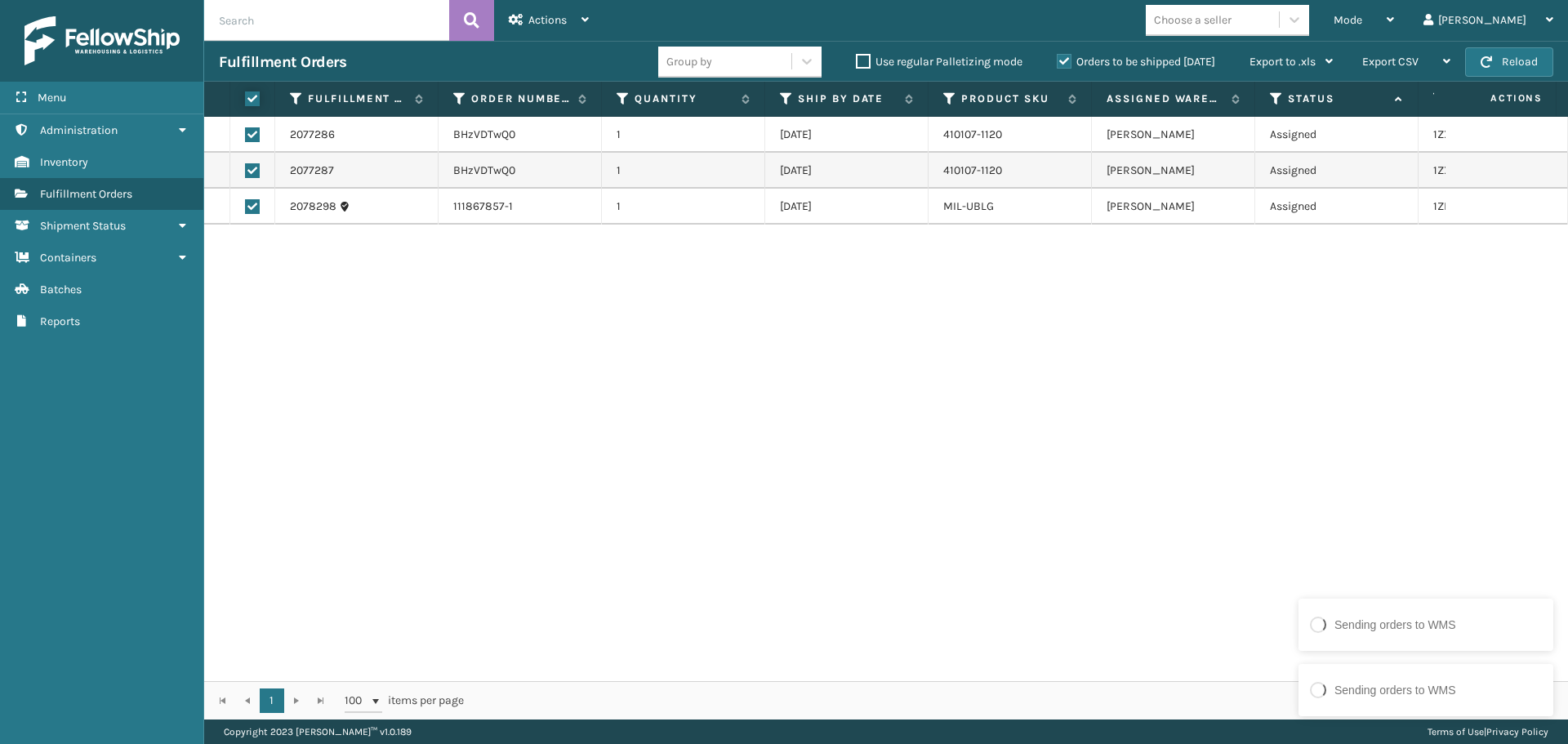
checkbox input "true"
click at [586, 17] on icon at bounding box center [585, 19] width 7 height 11
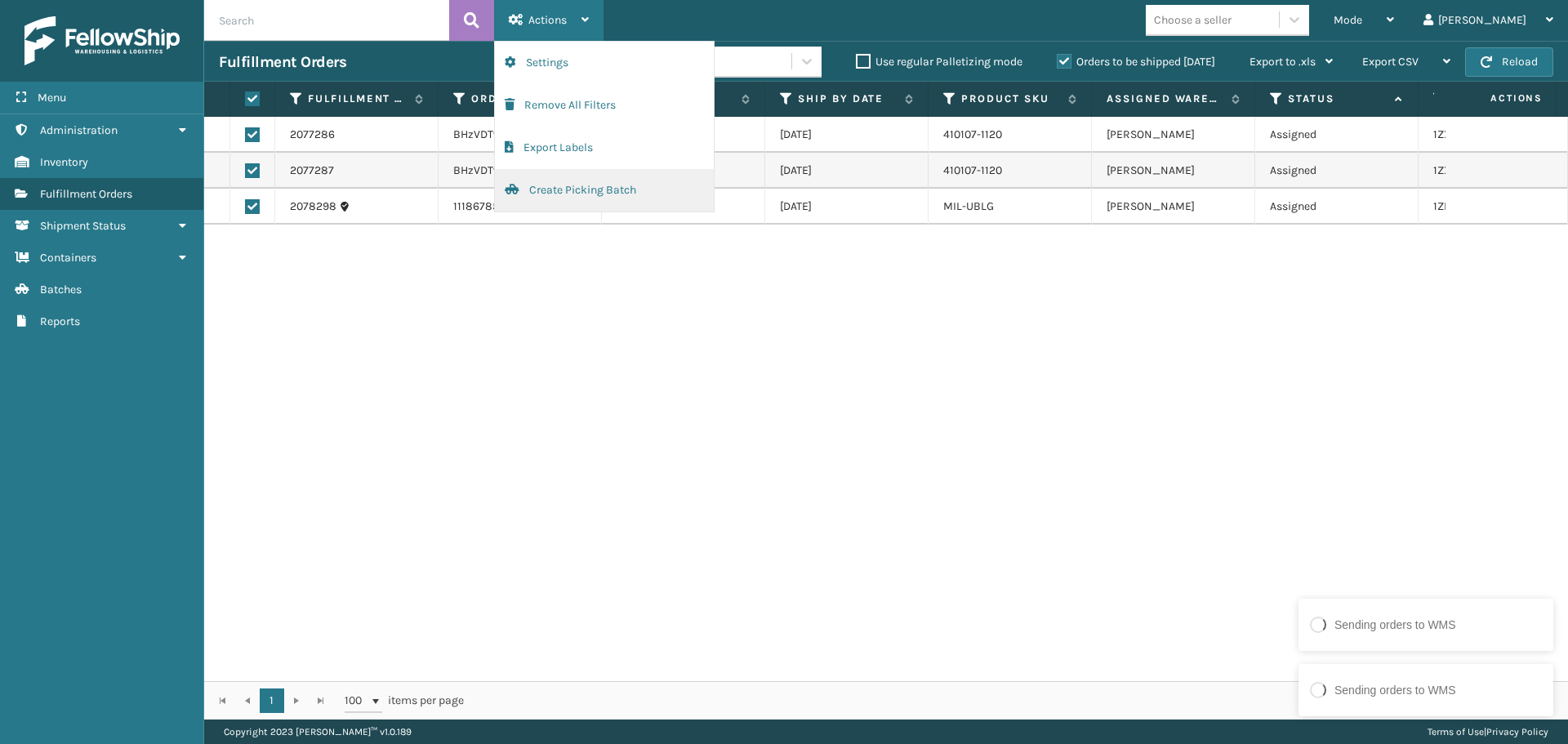
click at [574, 172] on button "Create Picking Batch" at bounding box center [604, 191] width 219 height 42
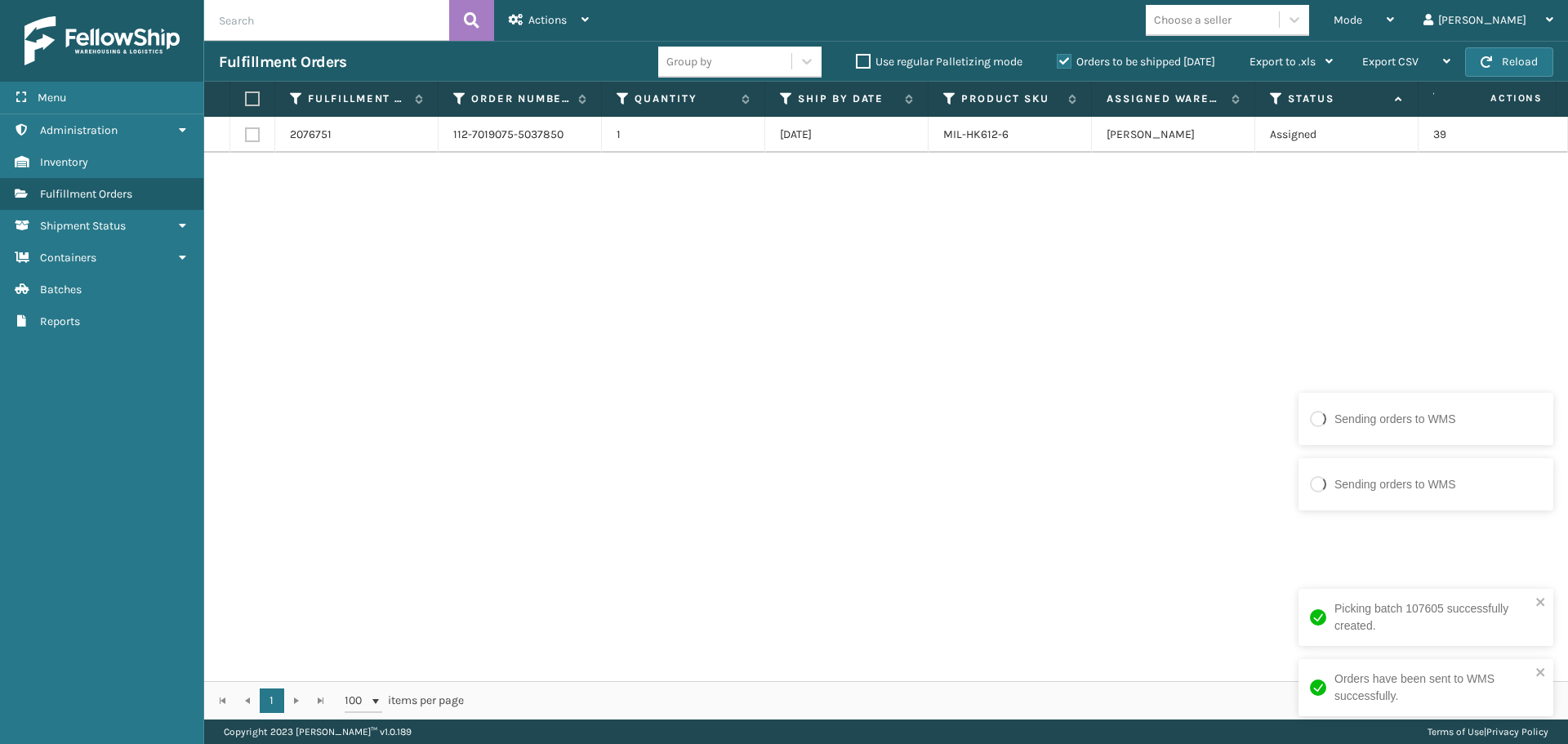
click at [246, 95] on th at bounding box center [252, 100] width 45 height 35
click at [255, 104] on label at bounding box center [250, 99] width 10 height 15
click at [246, 104] on input "checkbox" at bounding box center [245, 99] width 1 height 11
checkbox input "true"
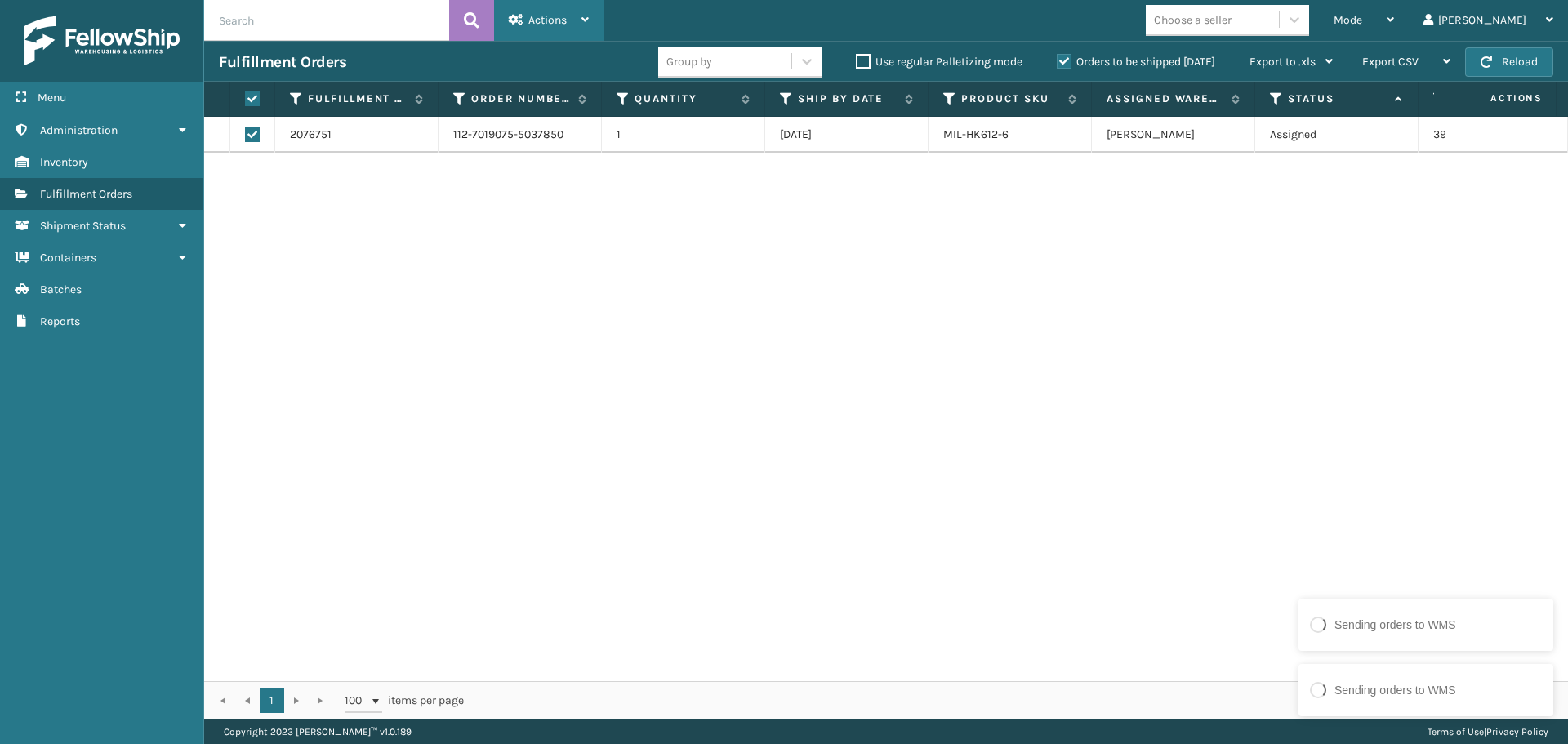
click at [587, 19] on icon at bounding box center [585, 19] width 7 height 11
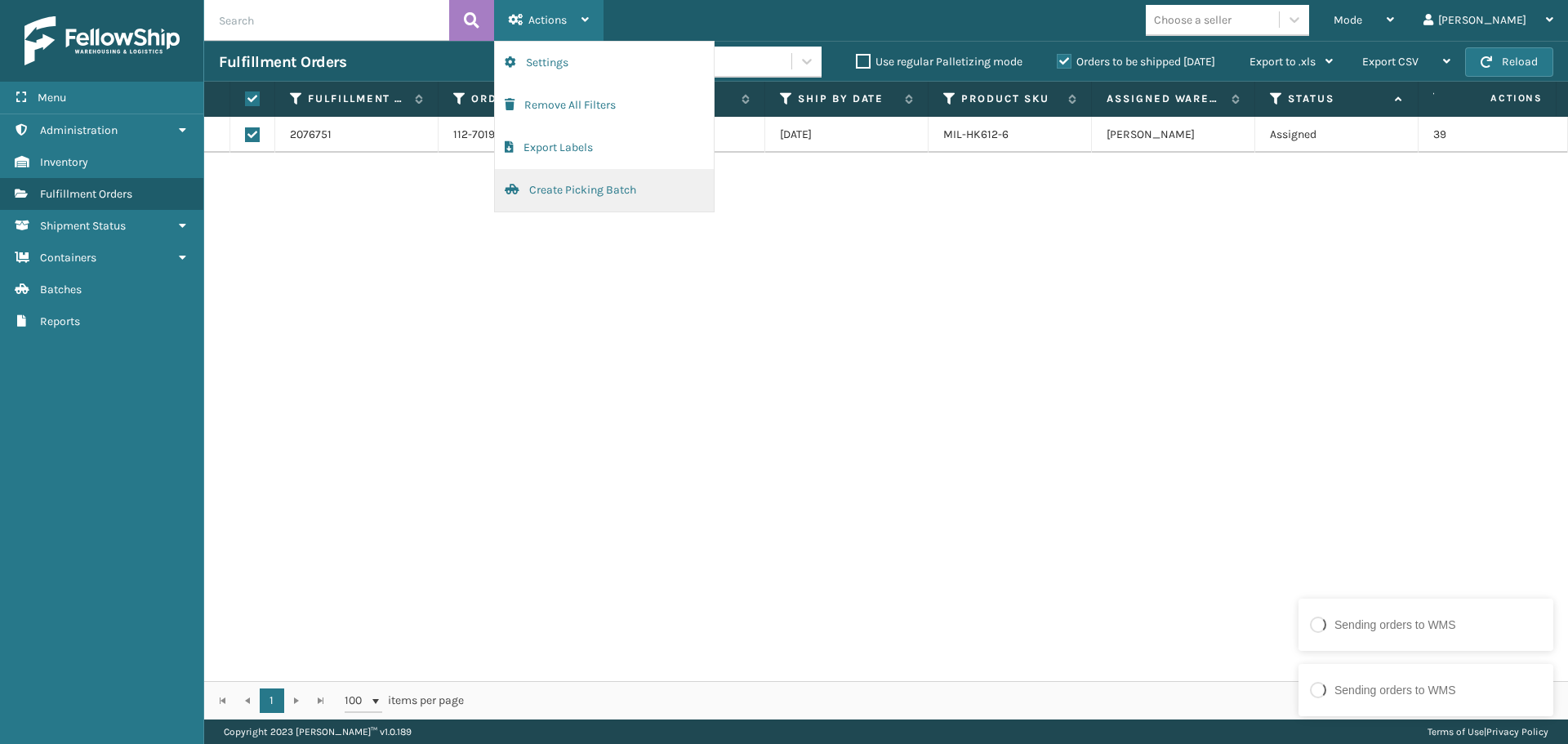
click at [624, 173] on button "Create Picking Batch" at bounding box center [604, 191] width 219 height 42
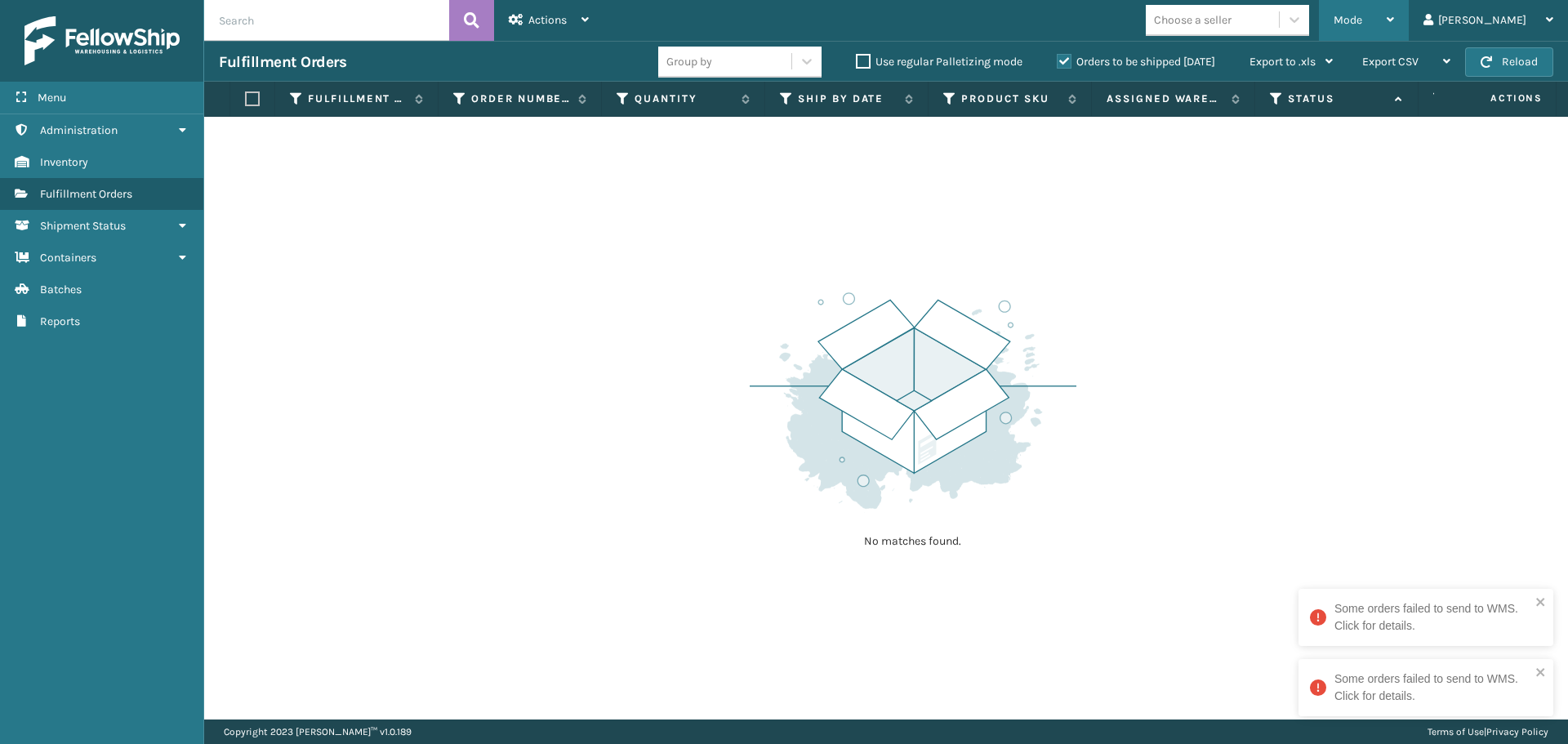
click at [1394, 14] on div "Mode" at bounding box center [1363, 20] width 60 height 41
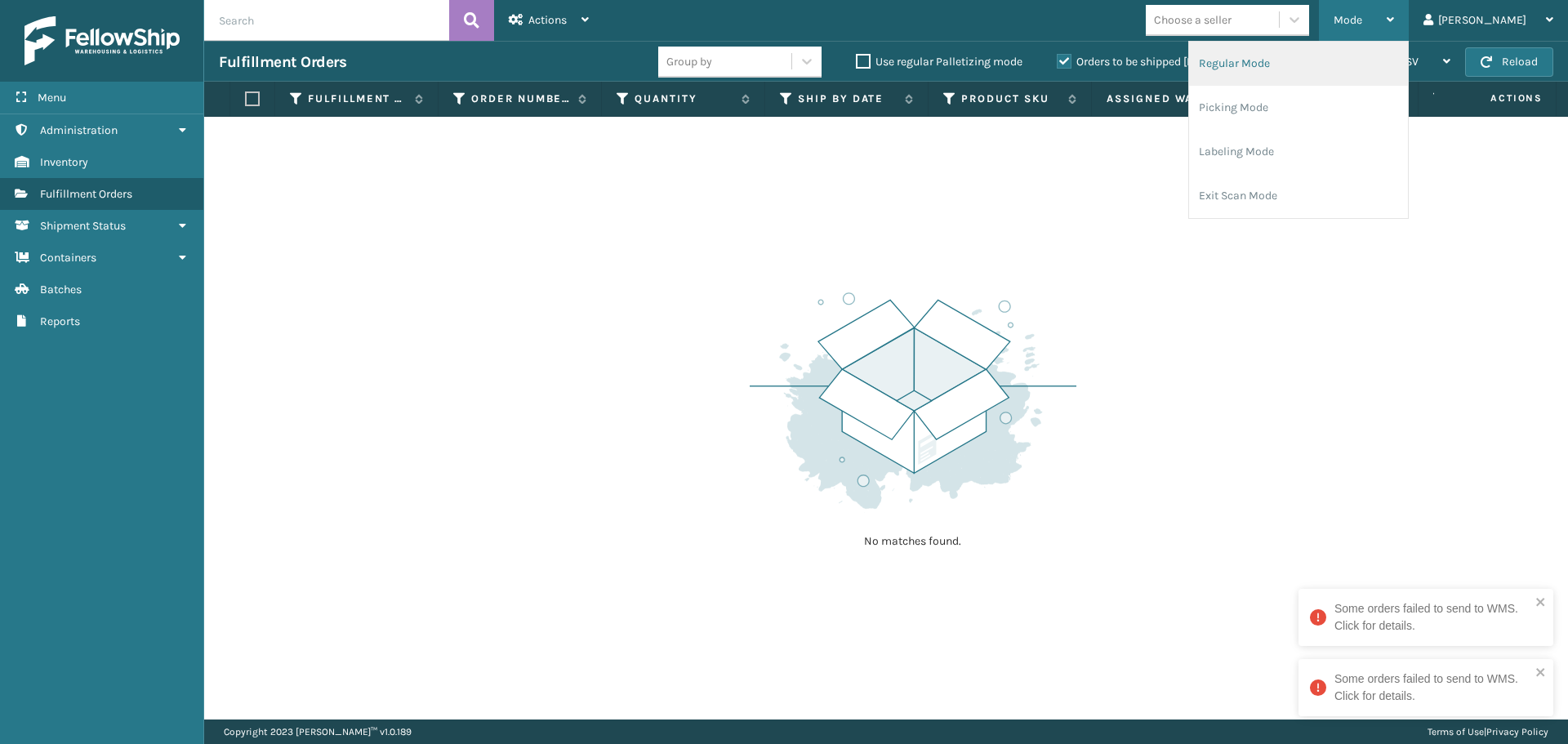
click at [1333, 58] on li "Regular Mode" at bounding box center [1298, 64] width 219 height 44
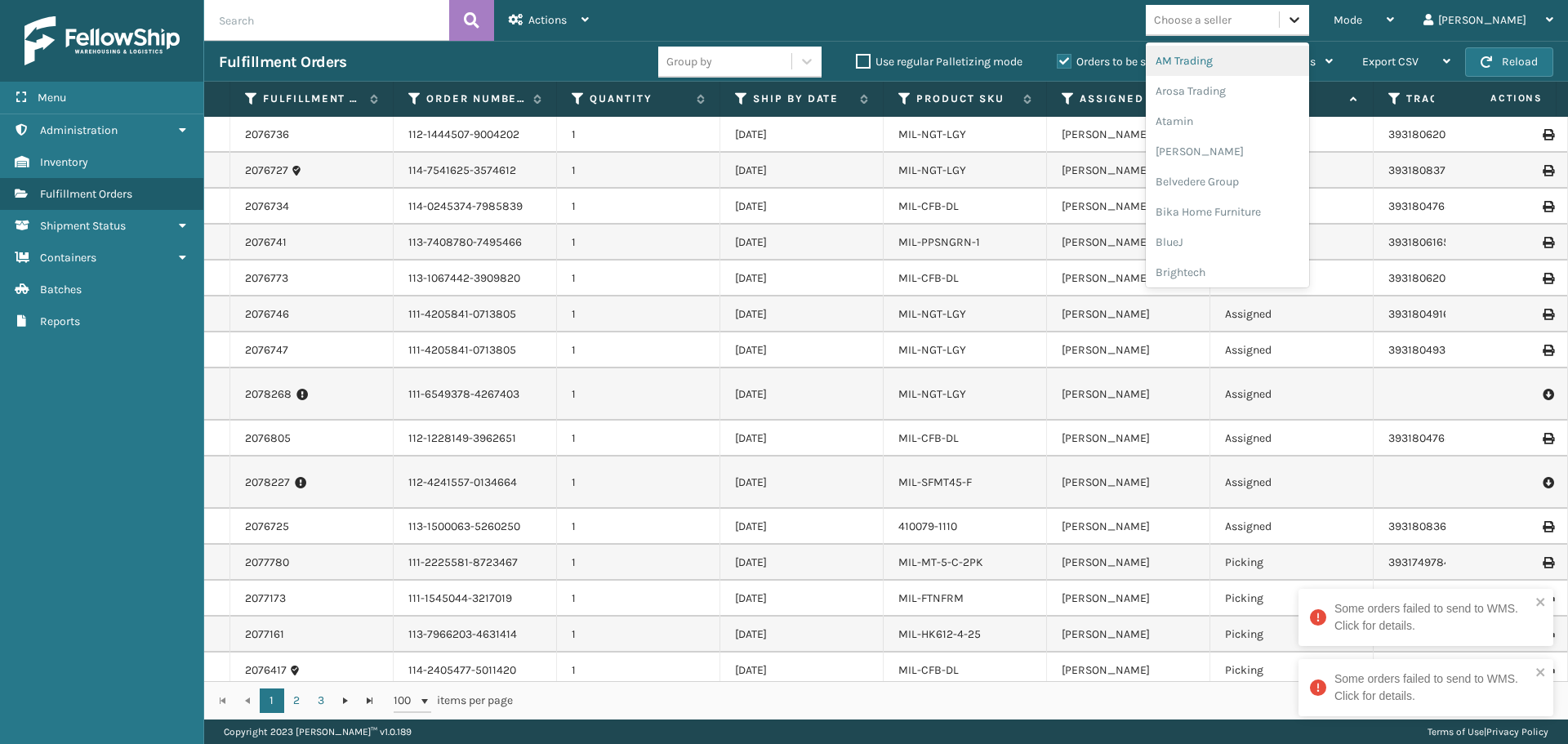
click at [1302, 16] on icon at bounding box center [1294, 19] width 17 height 17
click at [1254, 214] on div "FoamTex" at bounding box center [1227, 208] width 163 height 30
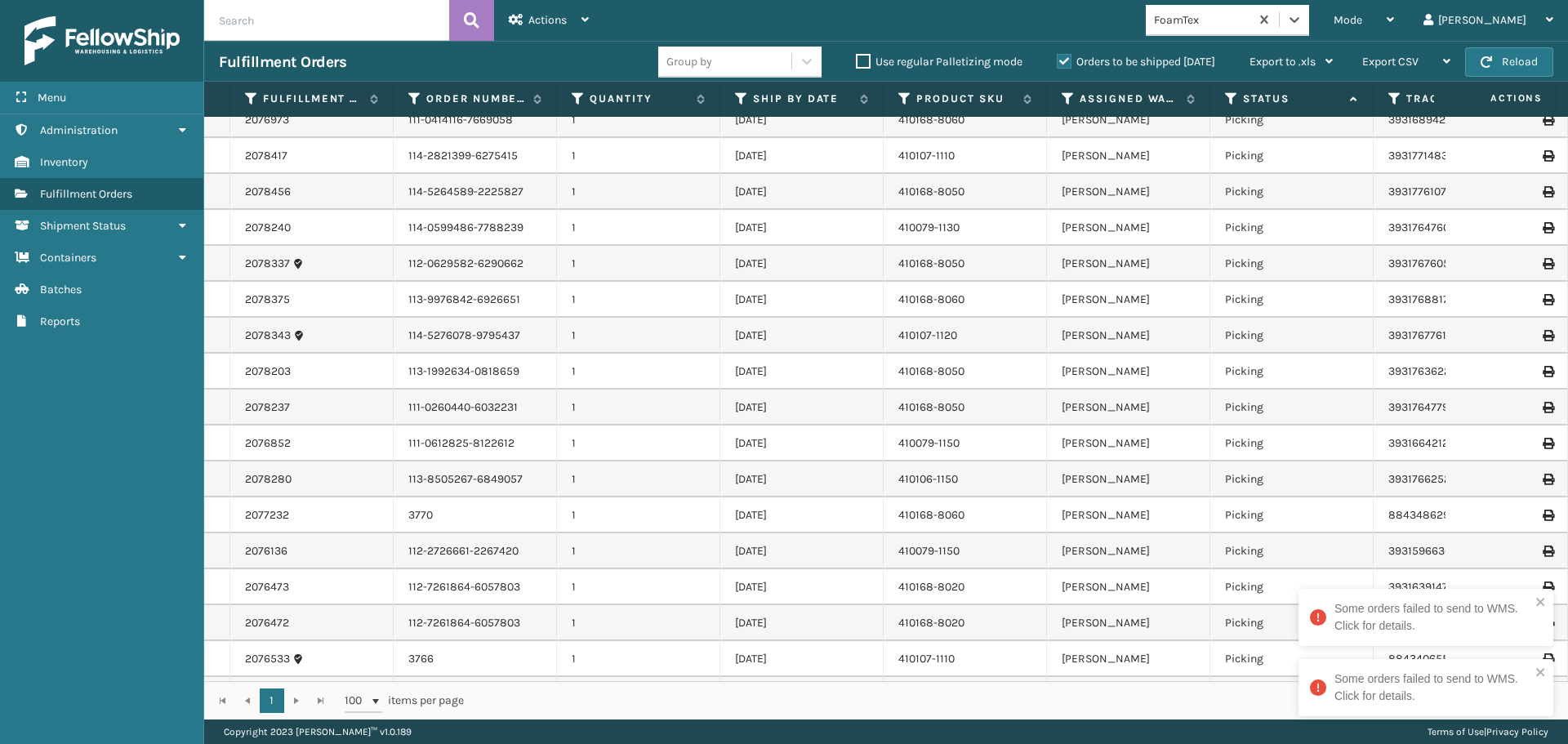
scroll to position [1137, 0]
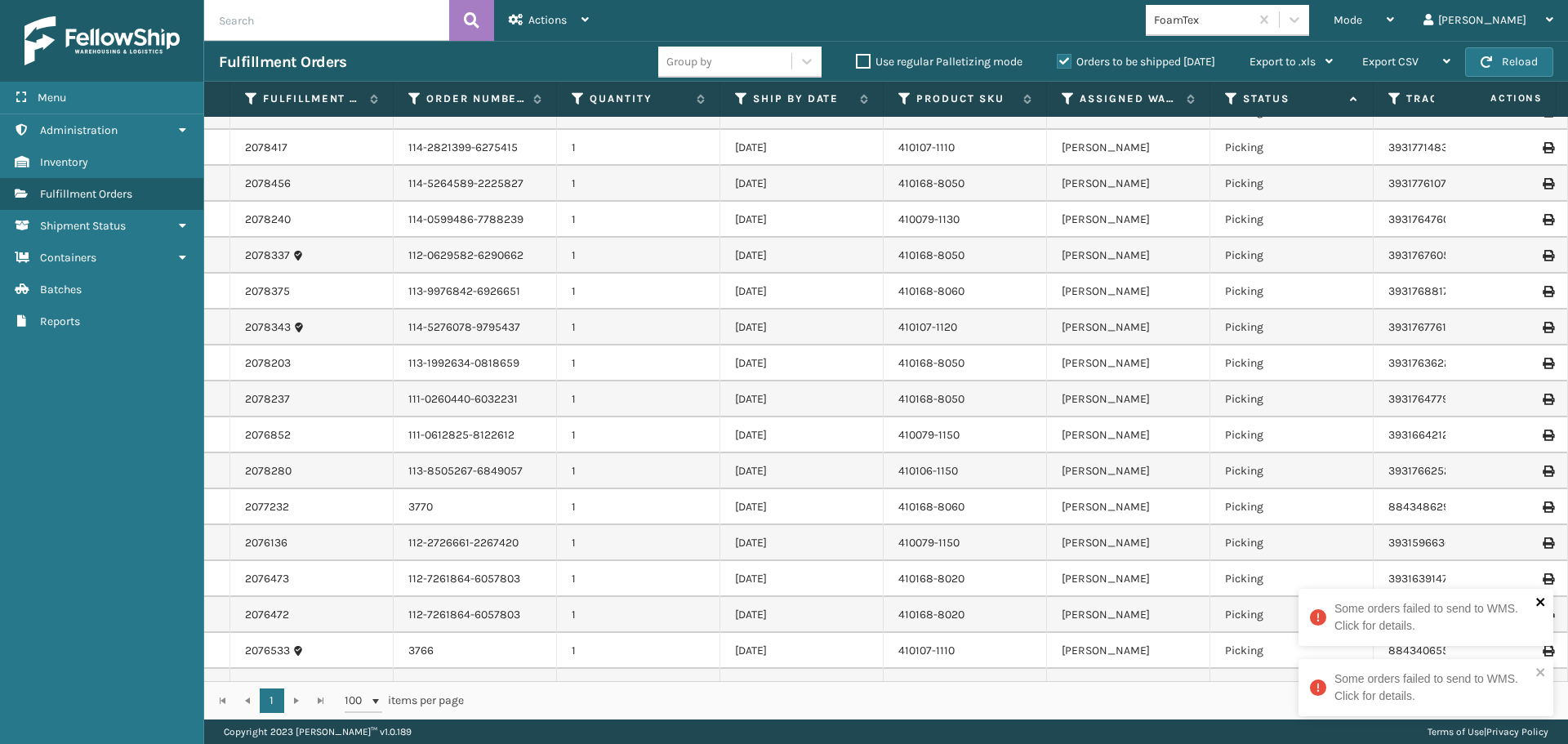
click at [1541, 604] on icon "close" at bounding box center [1540, 601] width 8 height 8
click at [1542, 674] on icon "close" at bounding box center [1540, 672] width 8 height 8
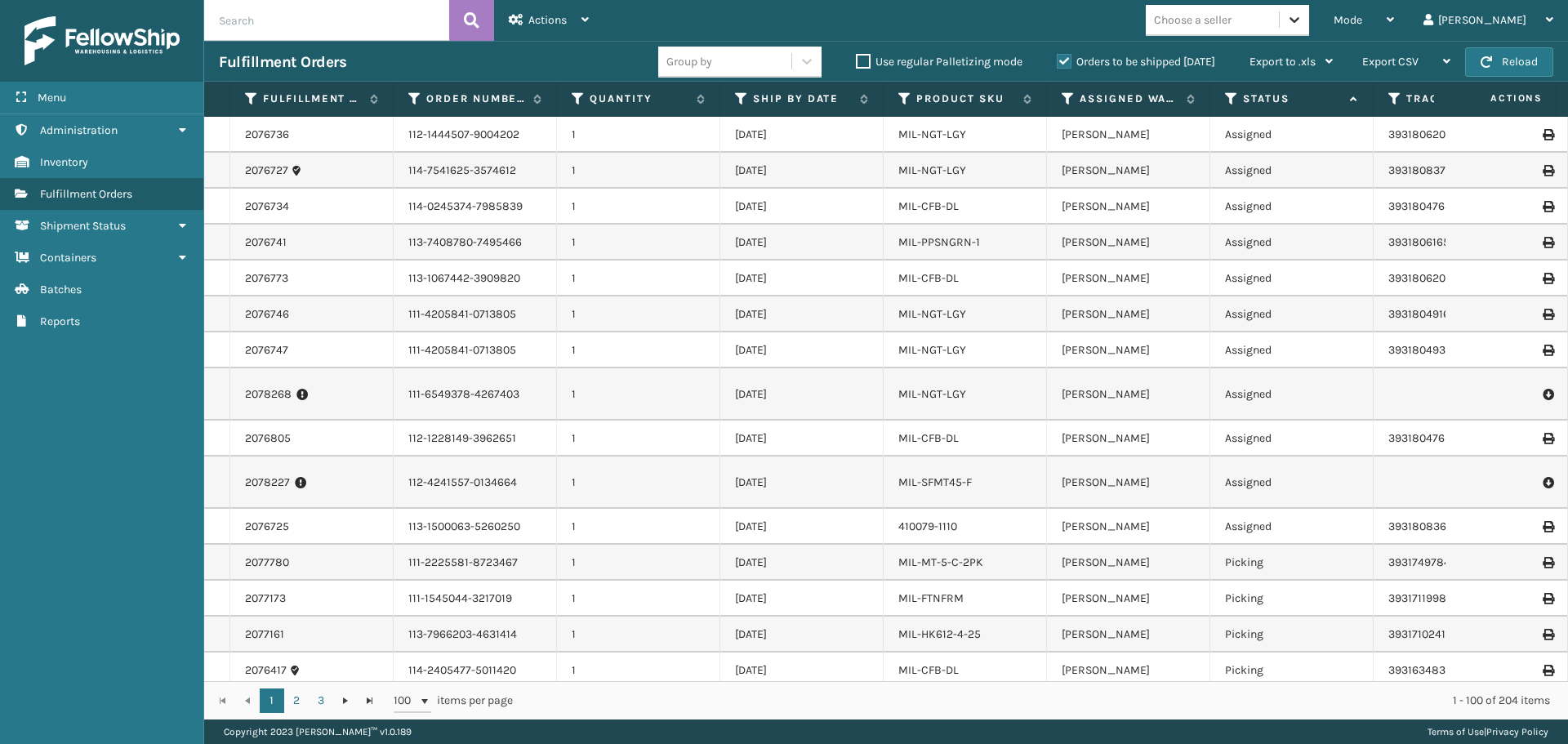
click at [1302, 16] on icon at bounding box center [1294, 19] width 17 height 17
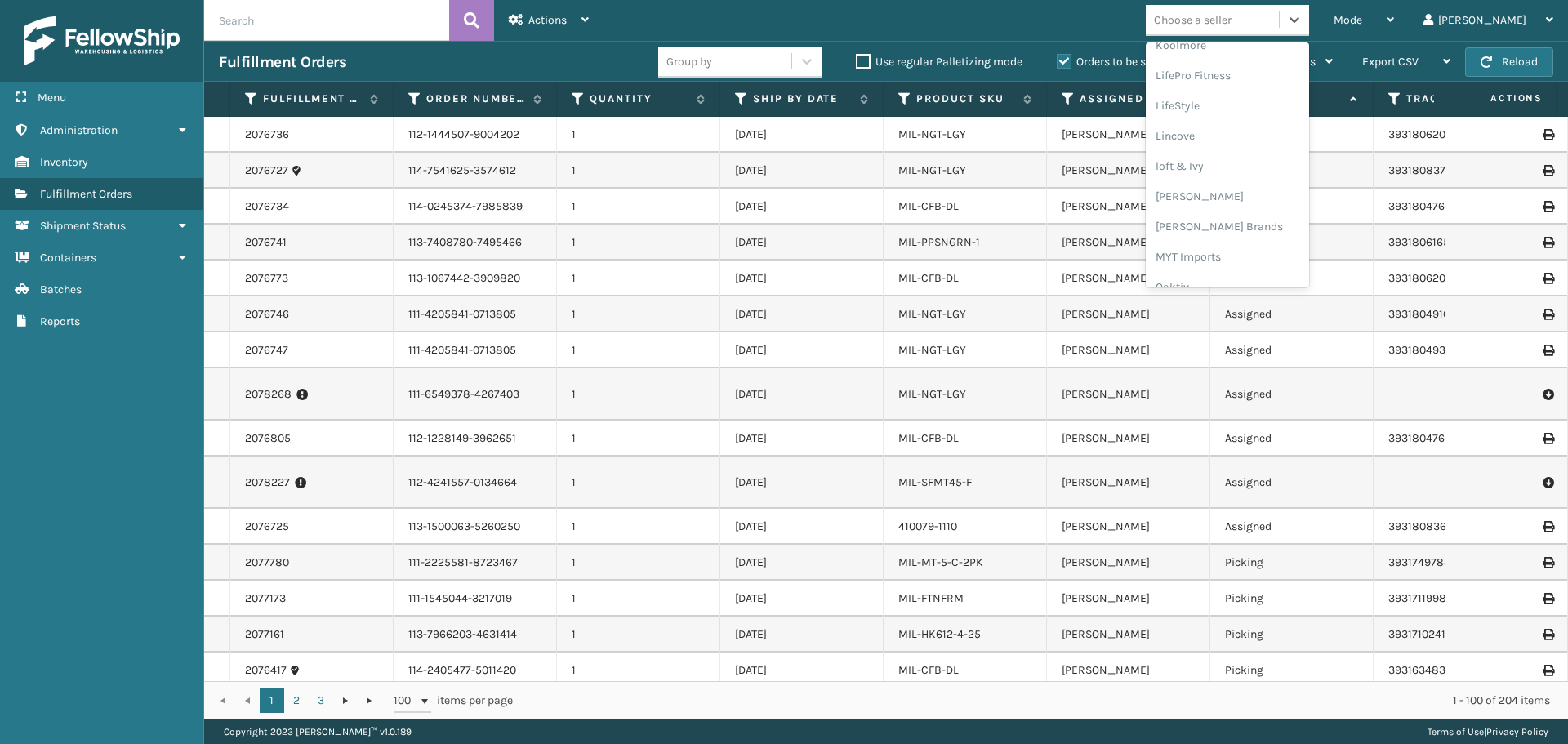
scroll to position [598, 0]
click at [1271, 222] on div "[PERSON_NAME] Brands" at bounding box center [1227, 217] width 163 height 30
